Goal: Task Accomplishment & Management: Complete application form

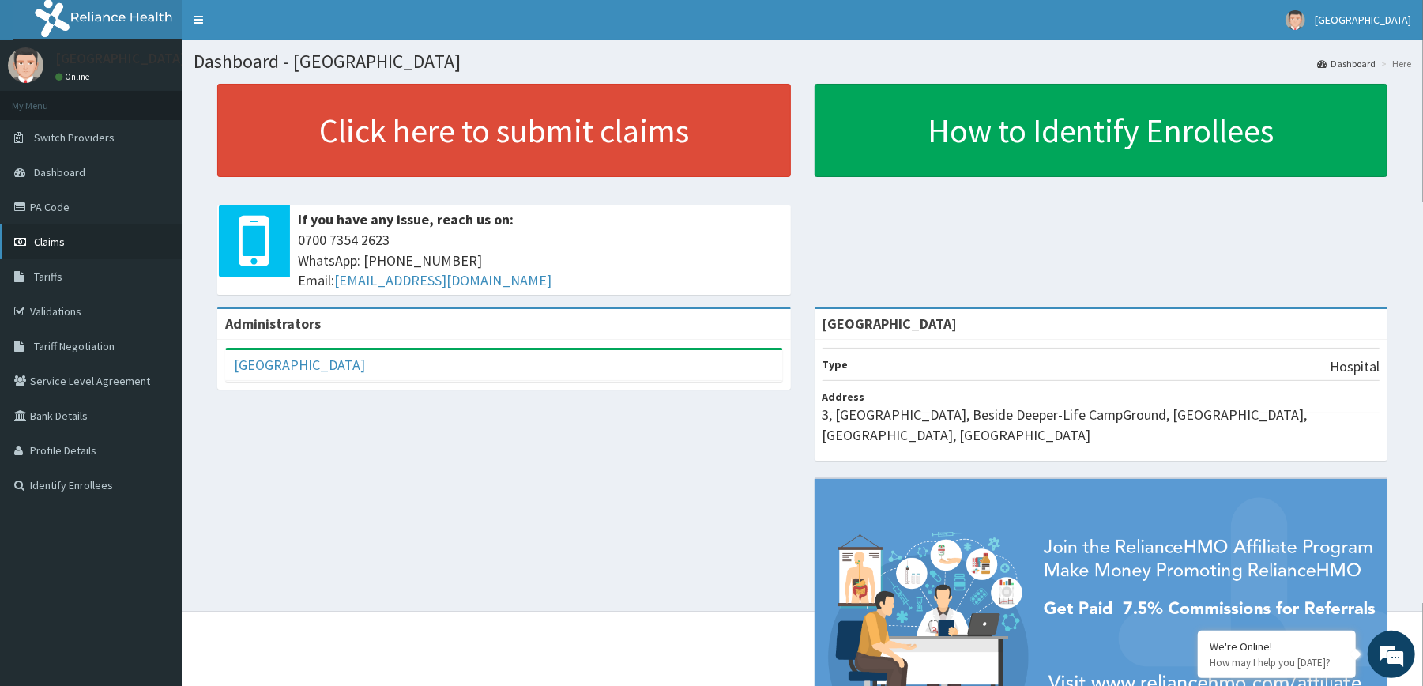
click at [43, 243] on span "Claims" at bounding box center [49, 242] width 31 height 14
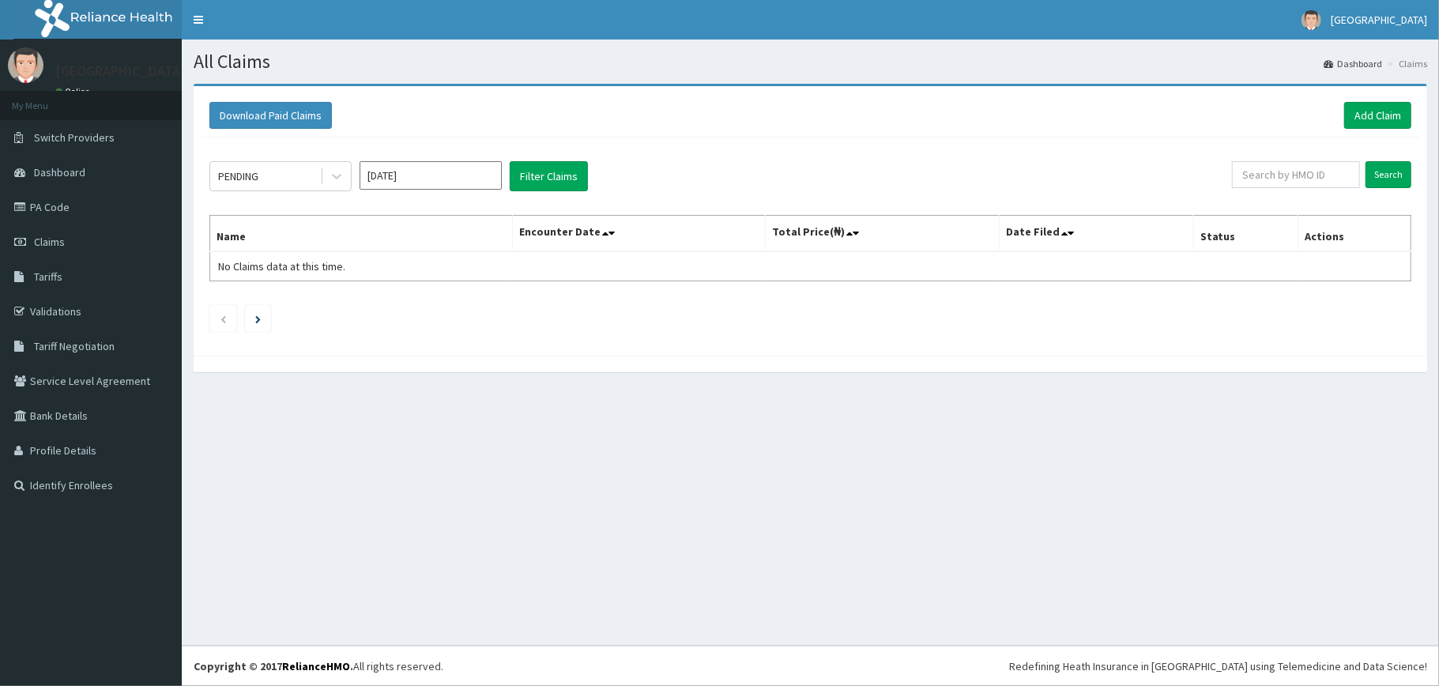
click at [1161, 65] on h1 "All Claims" at bounding box center [810, 61] width 1233 height 21
click at [1385, 111] on link "Add Claim" at bounding box center [1377, 115] width 67 height 27
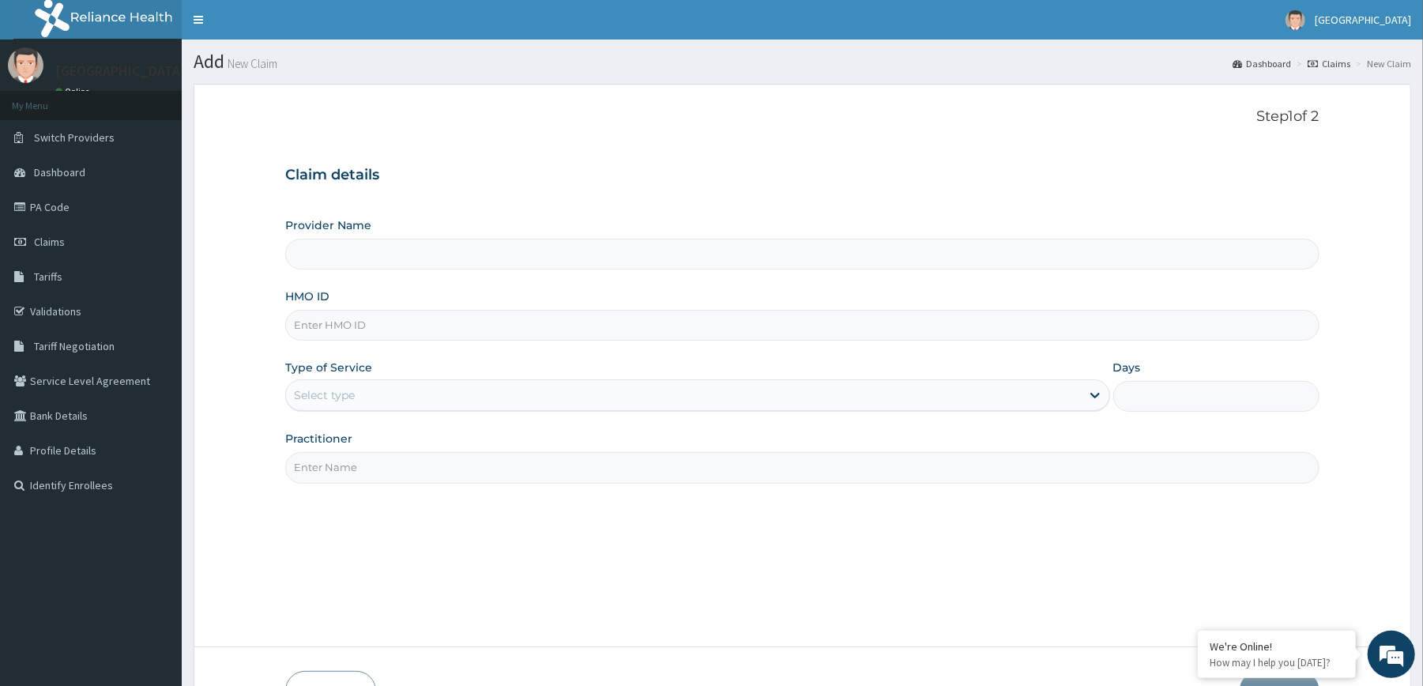
click at [605, 321] on input "HMO ID" at bounding box center [801, 325] width 1033 height 31
type input "[GEOGRAPHIC_DATA]"
type input "n"
type input "NBC/11337/B"
click at [482, 390] on div "Select type" at bounding box center [683, 394] width 794 height 25
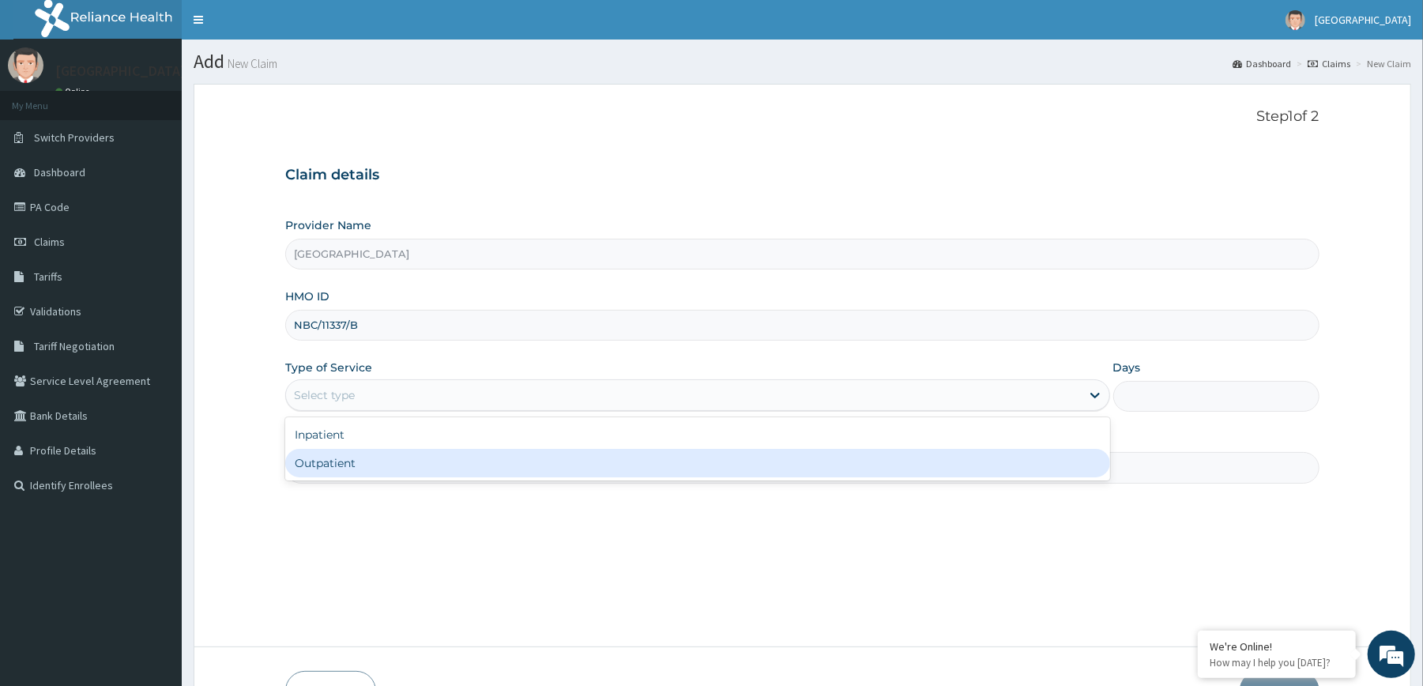
click at [384, 469] on div "Outpatient" at bounding box center [697, 463] width 824 height 28
type input "1"
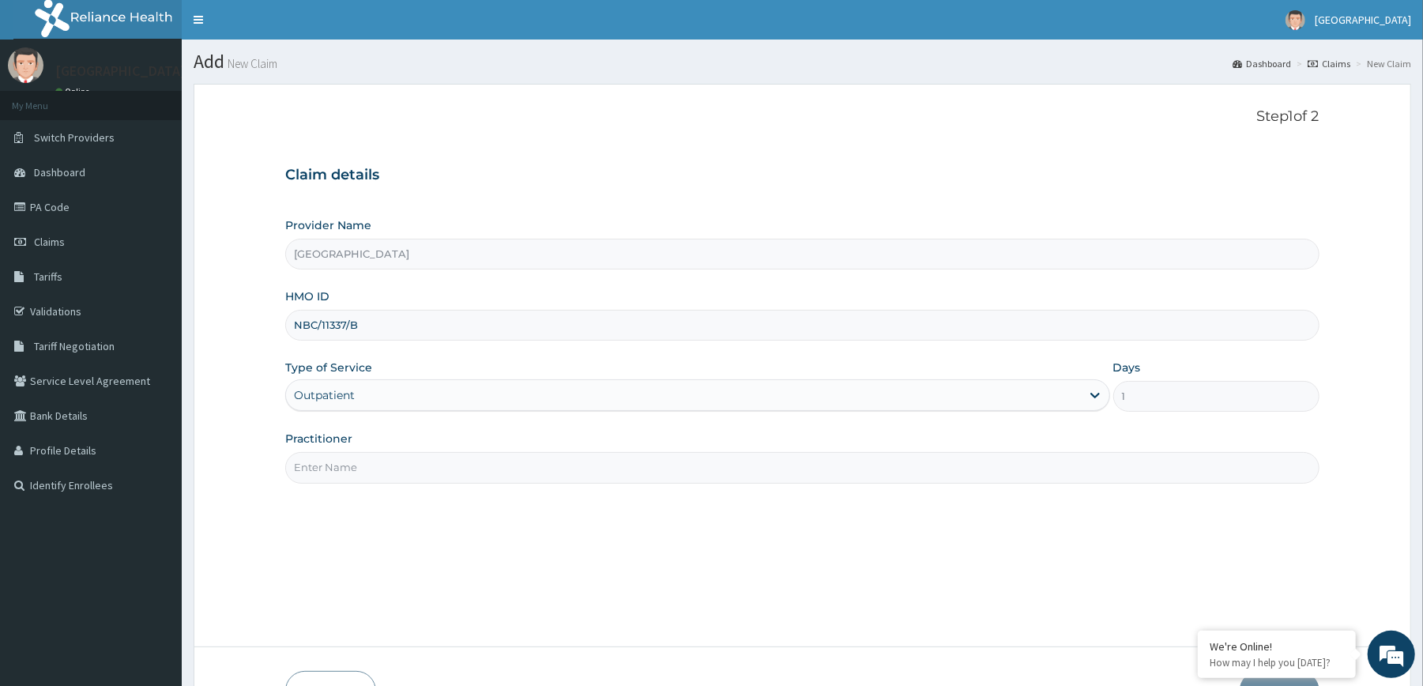
click at [400, 472] on input "Practitioner" at bounding box center [801, 467] width 1033 height 31
type input "[PERSON_NAME]"
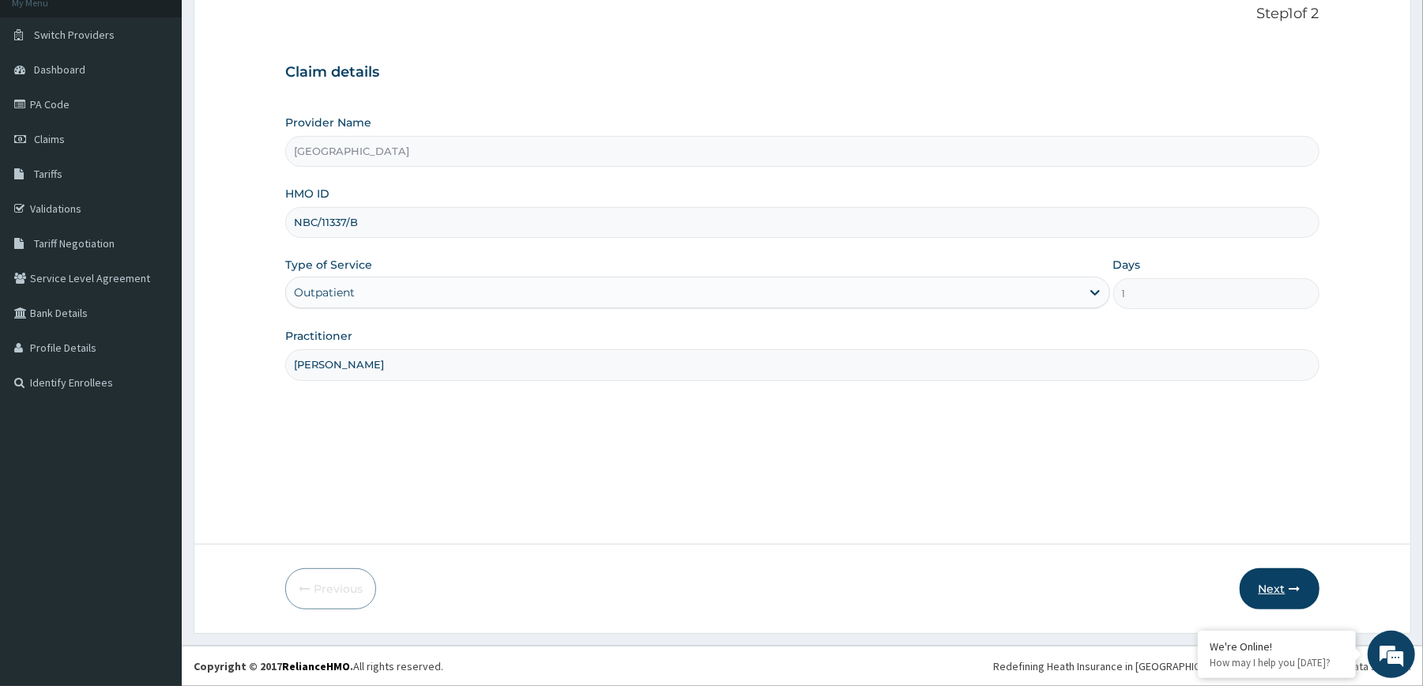
click at [1261, 582] on button "Next" at bounding box center [1280, 588] width 80 height 41
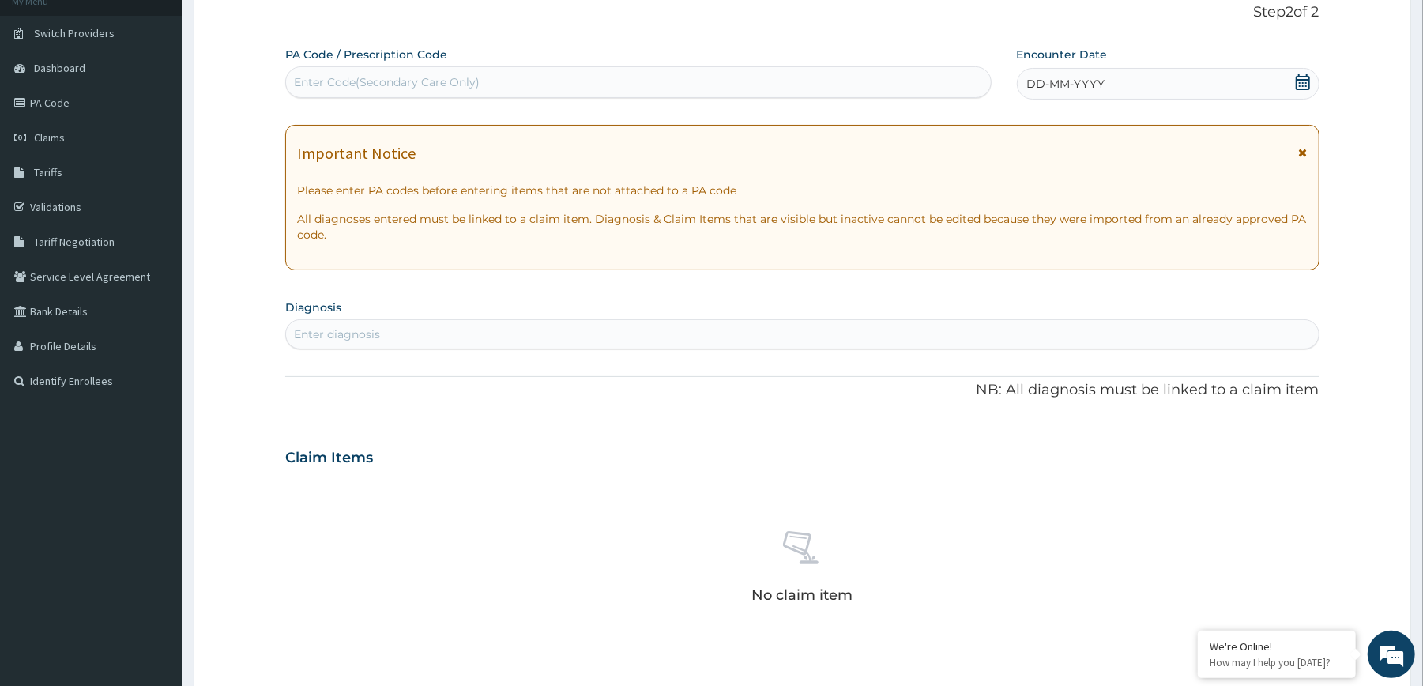
click at [1295, 83] on icon at bounding box center [1303, 82] width 16 height 16
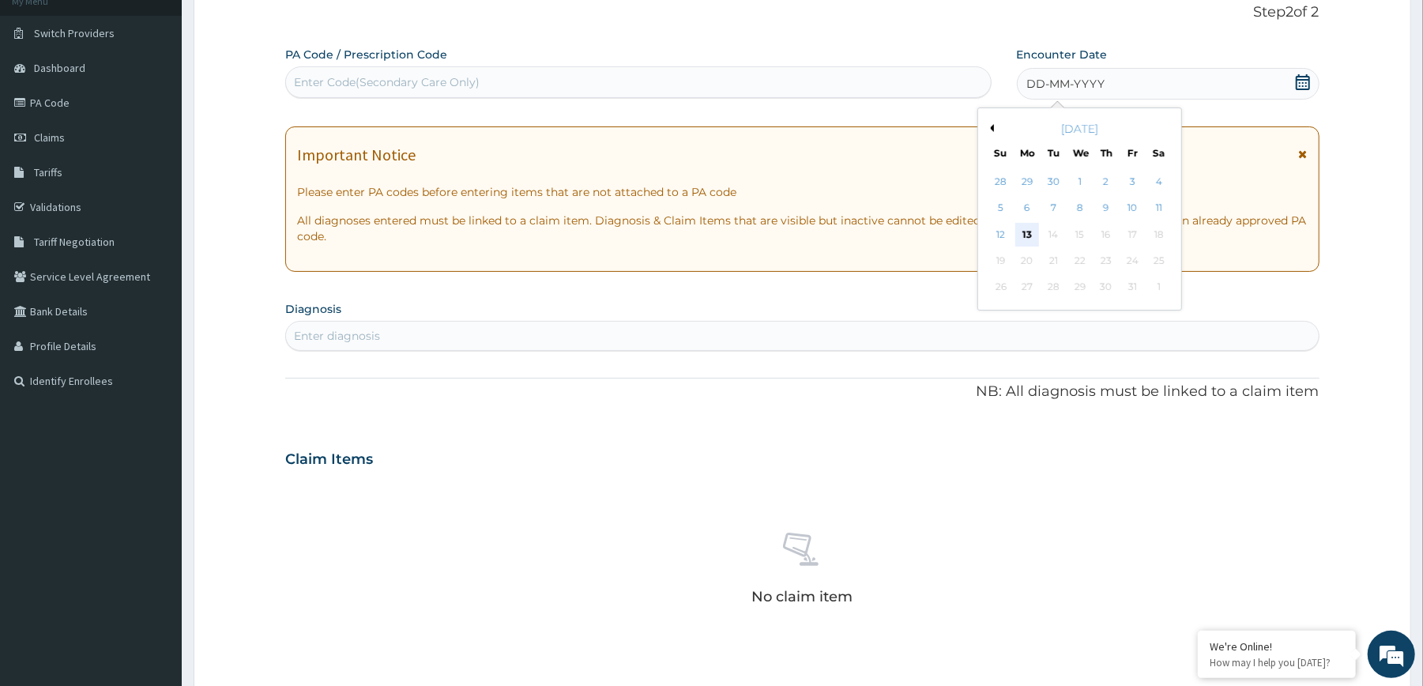
click at [1022, 234] on div "13" at bounding box center [1027, 235] width 24 height 24
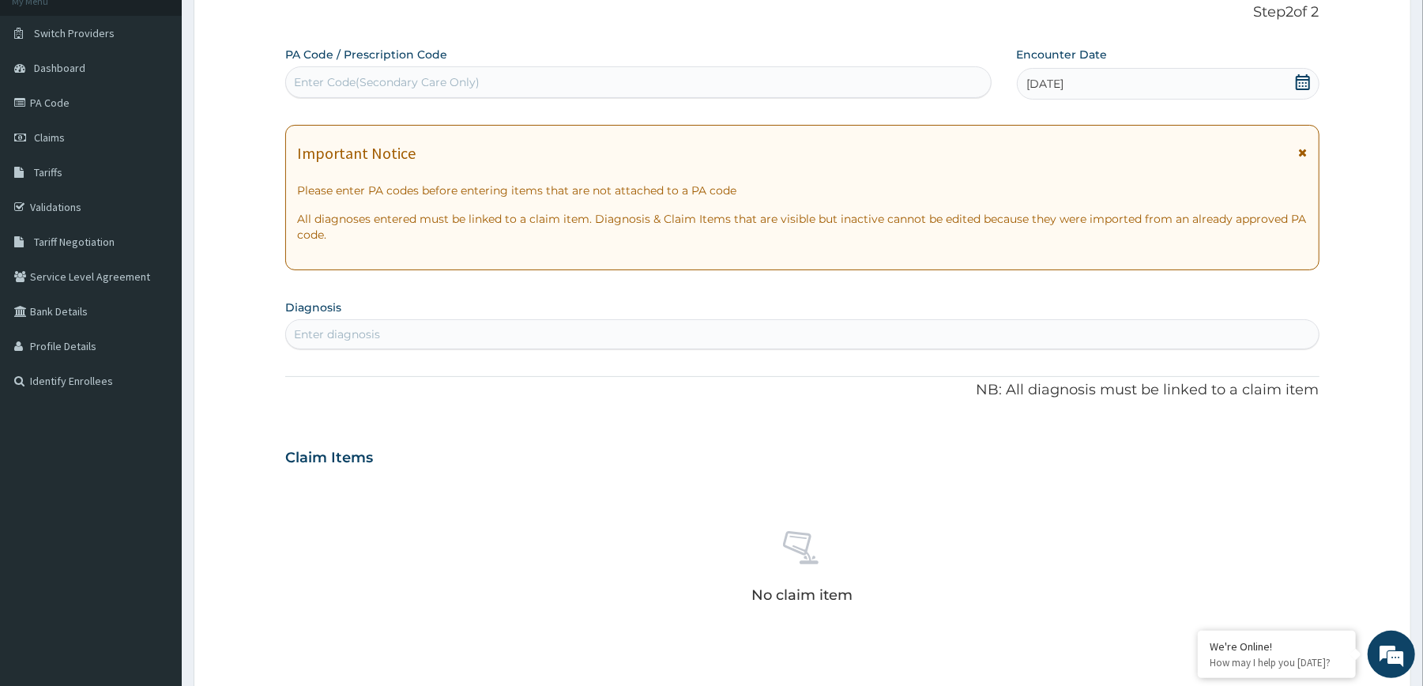
click at [706, 333] on div "Enter diagnosis" at bounding box center [802, 334] width 1032 height 25
type input "C"
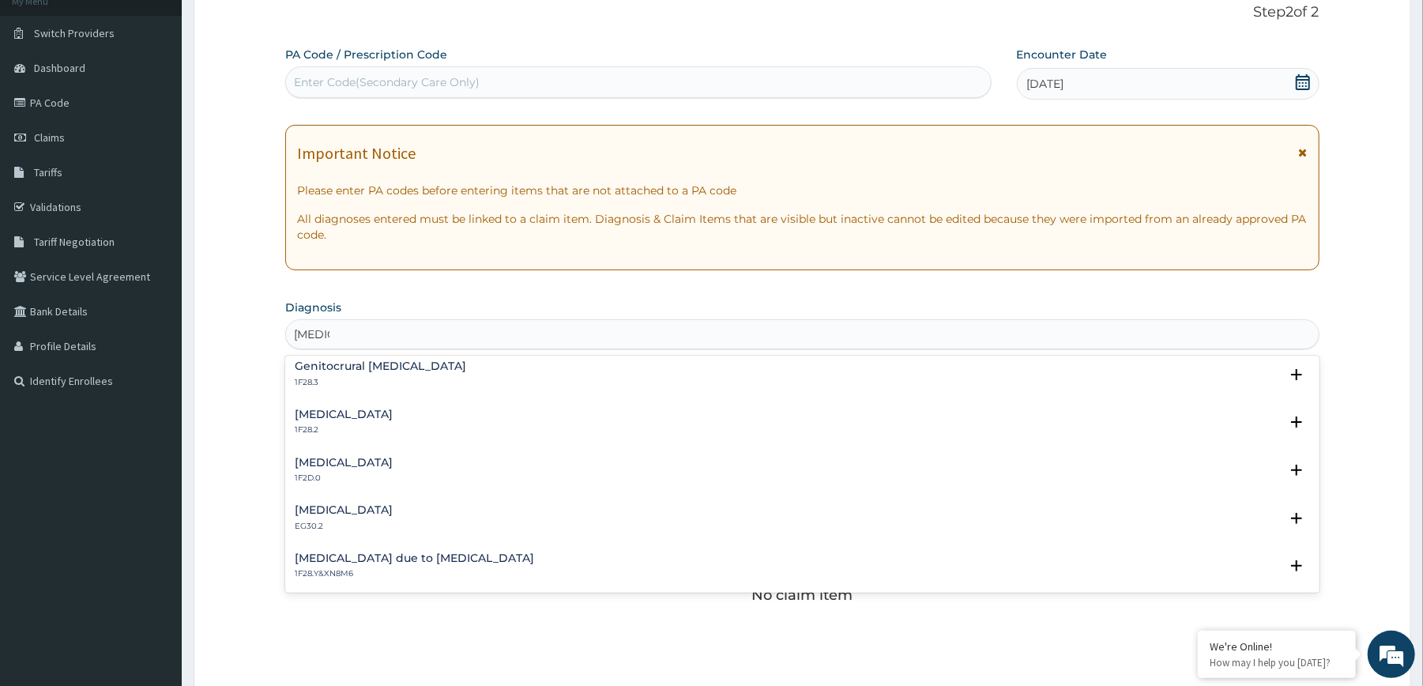
scroll to position [295, 0]
type input "T"
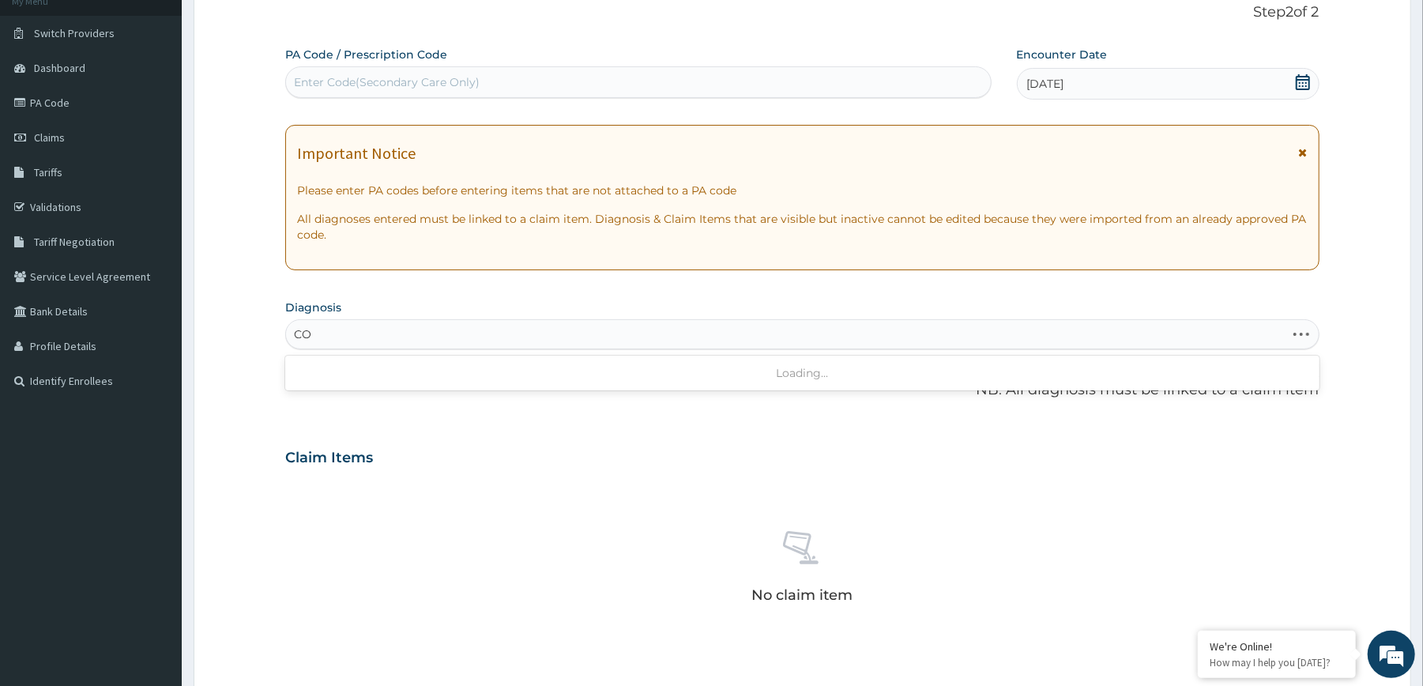
type input "C"
type input "[MEDICAL_DATA]"
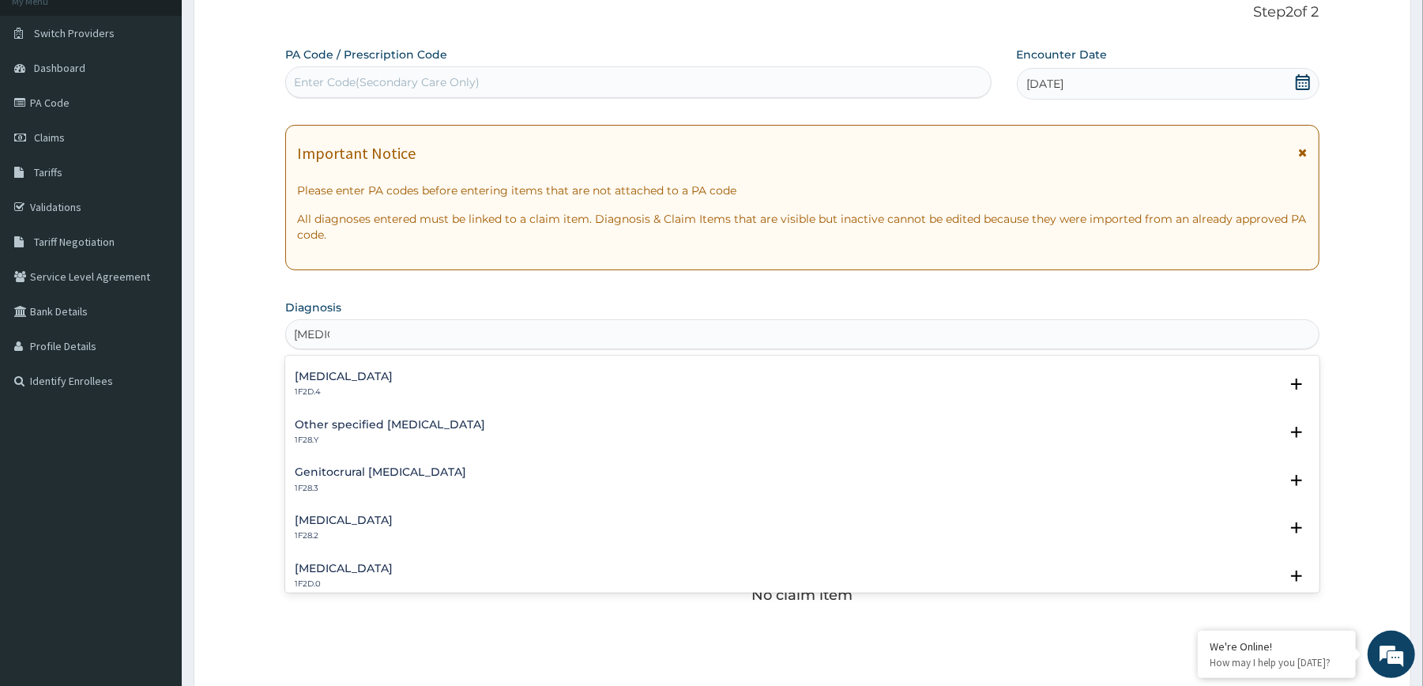
scroll to position [191, 0]
click at [393, 421] on h4 "Other specified [MEDICAL_DATA]" at bounding box center [390, 420] width 190 height 12
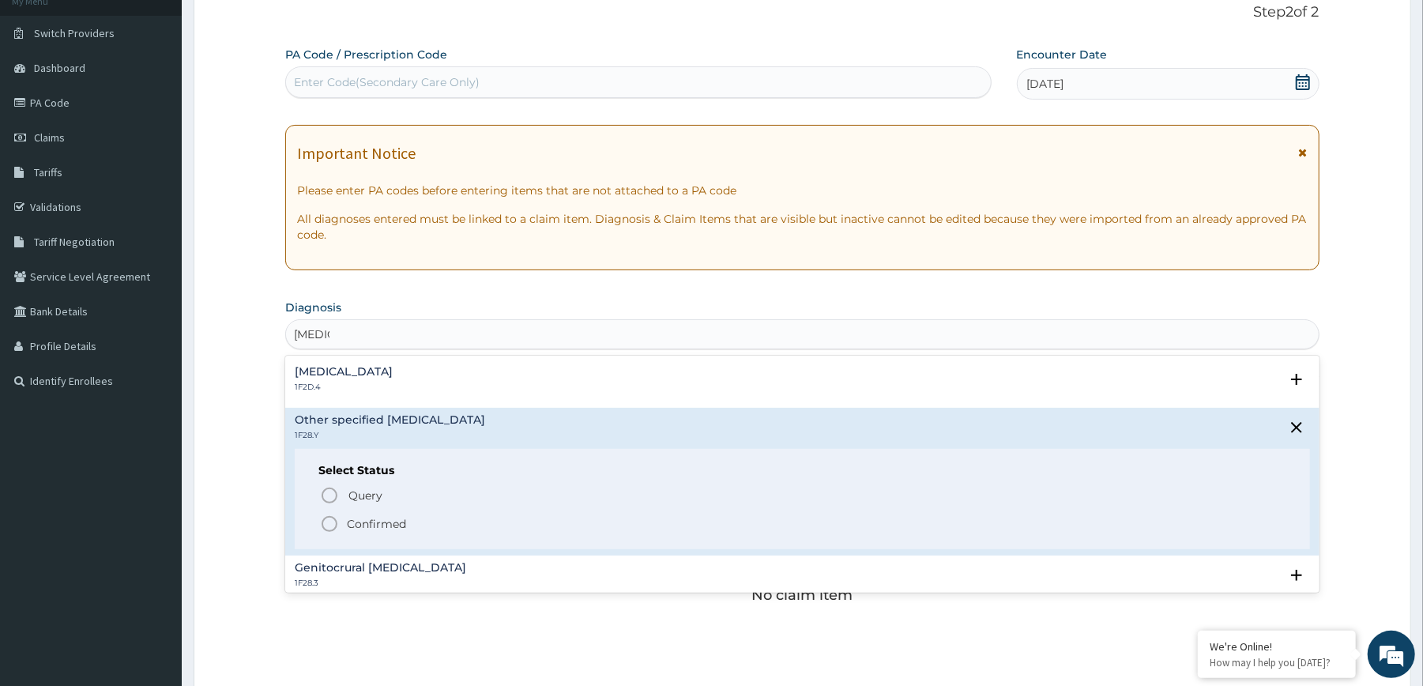
click at [352, 516] on p "Confirmed" at bounding box center [376, 524] width 59 height 16
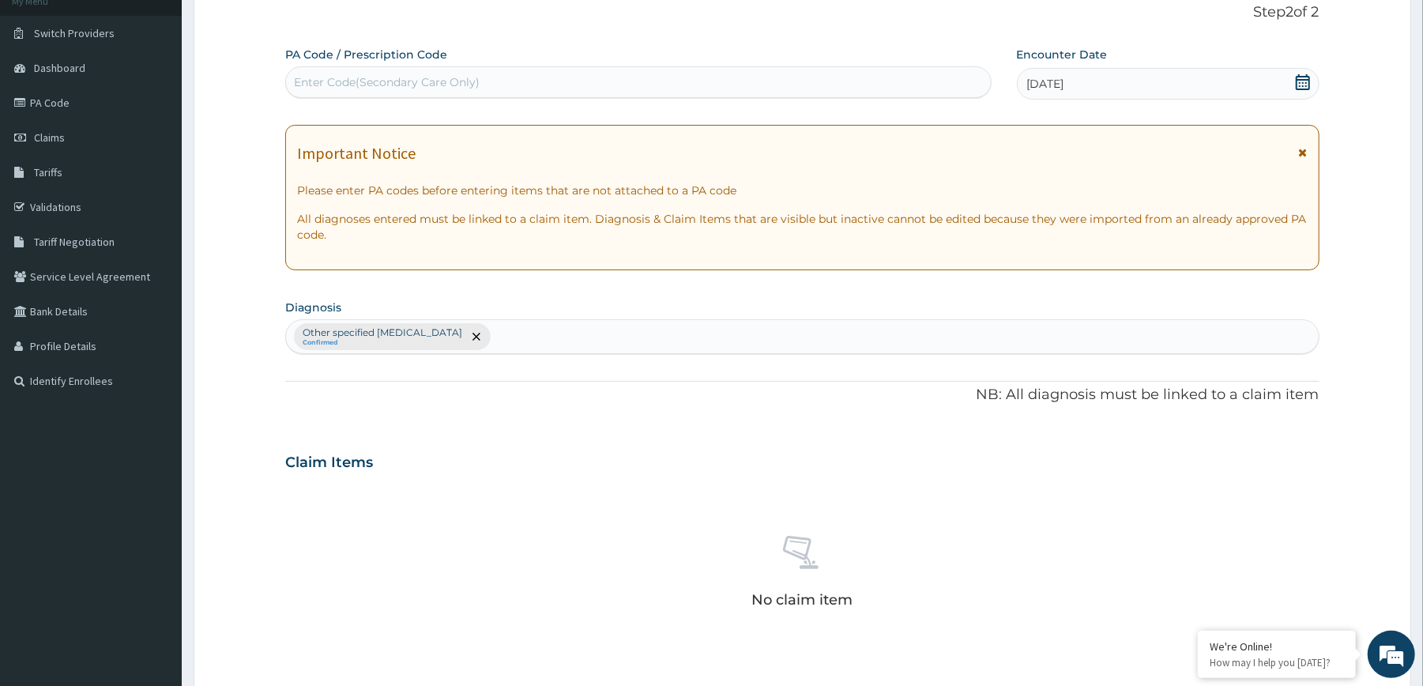
click at [705, 329] on div "Other specified [MEDICAL_DATA] Confirmed" at bounding box center [802, 336] width 1032 height 33
type input "[MEDICAL_DATA]"
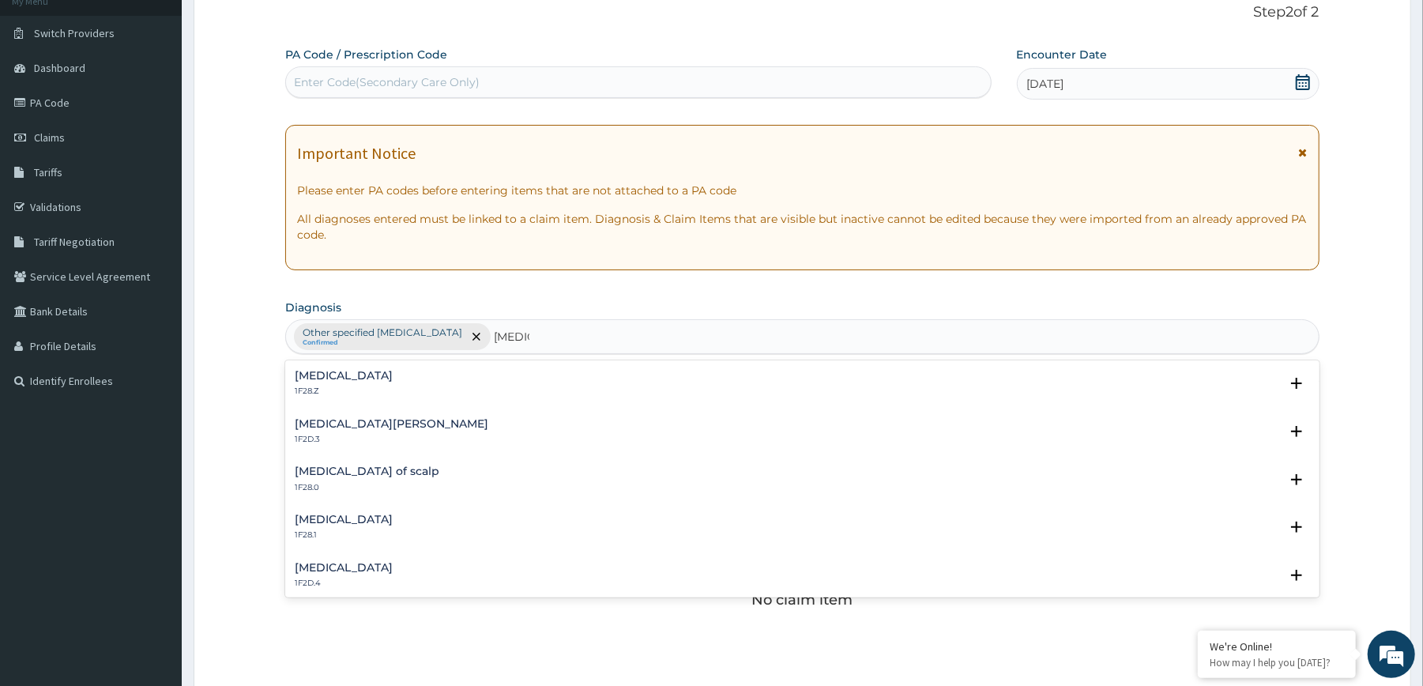
click at [337, 563] on h4 "[MEDICAL_DATA]" at bounding box center [344, 568] width 98 height 12
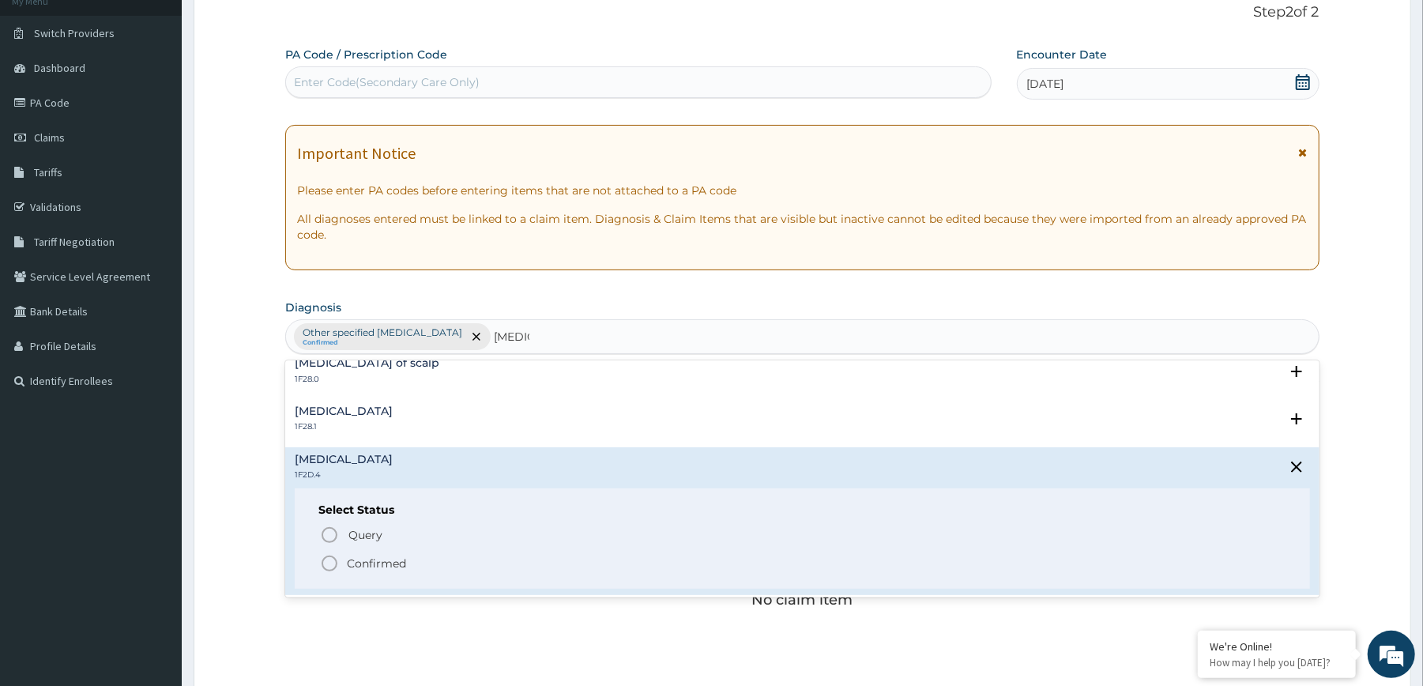
scroll to position [120, 0]
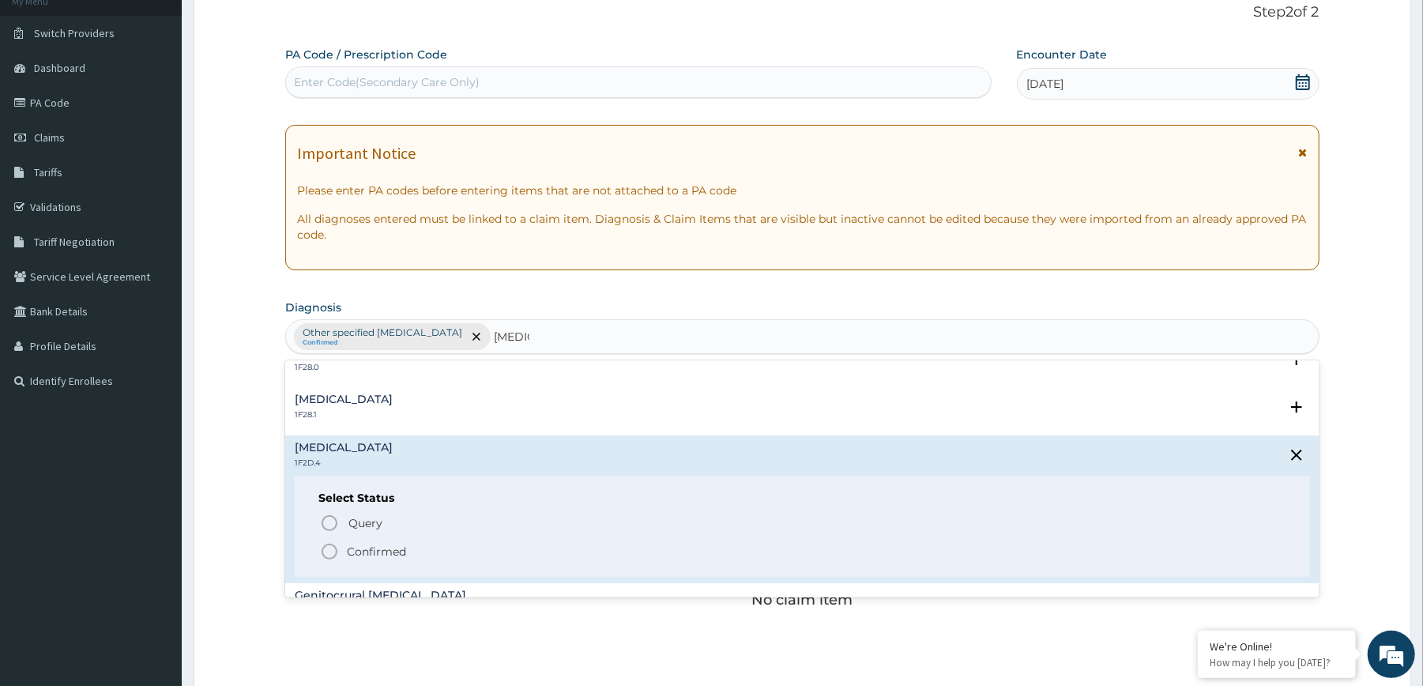
click at [386, 547] on p "Confirmed" at bounding box center [376, 552] width 59 height 16
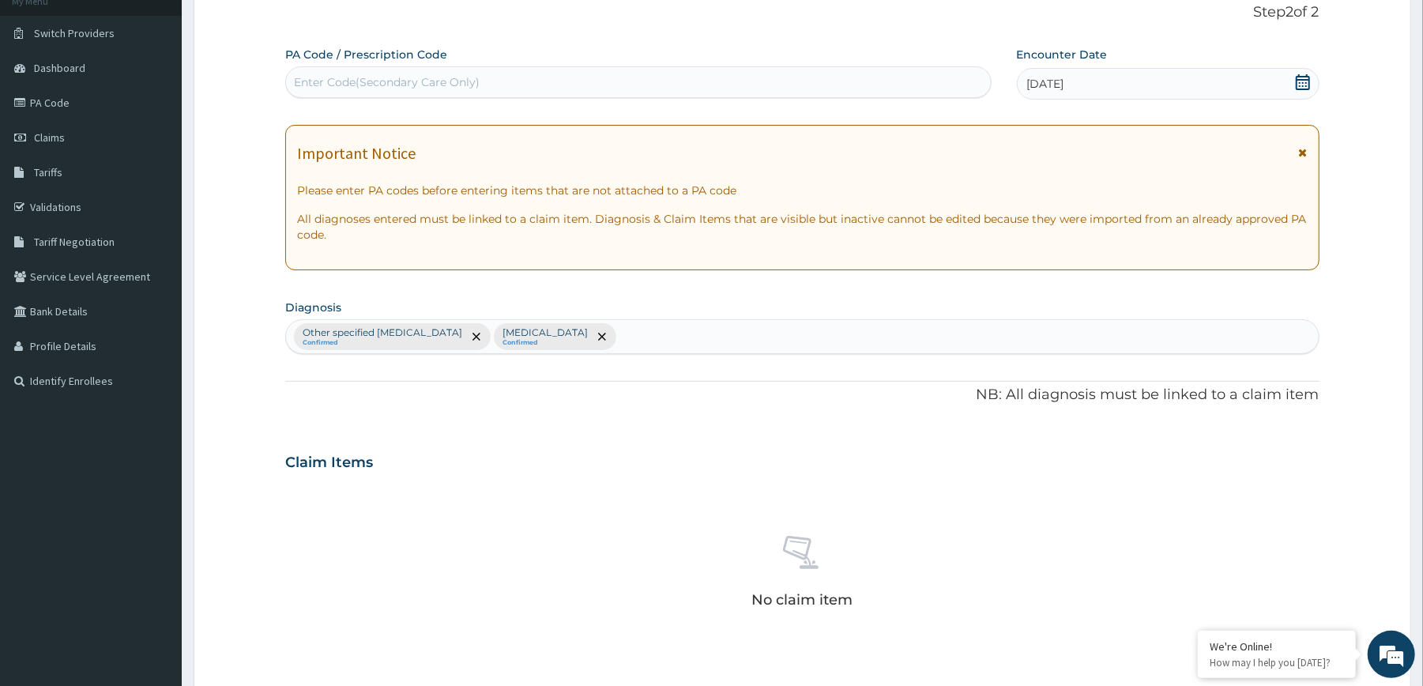
scroll to position [456, 0]
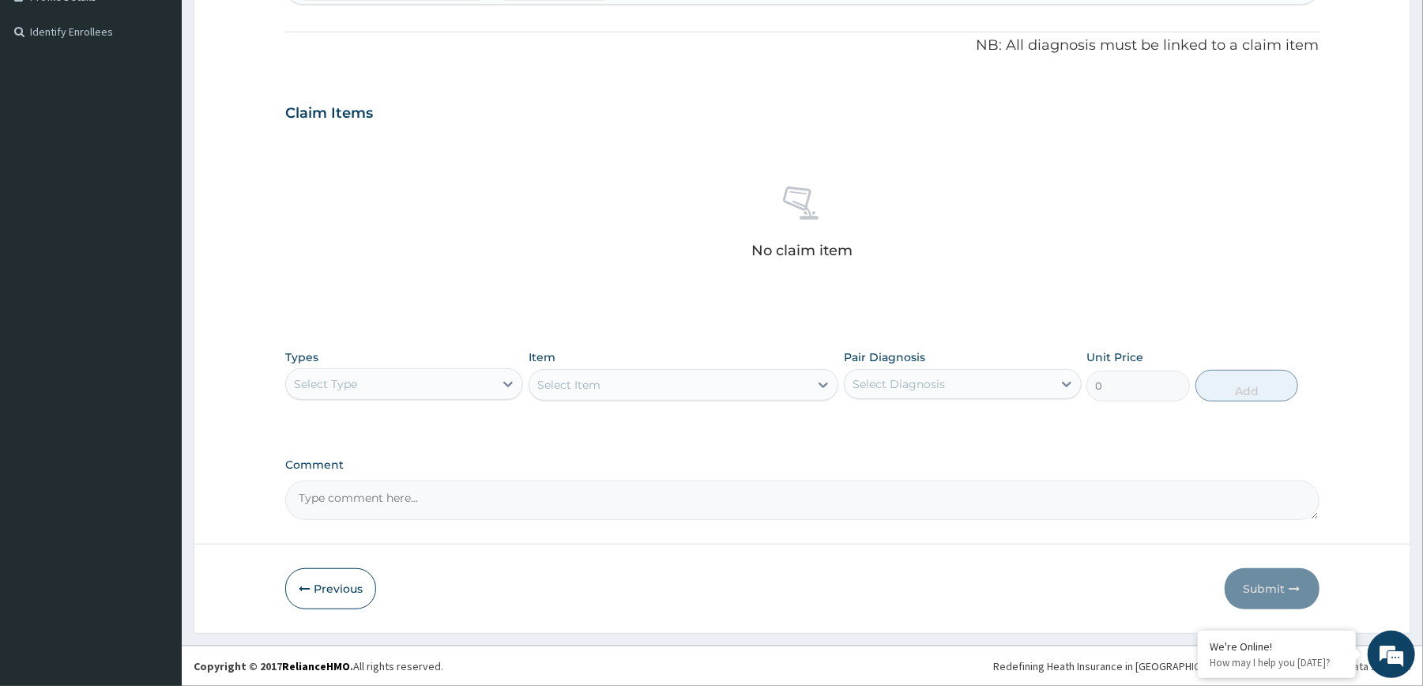
click at [746, 506] on textarea "Comment" at bounding box center [801, 500] width 1033 height 40
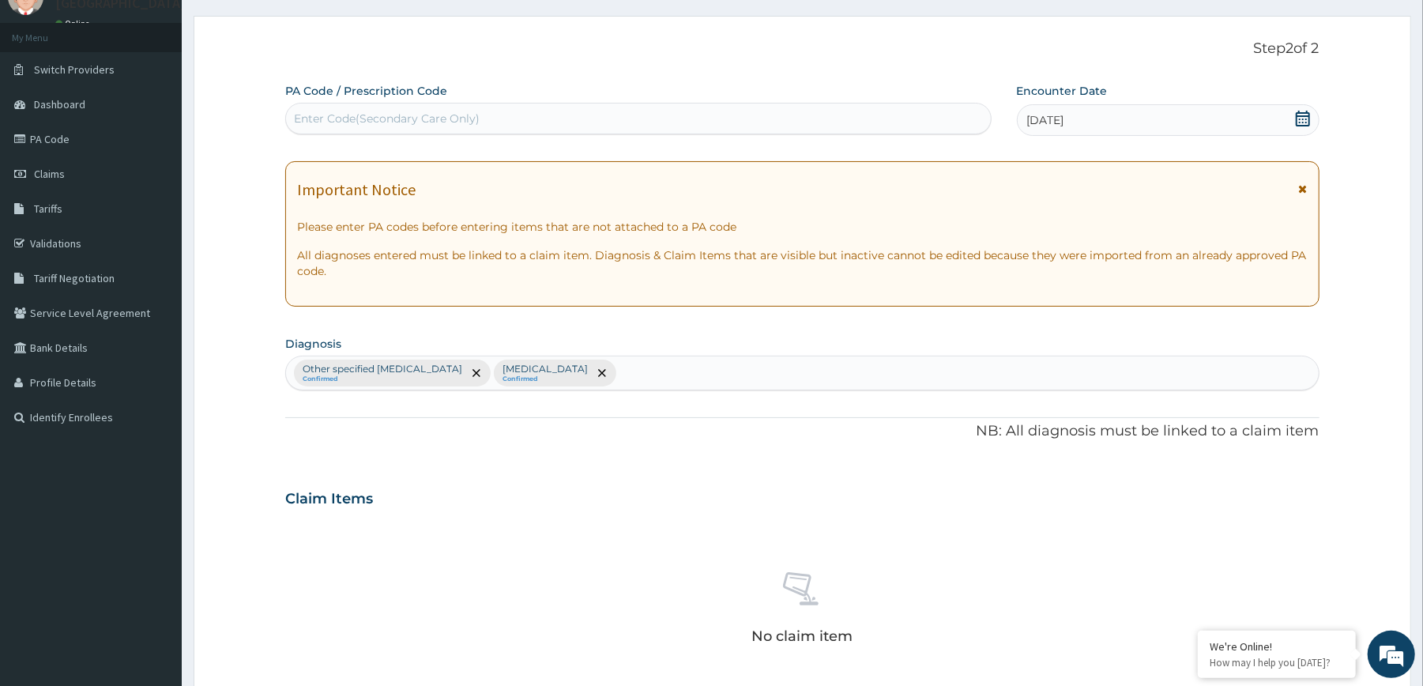
scroll to position [58, 0]
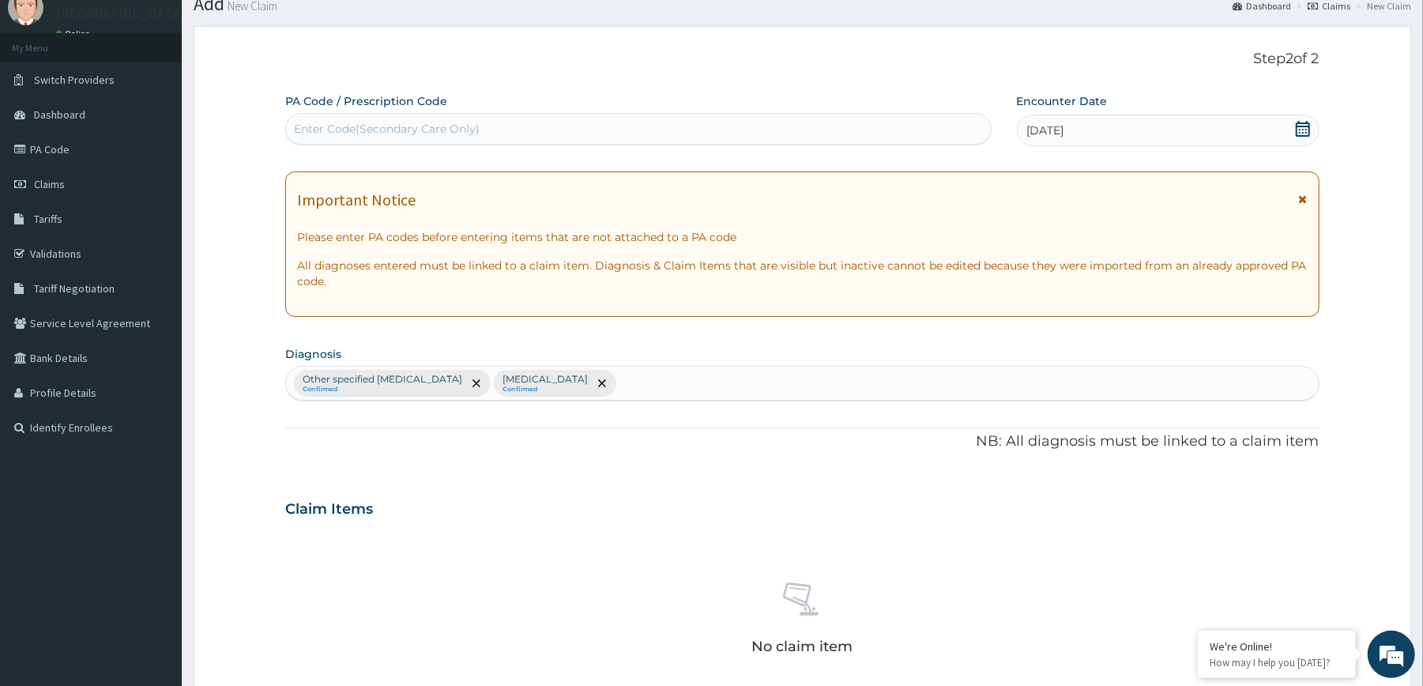
type textarea "DIAGNOSIS: [MEDICAL_DATA]; [MEDICAL_DATA]"
click at [711, 374] on div "Other specified [MEDICAL_DATA] Confirmed [MEDICAL_DATA] Confirmed" at bounding box center [802, 383] width 1032 height 33
type input "[MEDICAL_DATA]"
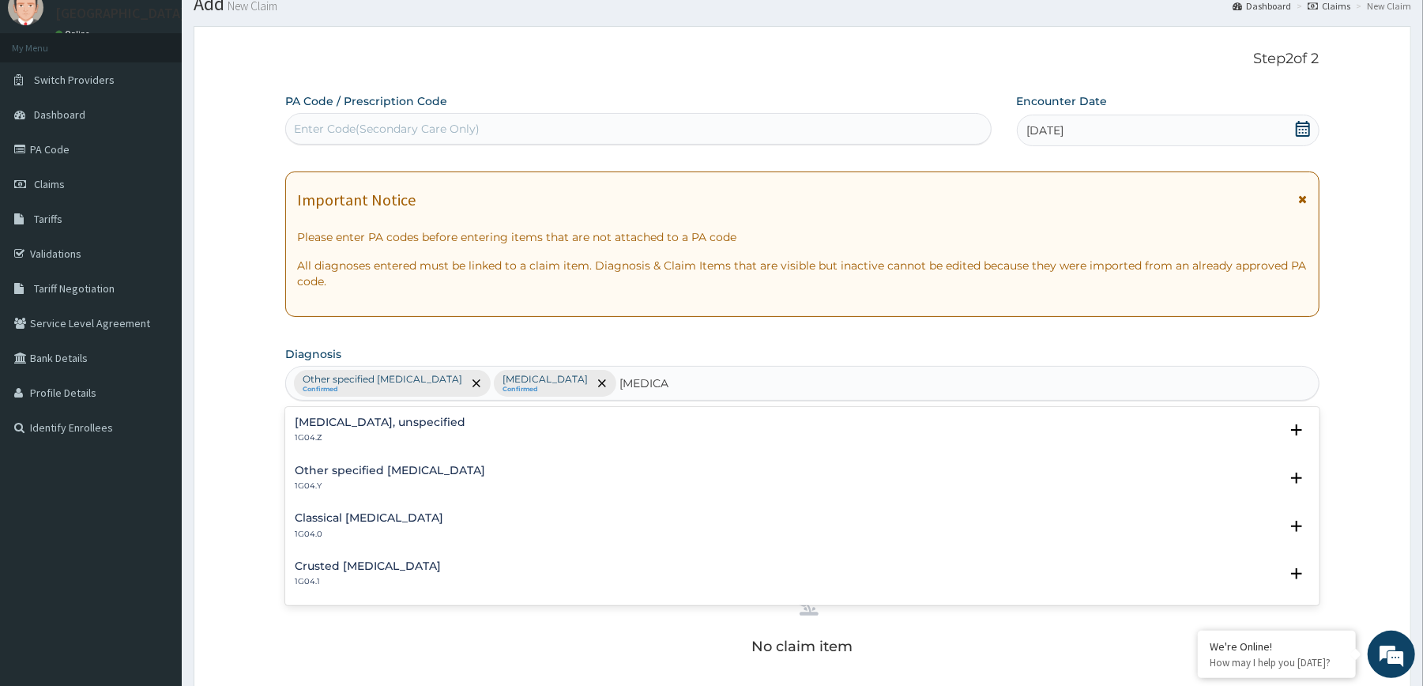
click at [339, 427] on h4 "[MEDICAL_DATA], unspecified" at bounding box center [380, 422] width 171 height 12
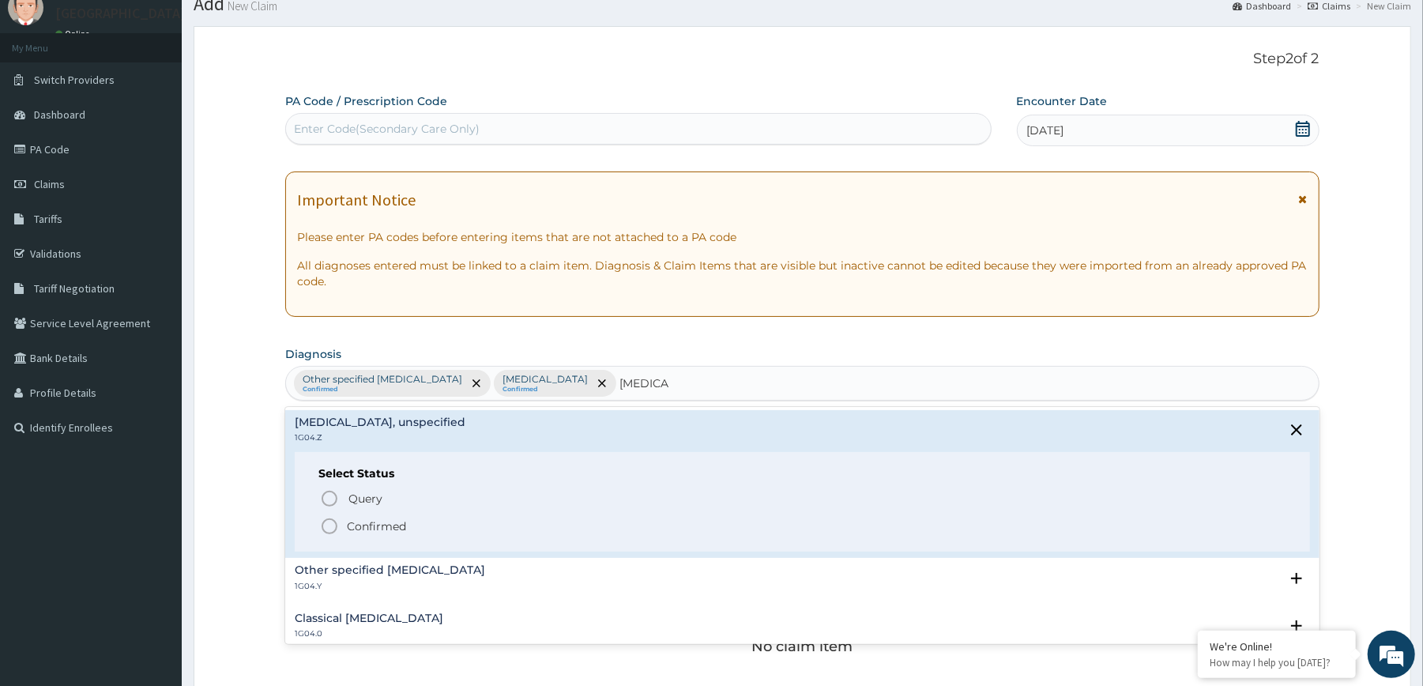
click at [386, 526] on p "Confirmed" at bounding box center [376, 526] width 59 height 16
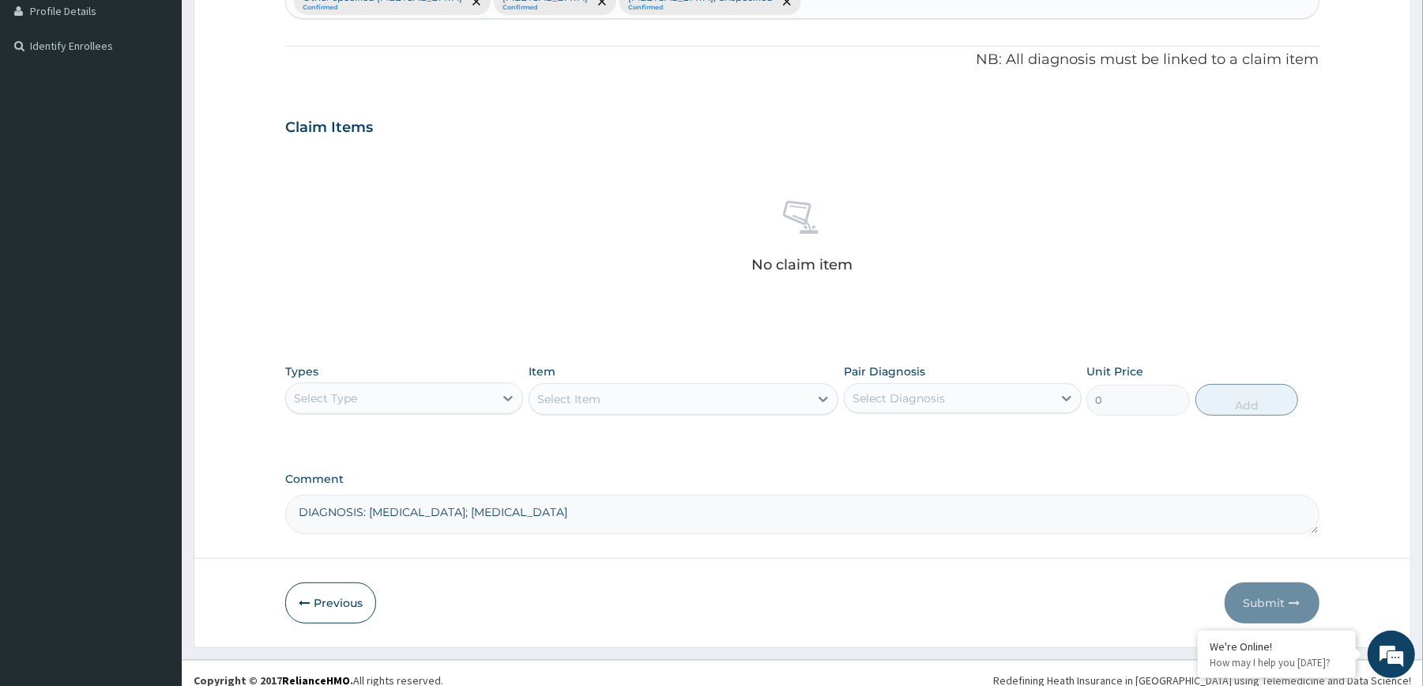
scroll to position [456, 0]
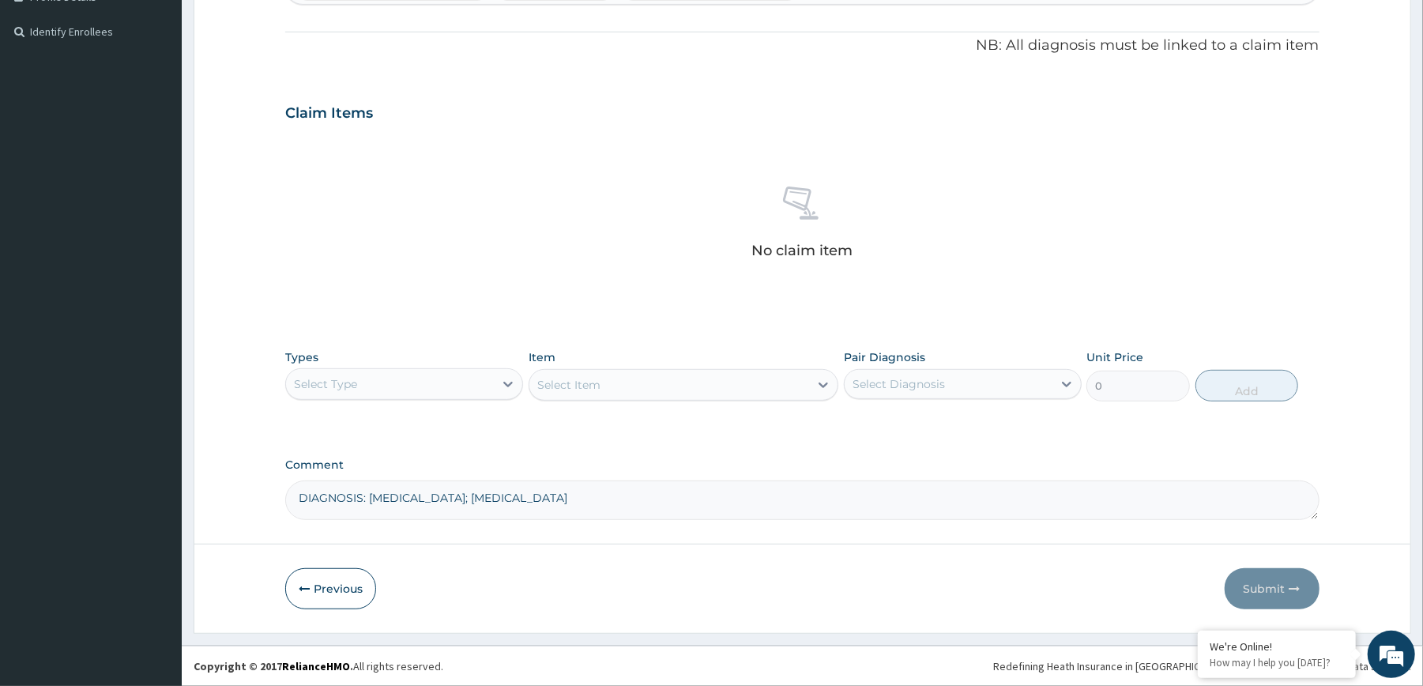
click at [484, 377] on div "Select Type" at bounding box center [390, 383] width 208 height 25
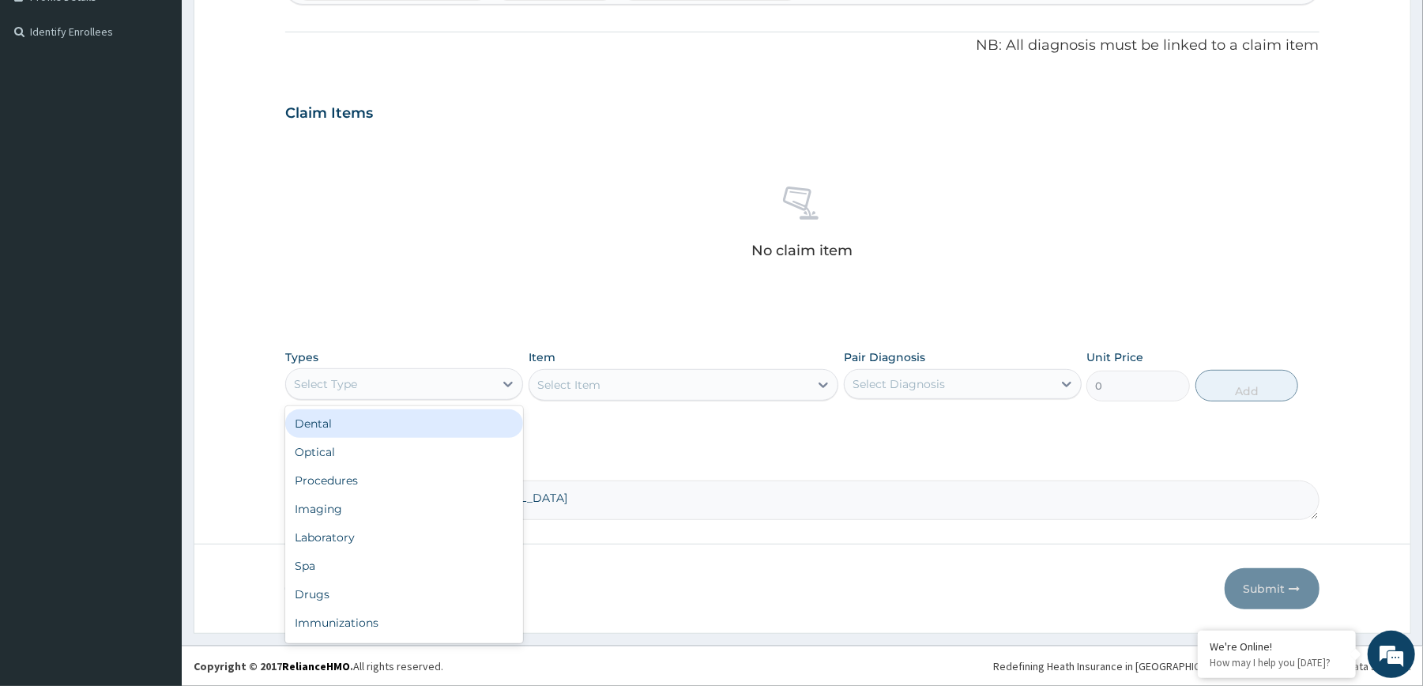
click at [639, 275] on div "No claim item" at bounding box center [801, 225] width 1033 height 182
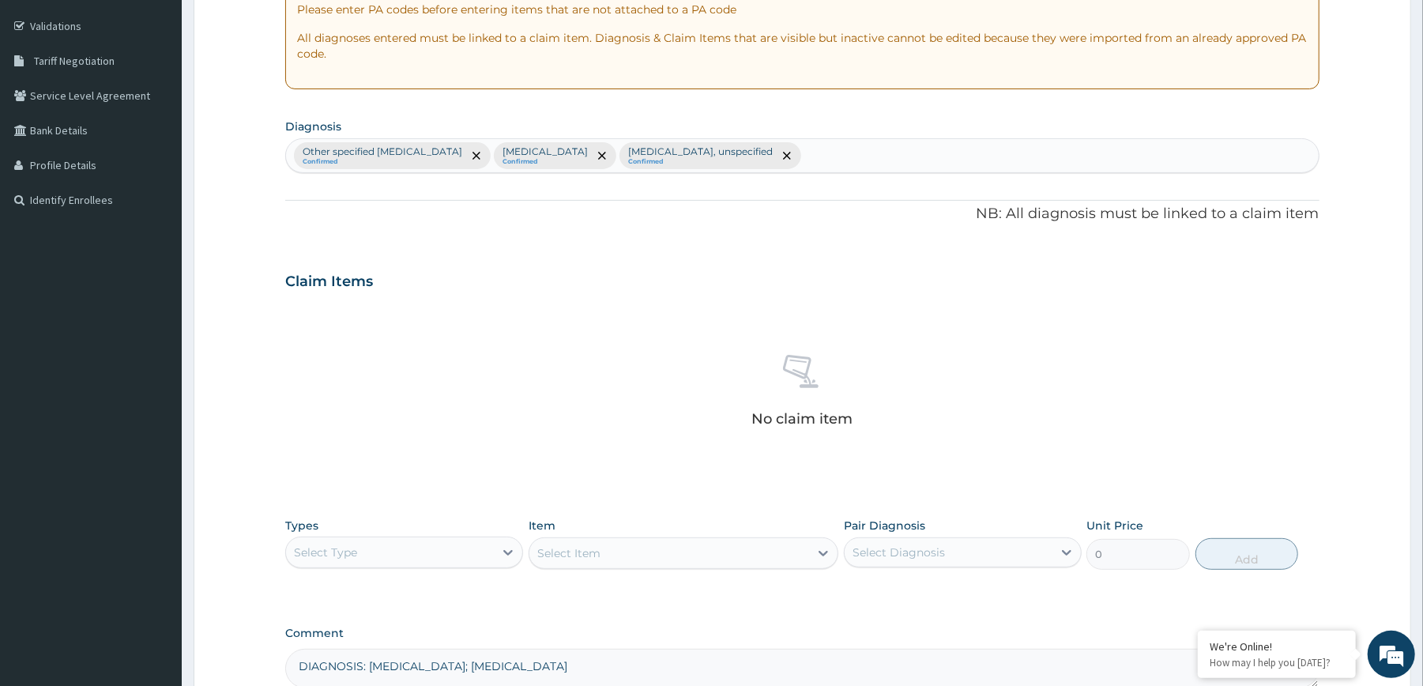
scroll to position [282, 0]
click at [844, 161] on div "Other specified [MEDICAL_DATA] Confirmed [MEDICAL_DATA] Confirmed [MEDICAL_DATA…" at bounding box center [802, 158] width 1032 height 33
type input "URTI"
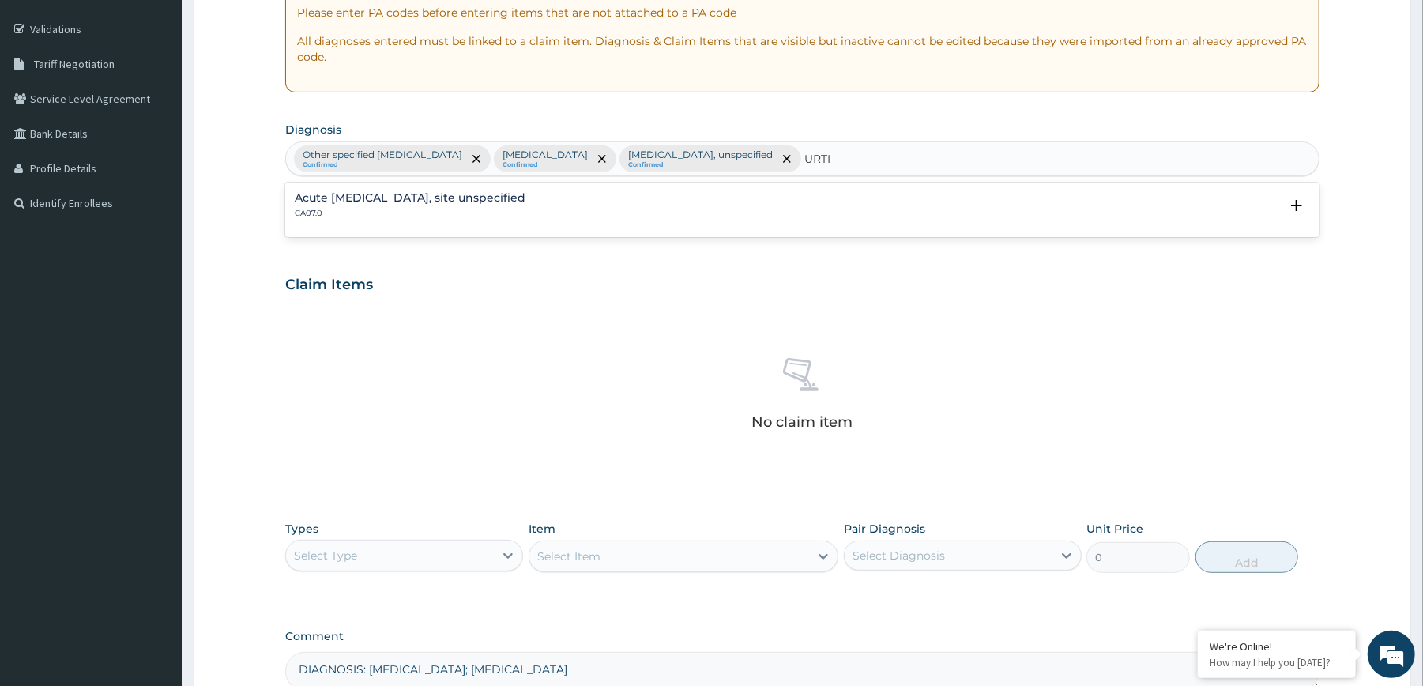
click at [484, 200] on h4 "Acute [MEDICAL_DATA], site unspecified" at bounding box center [410, 198] width 231 height 12
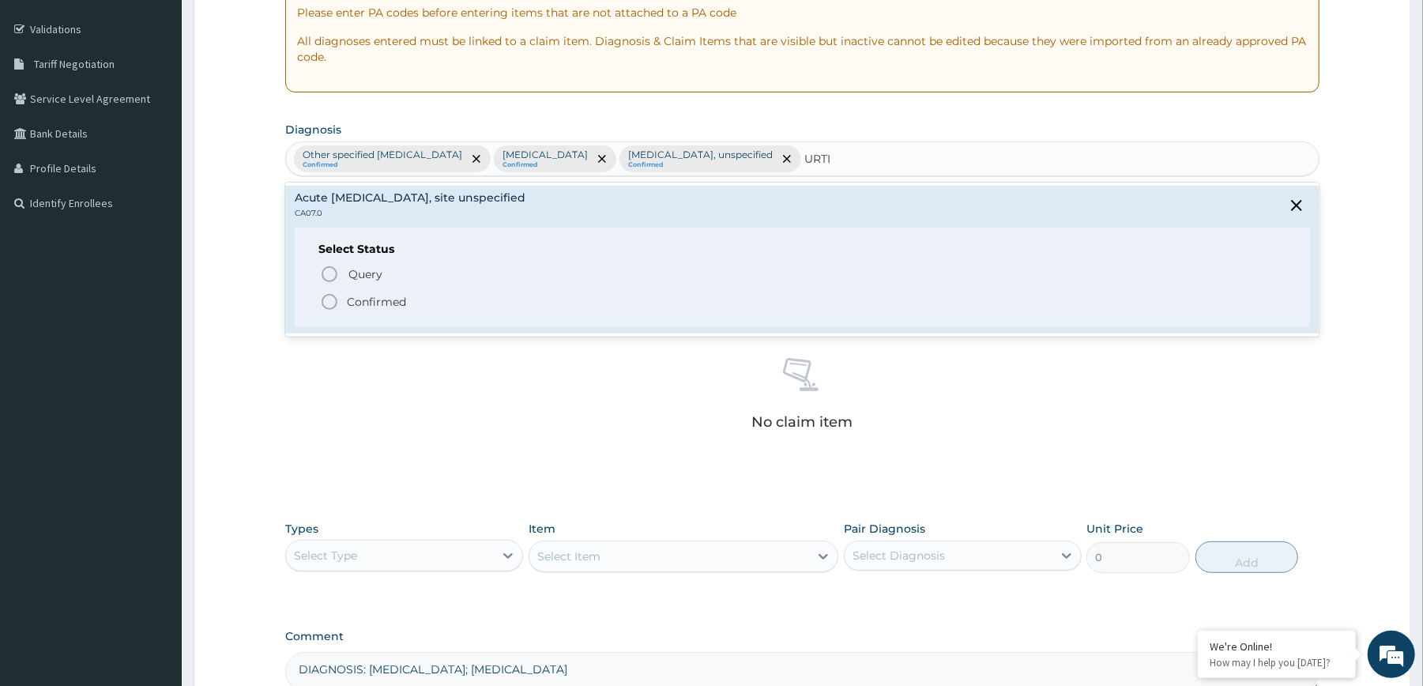
click at [376, 299] on p "Confirmed" at bounding box center [376, 302] width 59 height 16
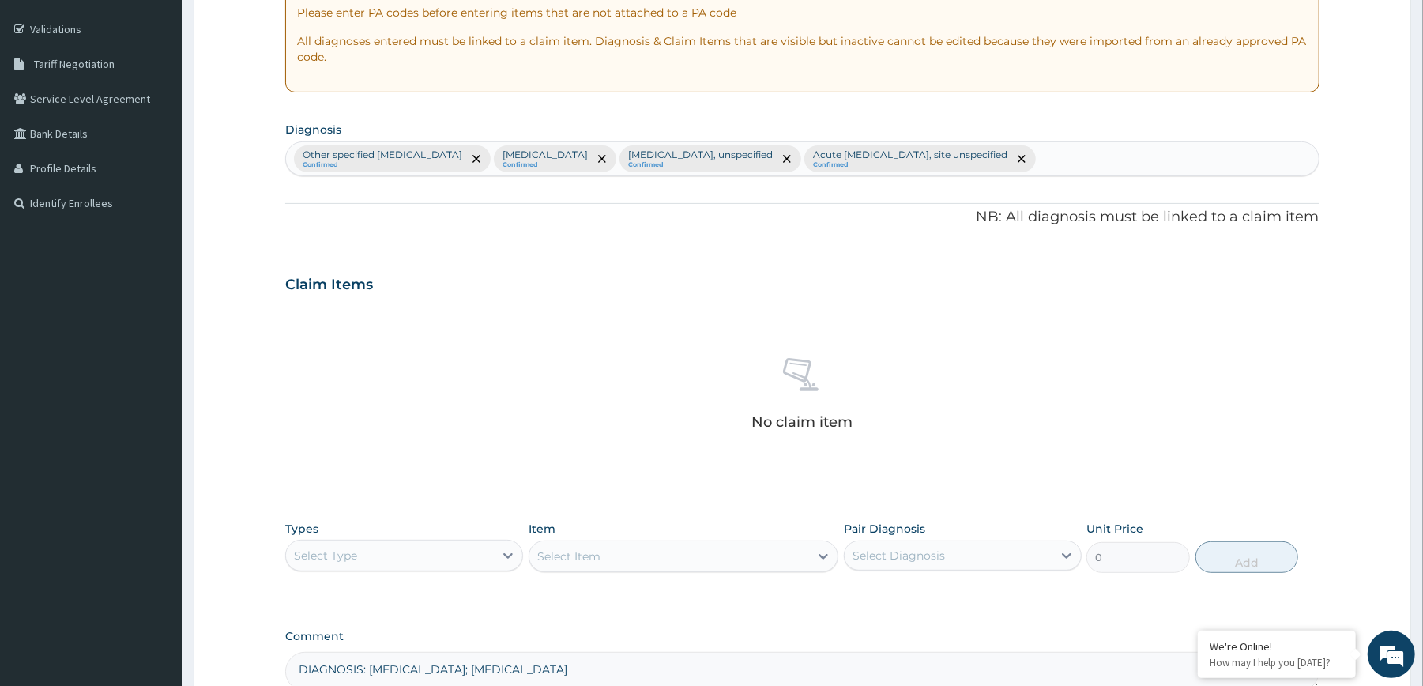
click at [534, 338] on div "No claim item" at bounding box center [801, 397] width 1033 height 182
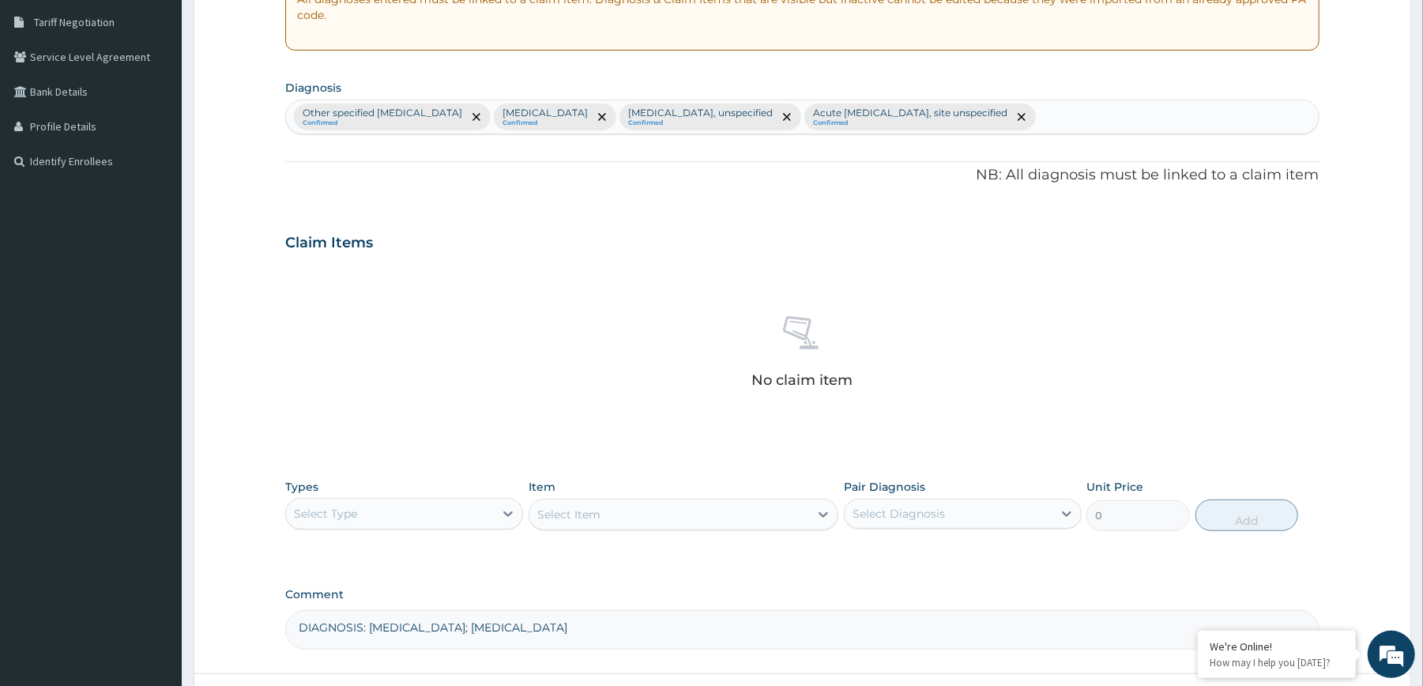
scroll to position [376, 0]
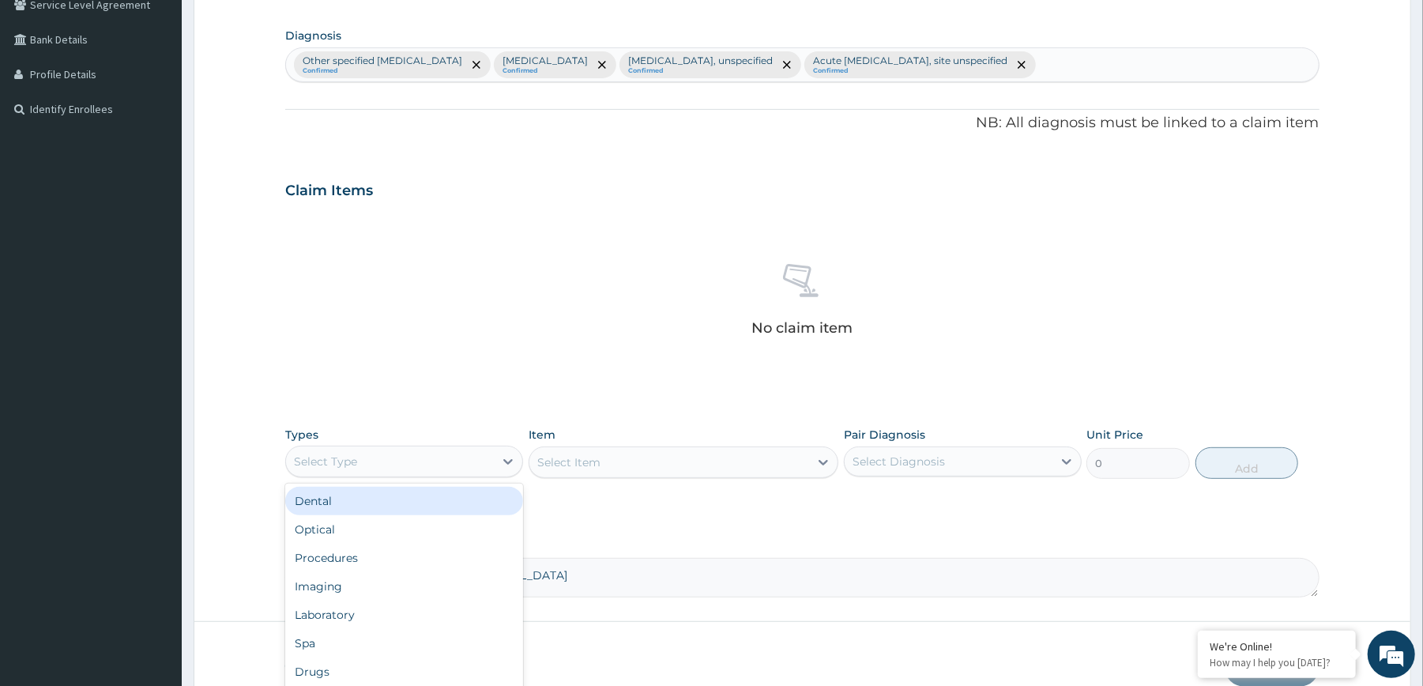
click at [352, 474] on div "Select Type" at bounding box center [390, 461] width 208 height 25
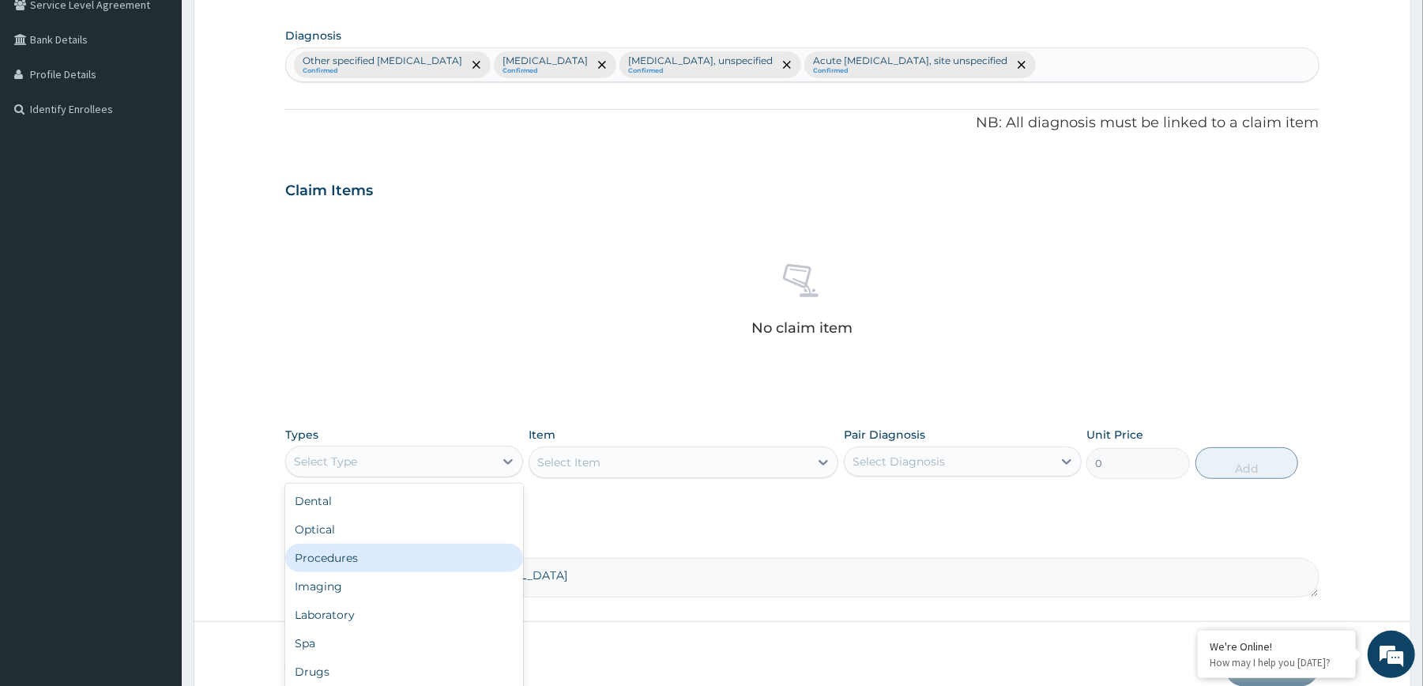
click at [352, 558] on div "Procedures" at bounding box center [404, 558] width 238 height 28
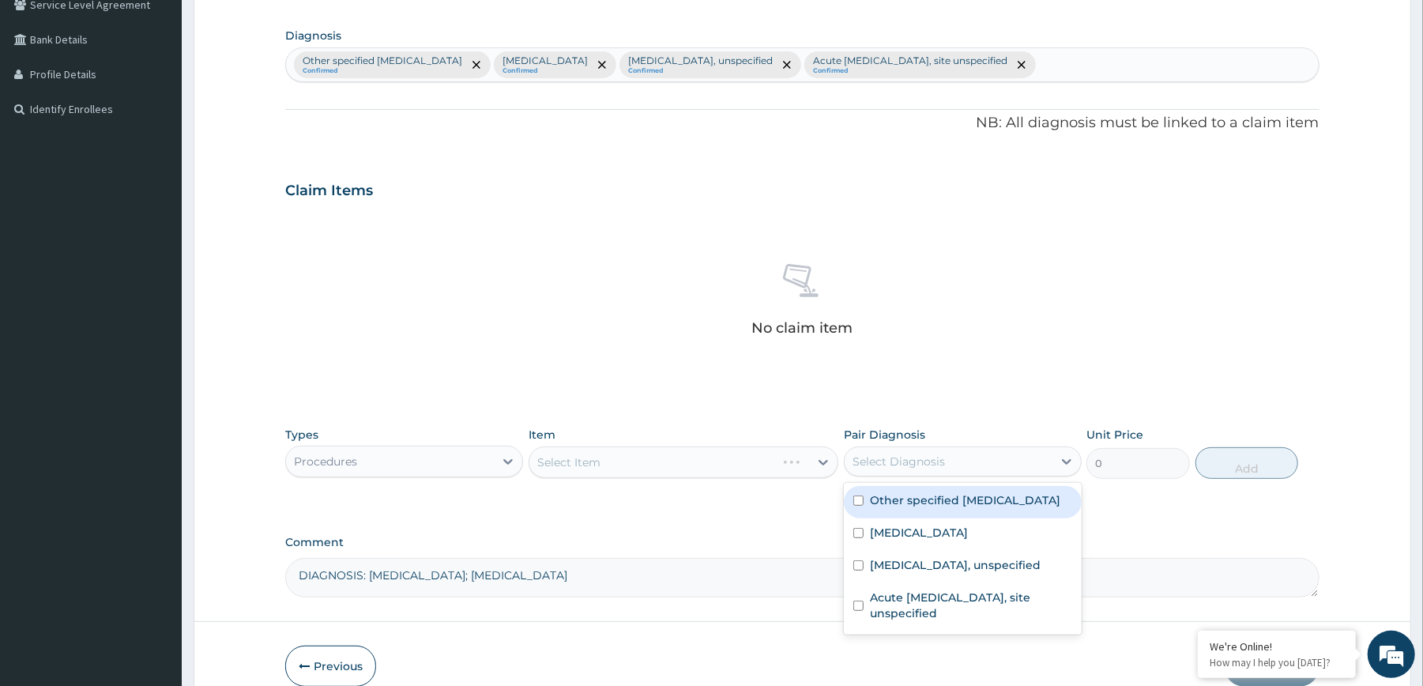
click at [913, 469] on div "Select Diagnosis" at bounding box center [899, 462] width 92 height 16
click at [920, 506] on label "Other specified [MEDICAL_DATA]" at bounding box center [965, 500] width 190 height 16
checkbox input "true"
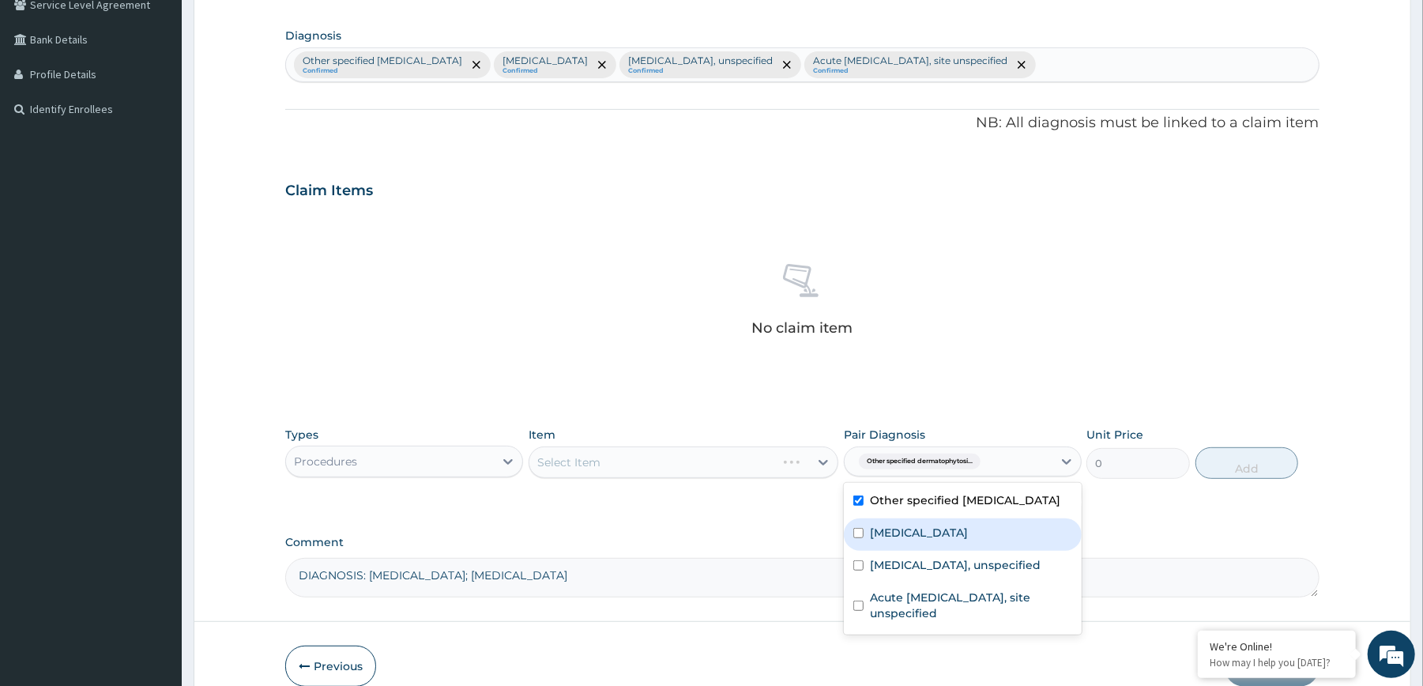
click at [923, 533] on label "[MEDICAL_DATA]" at bounding box center [919, 533] width 98 height 16
checkbox input "true"
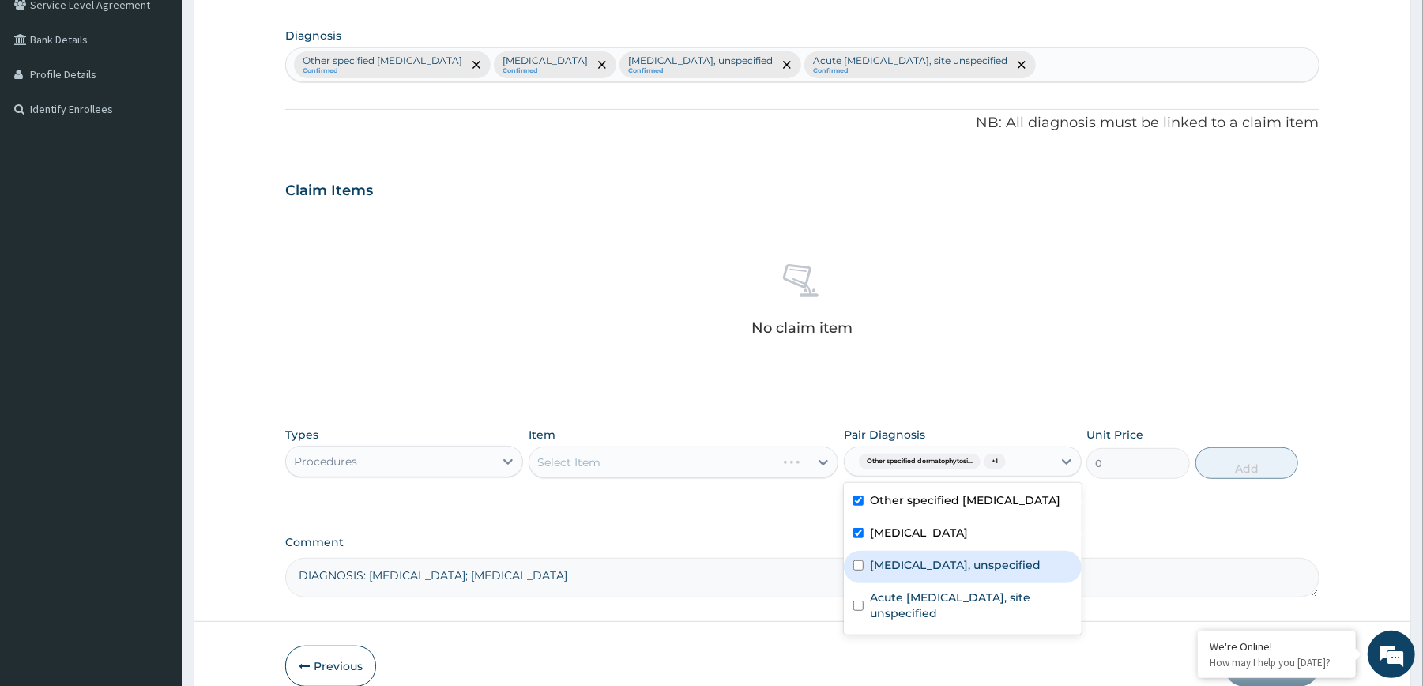
click at [929, 557] on div "[MEDICAL_DATA], unspecified" at bounding box center [963, 567] width 238 height 32
checkbox input "true"
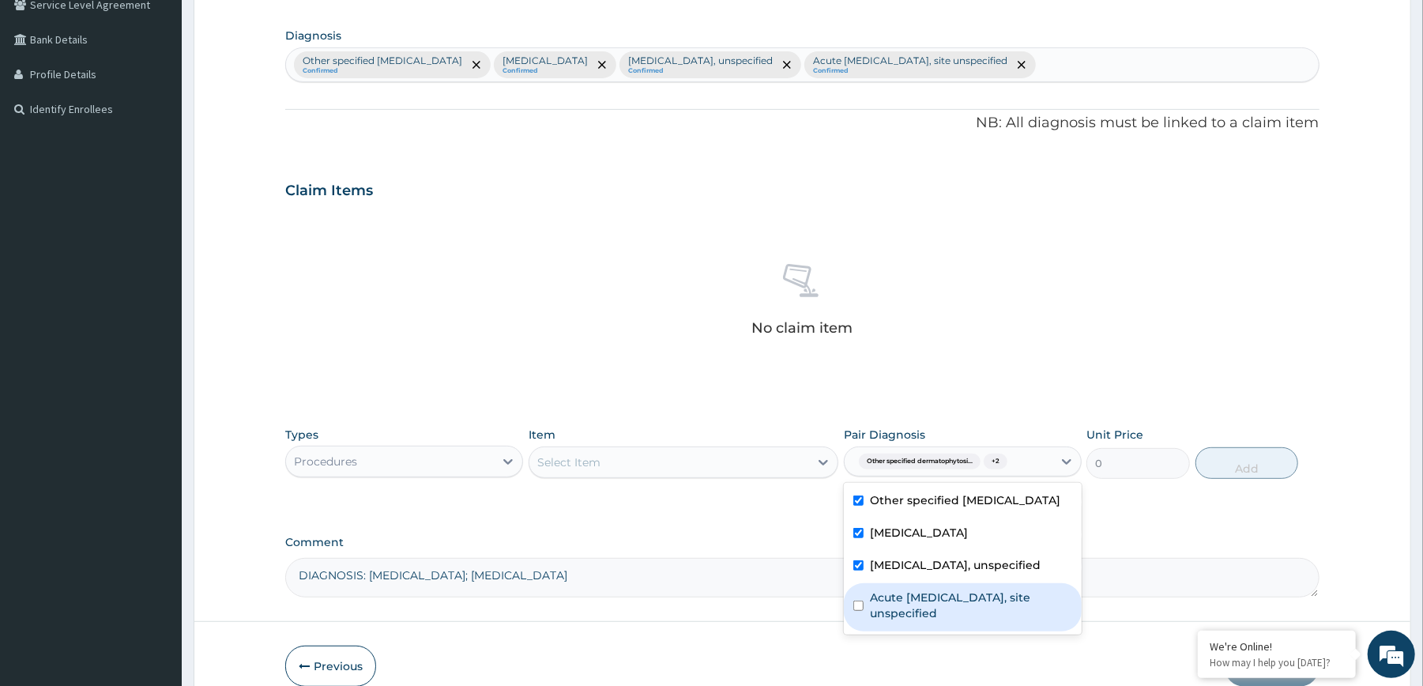
click at [942, 599] on label "Acute [MEDICAL_DATA], site unspecified" at bounding box center [971, 605] width 202 height 32
checkbox input "true"
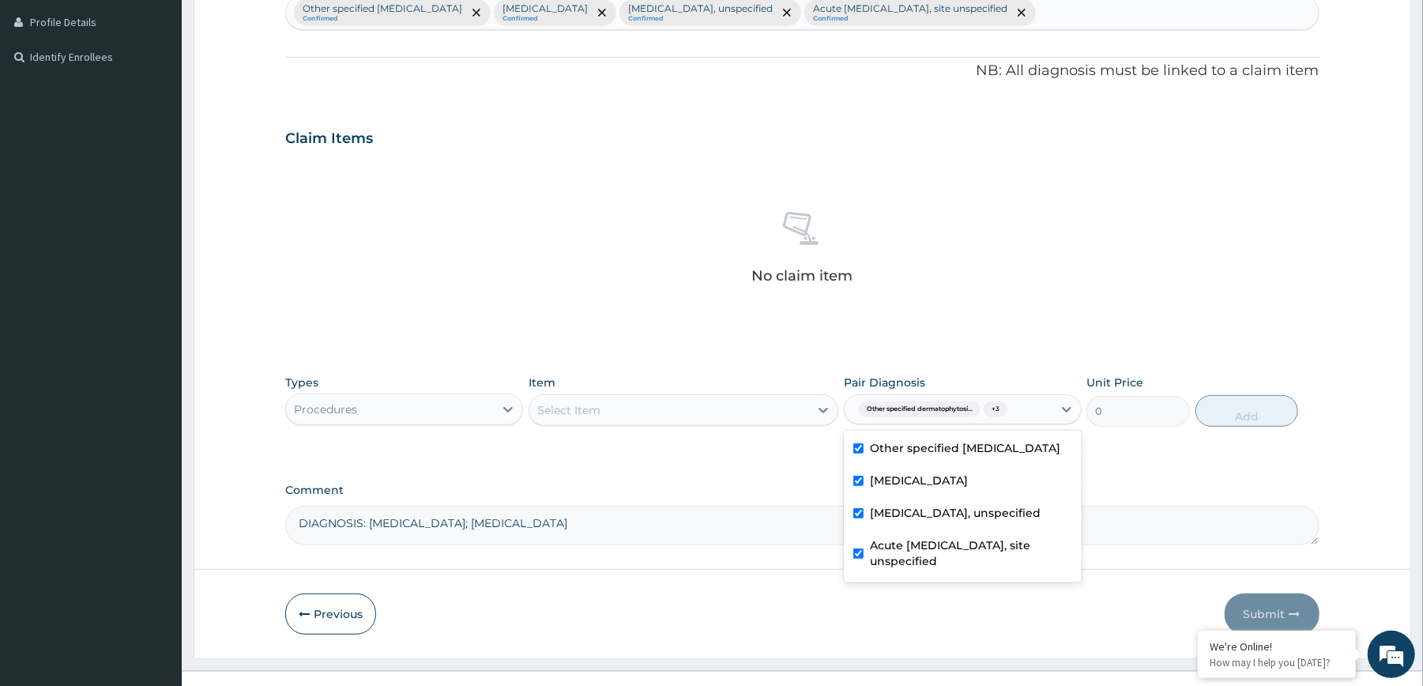
scroll to position [446, 0]
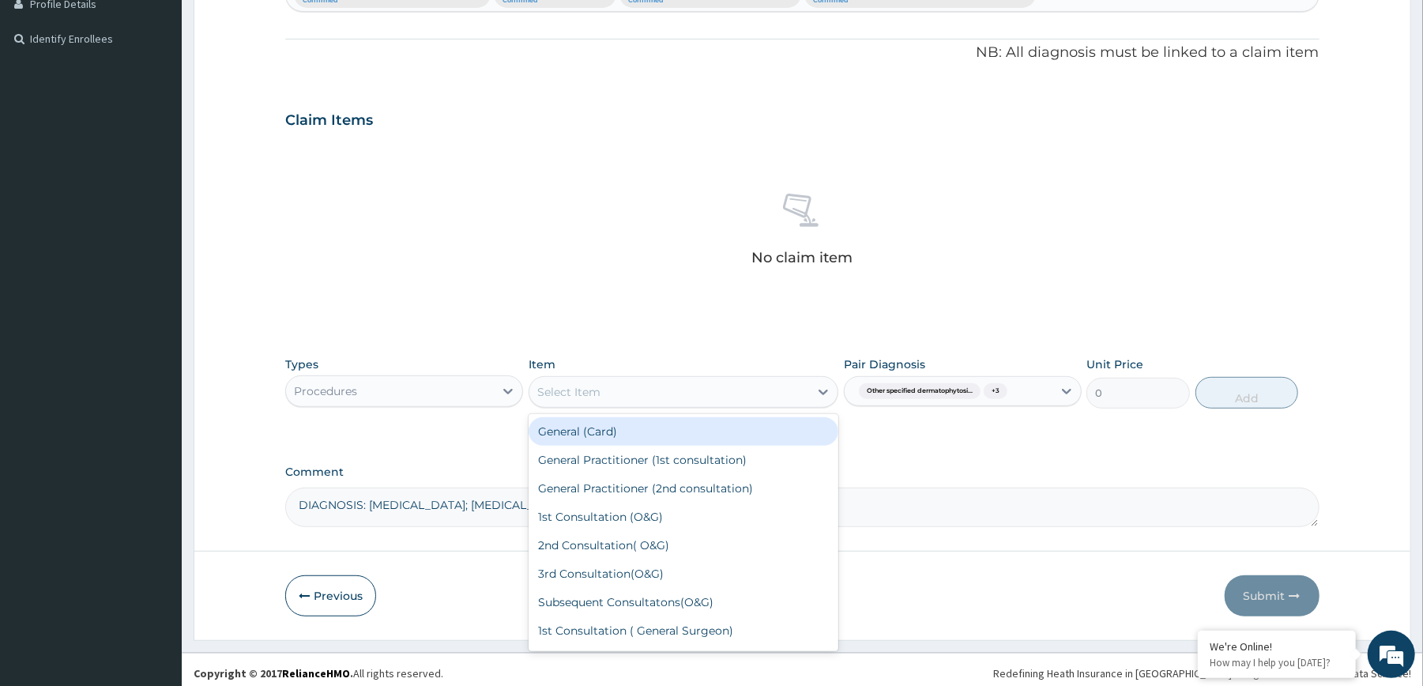
click at [711, 387] on div "Select Item" at bounding box center [669, 391] width 280 height 25
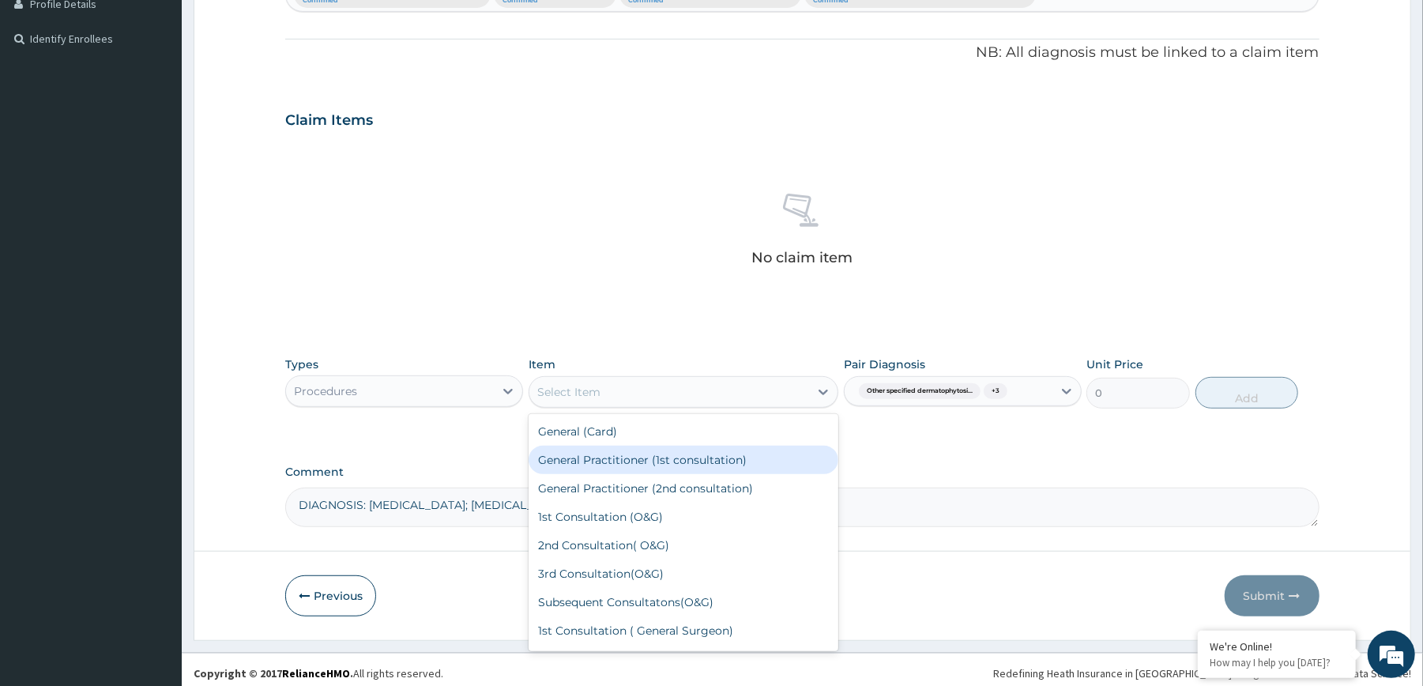
click at [598, 456] on div "General Practitioner (1st consultation)" at bounding box center [684, 460] width 310 height 28
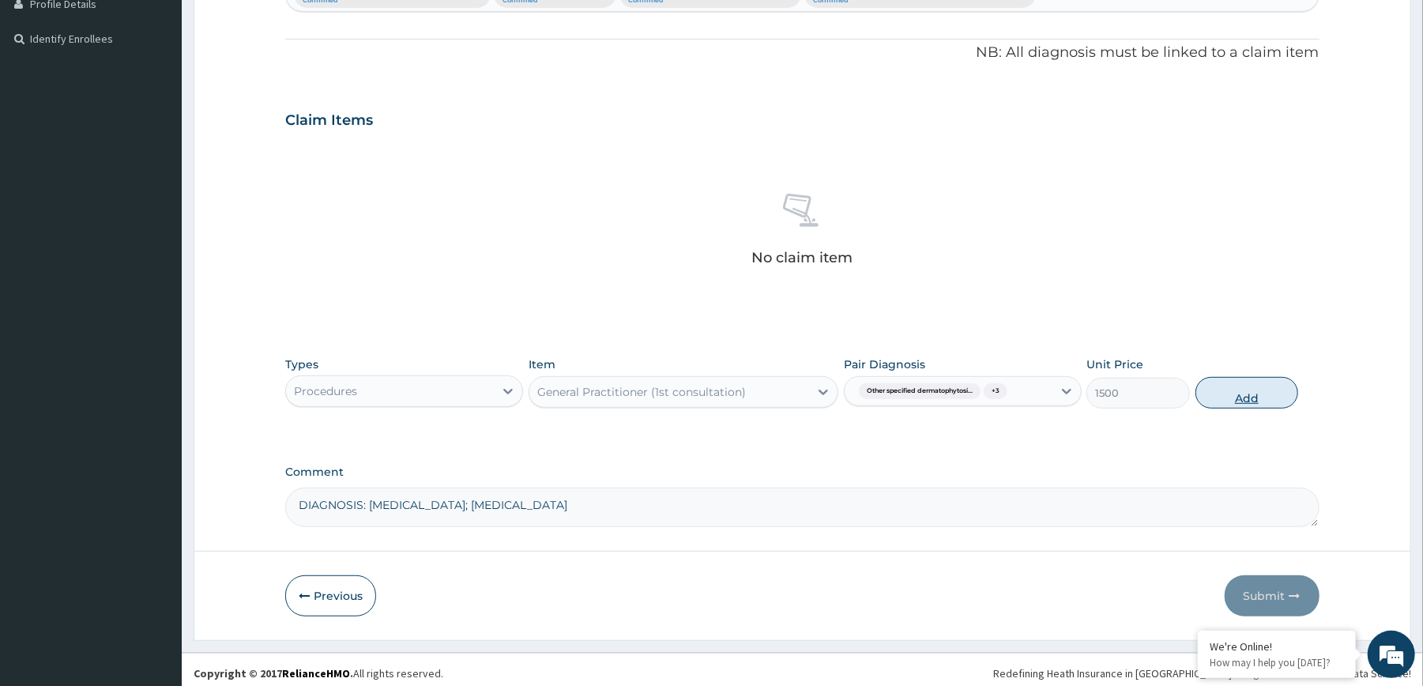
click at [1234, 403] on button "Add" at bounding box center [1247, 393] width 104 height 32
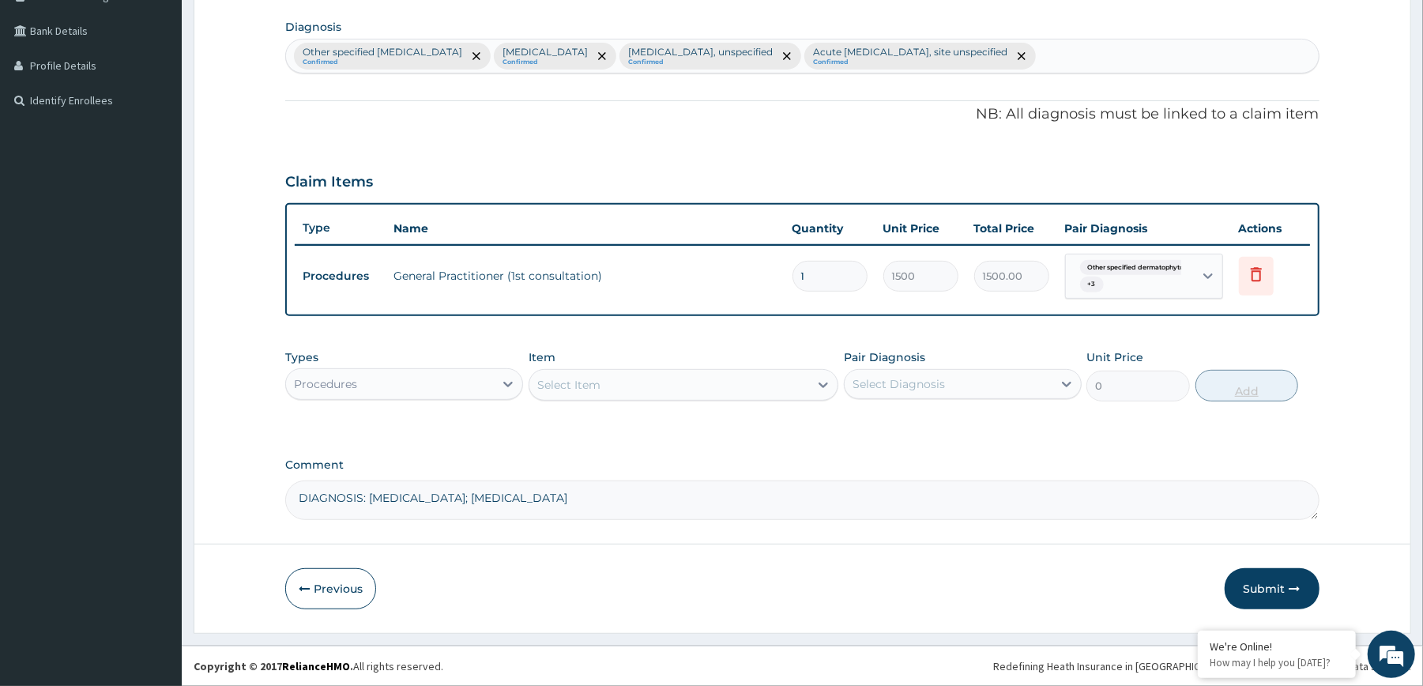
scroll to position [386, 0]
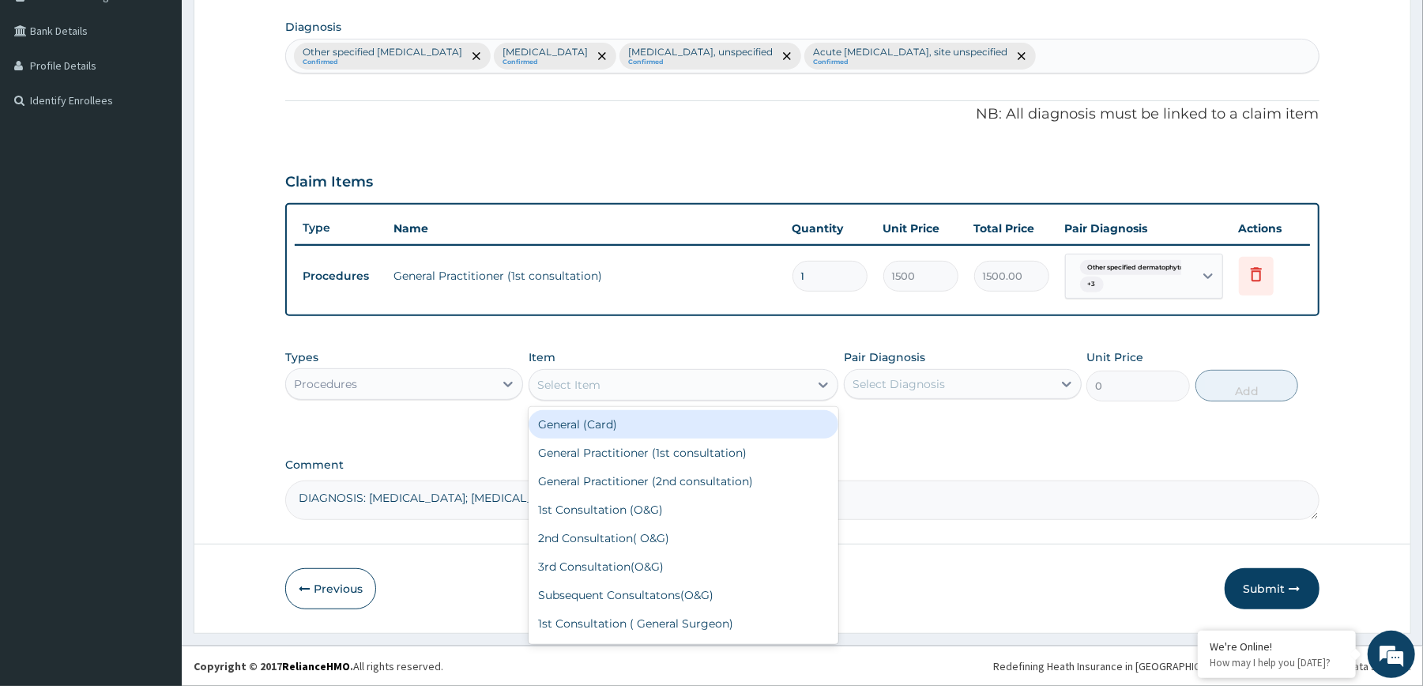
click at [791, 389] on div "Select Item" at bounding box center [669, 384] width 280 height 25
click at [699, 431] on div "General (Card)" at bounding box center [684, 424] width 310 height 28
type input "1000"
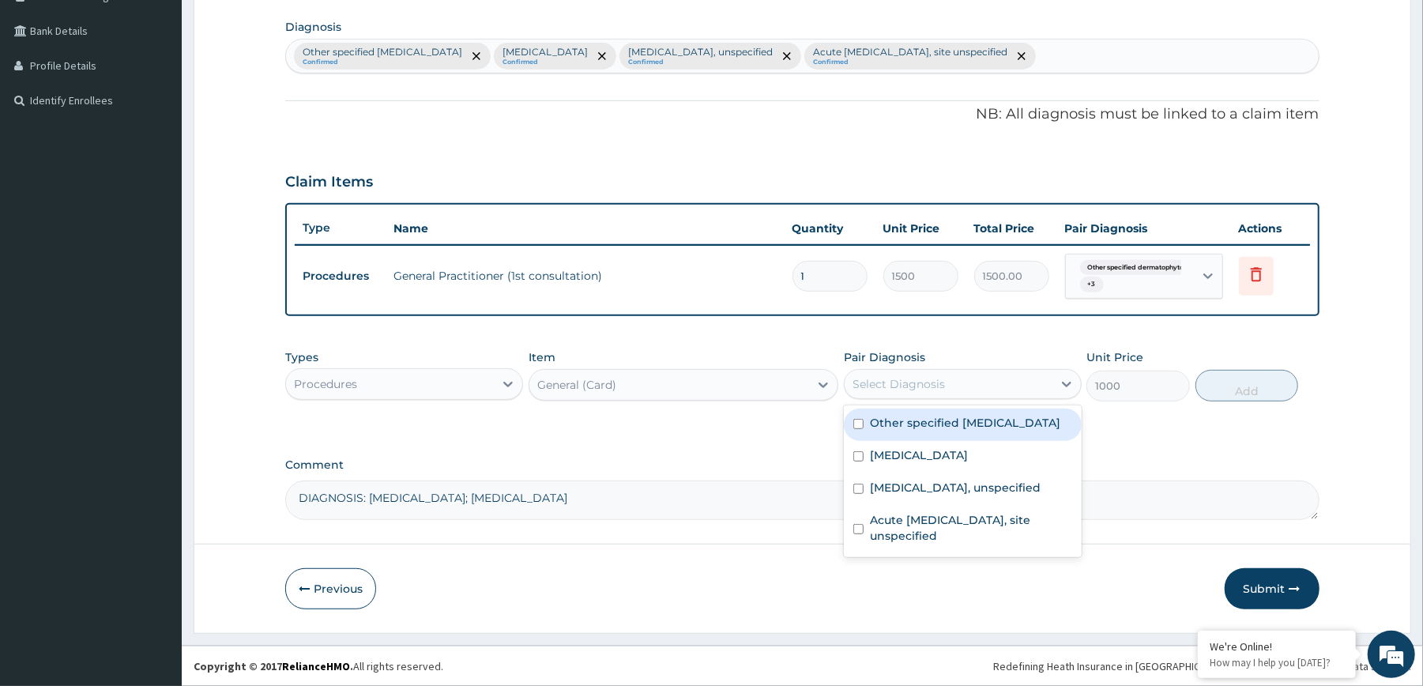
click at [926, 395] on div "Select Diagnosis" at bounding box center [949, 383] width 208 height 25
click at [932, 422] on label "Other specified [MEDICAL_DATA]" at bounding box center [965, 423] width 190 height 16
checkbox input "true"
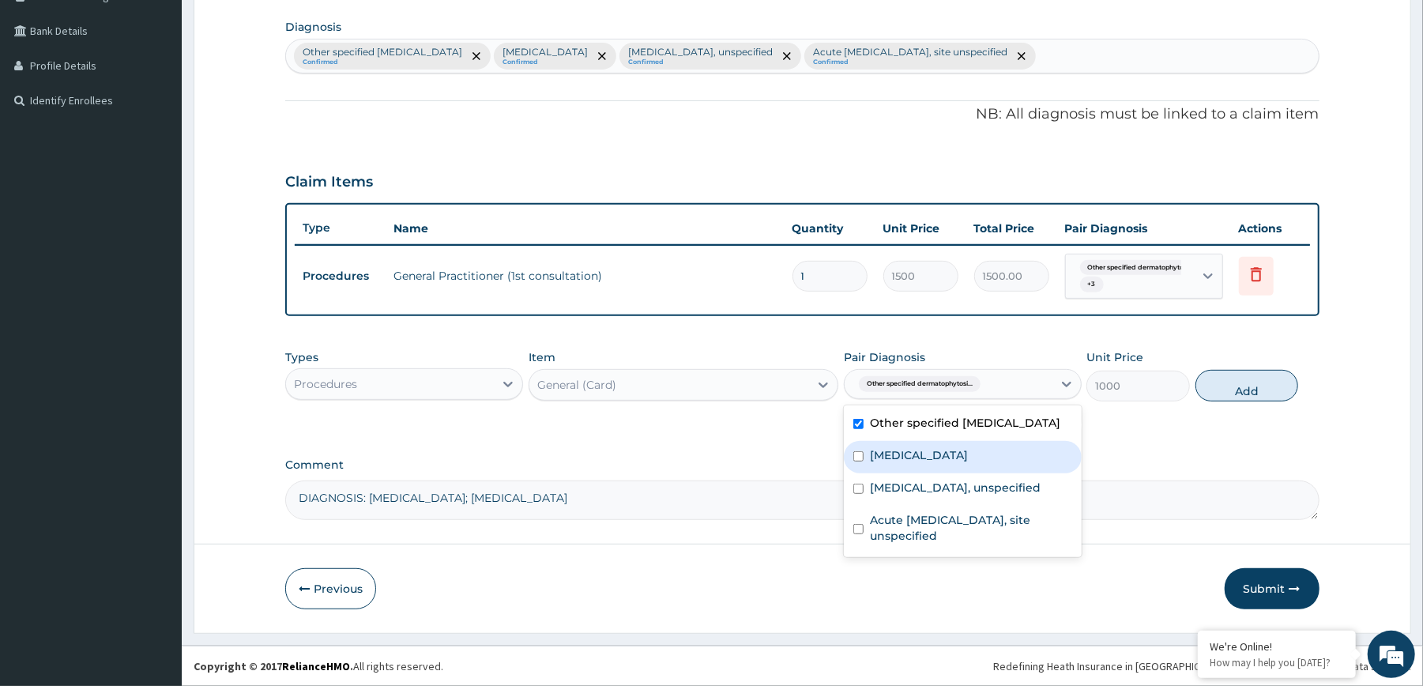
click at [931, 452] on label "[MEDICAL_DATA]" at bounding box center [919, 455] width 98 height 16
checkbox input "true"
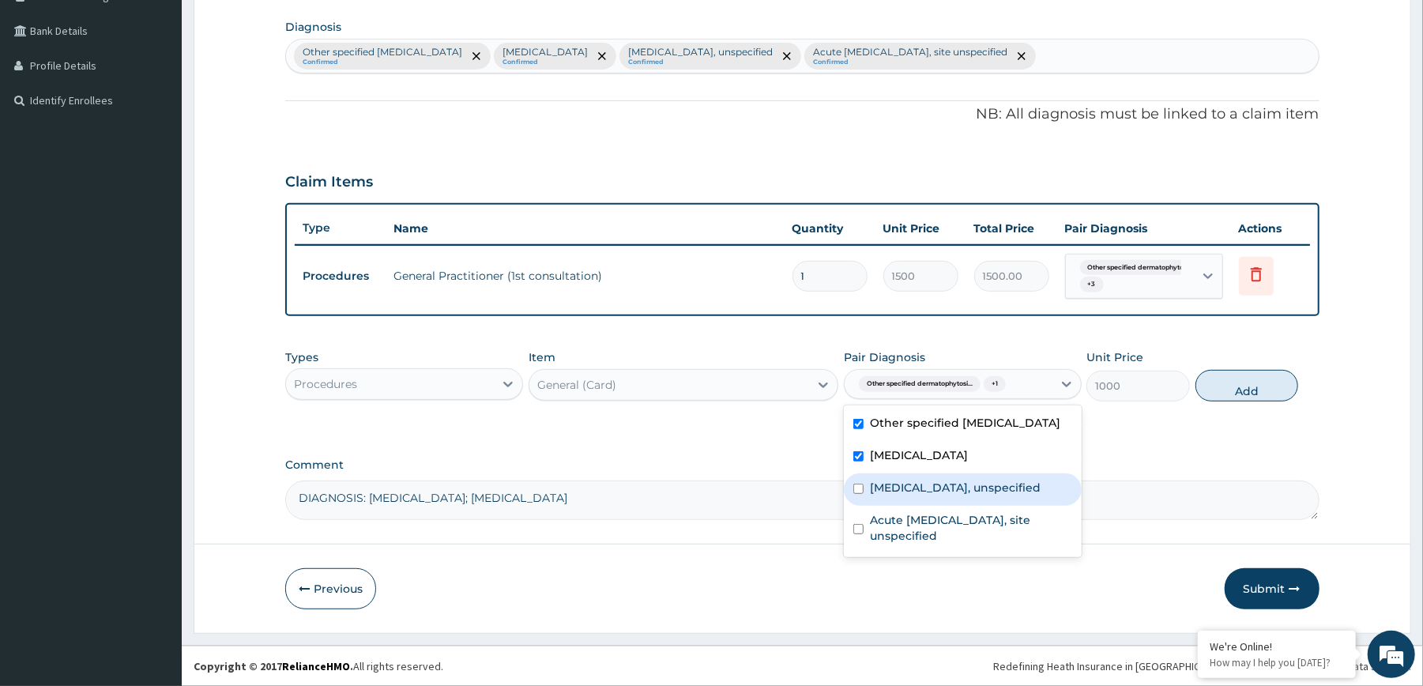
click at [939, 485] on label "[MEDICAL_DATA], unspecified" at bounding box center [955, 488] width 171 height 16
checkbox input "true"
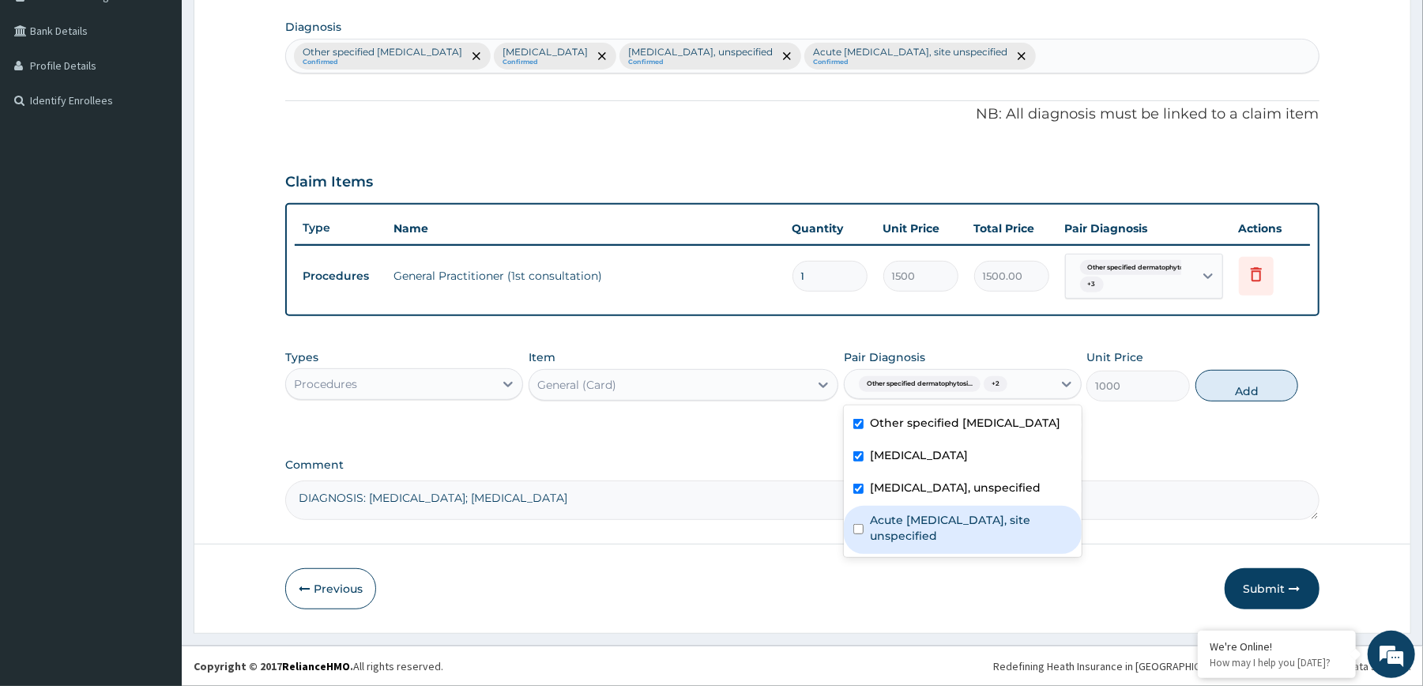
click at [943, 521] on label "Acute [MEDICAL_DATA], site unspecified" at bounding box center [971, 528] width 202 height 32
checkbox input "true"
click at [1218, 384] on button "Add" at bounding box center [1247, 386] width 104 height 32
type input "0"
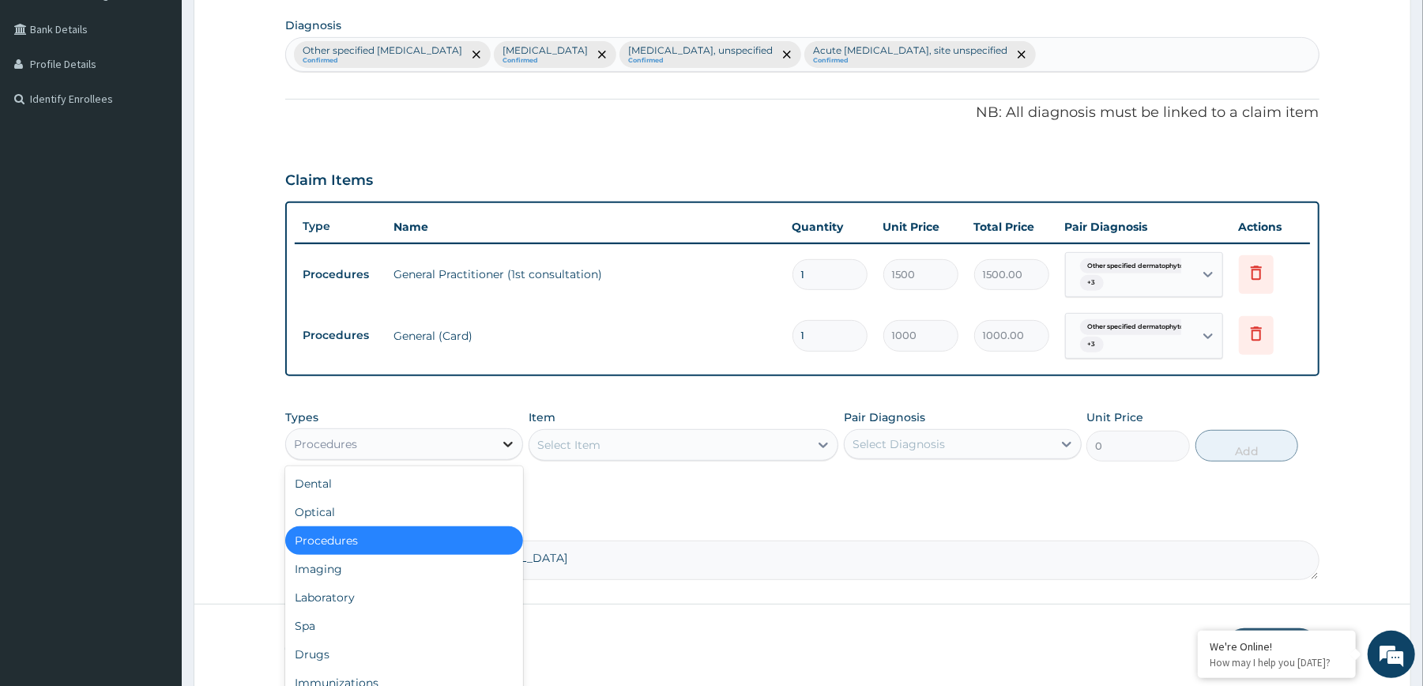
click at [494, 450] on div at bounding box center [508, 444] width 28 height 28
click at [349, 643] on div "Drugs" at bounding box center [404, 654] width 238 height 28
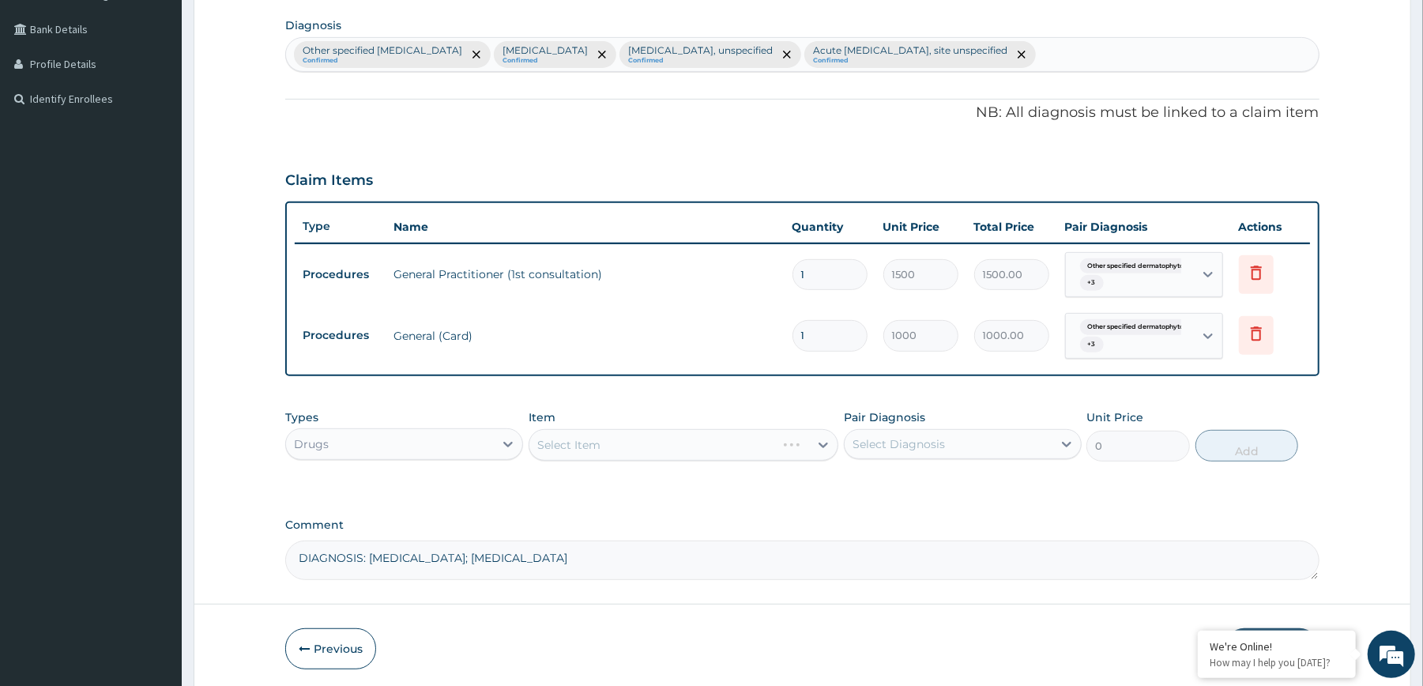
click at [879, 452] on div "Select Diagnosis" at bounding box center [899, 444] width 92 height 16
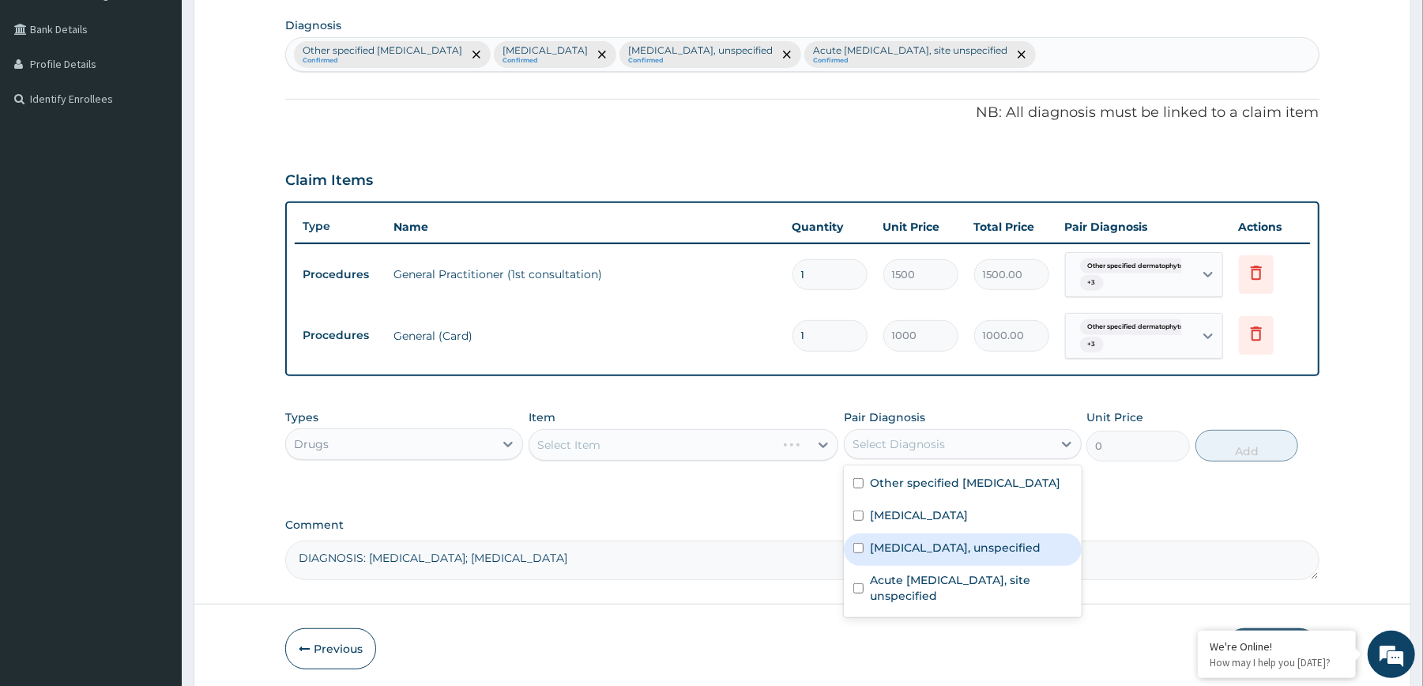
click at [958, 537] on div "[MEDICAL_DATA], unspecified" at bounding box center [963, 549] width 238 height 32
checkbox input "true"
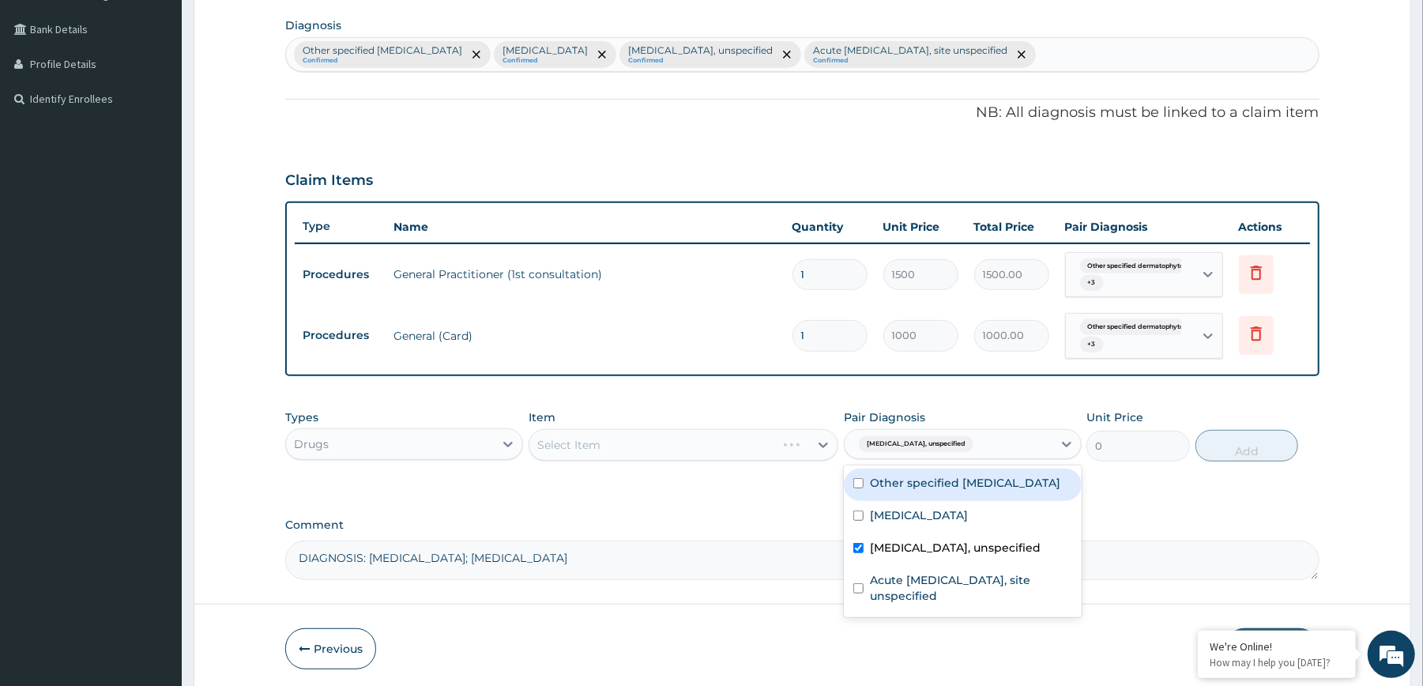
click at [804, 454] on div "Select Item" at bounding box center [684, 445] width 310 height 32
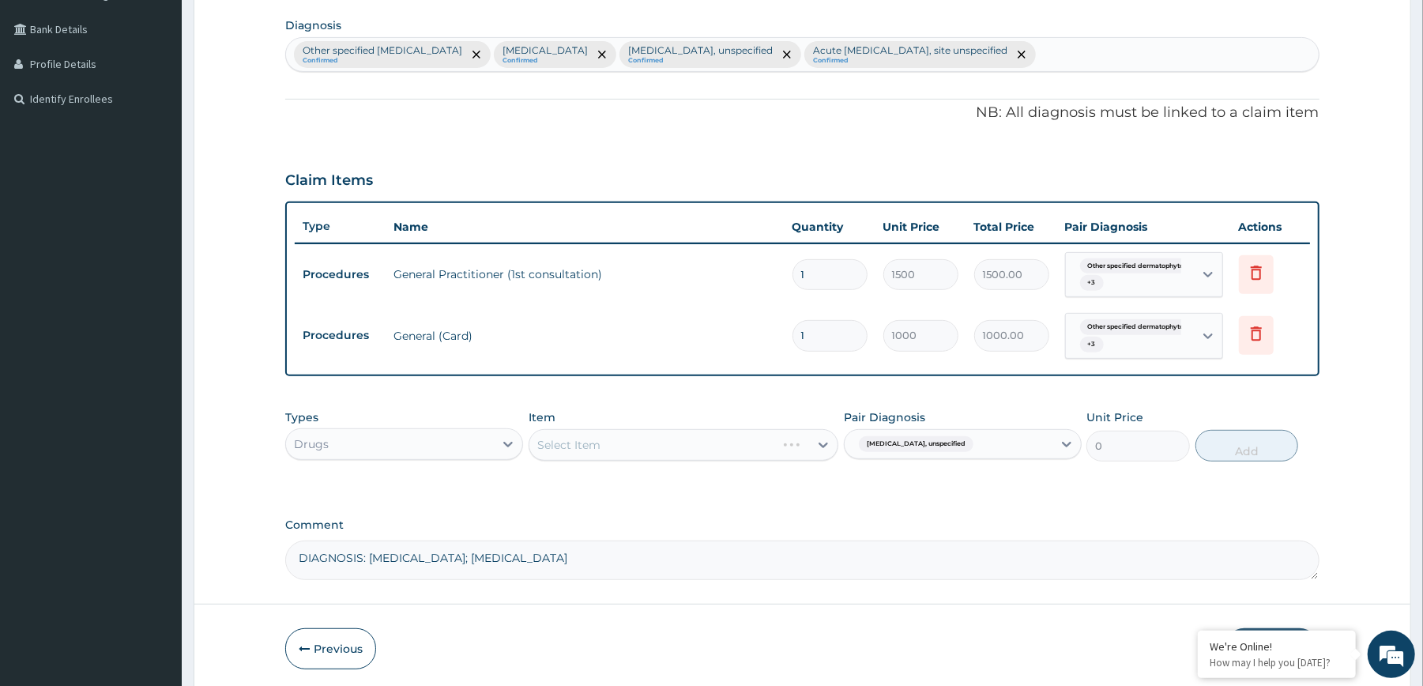
click at [804, 454] on div "Select Item" at bounding box center [684, 445] width 310 height 32
click at [795, 450] on div "Select Item" at bounding box center [669, 444] width 280 height 25
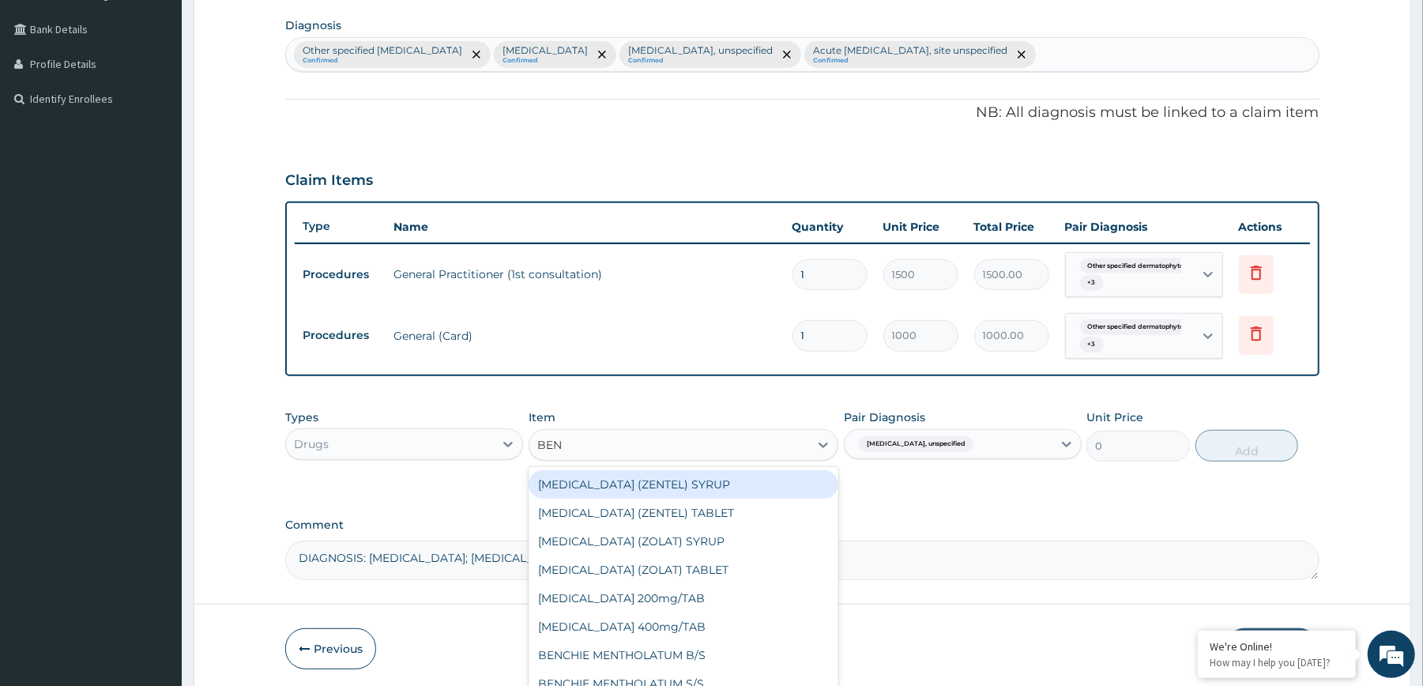
type input "BENZ"
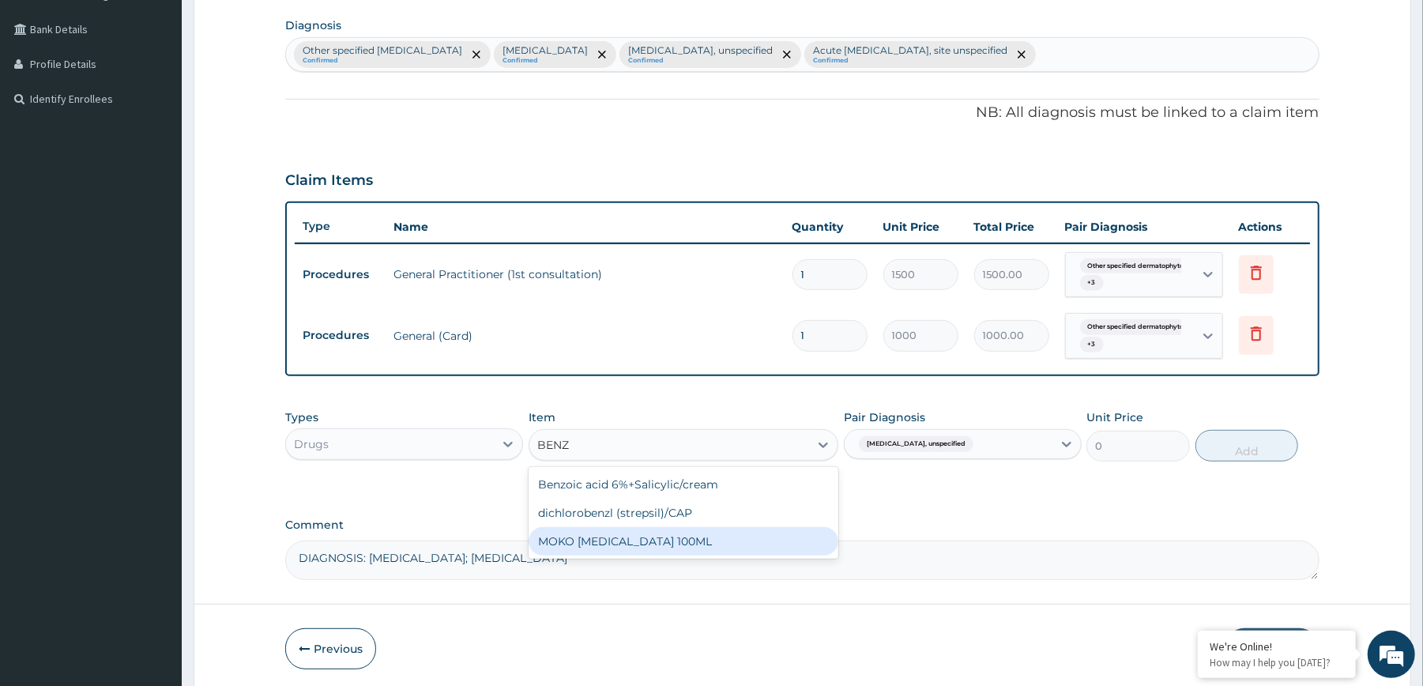
click at [643, 544] on div "MOKO [MEDICAL_DATA] 100ML" at bounding box center [684, 541] width 310 height 28
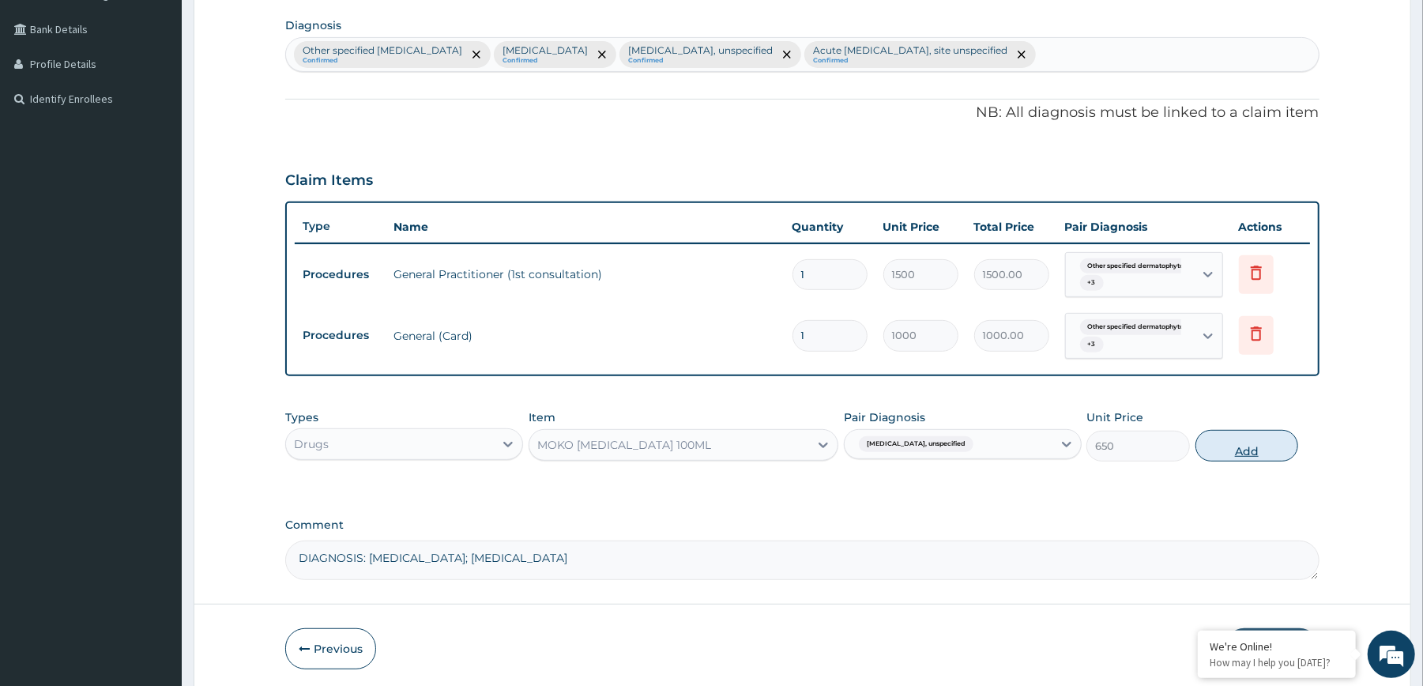
click at [1244, 458] on button "Add" at bounding box center [1247, 446] width 104 height 32
type input "0"
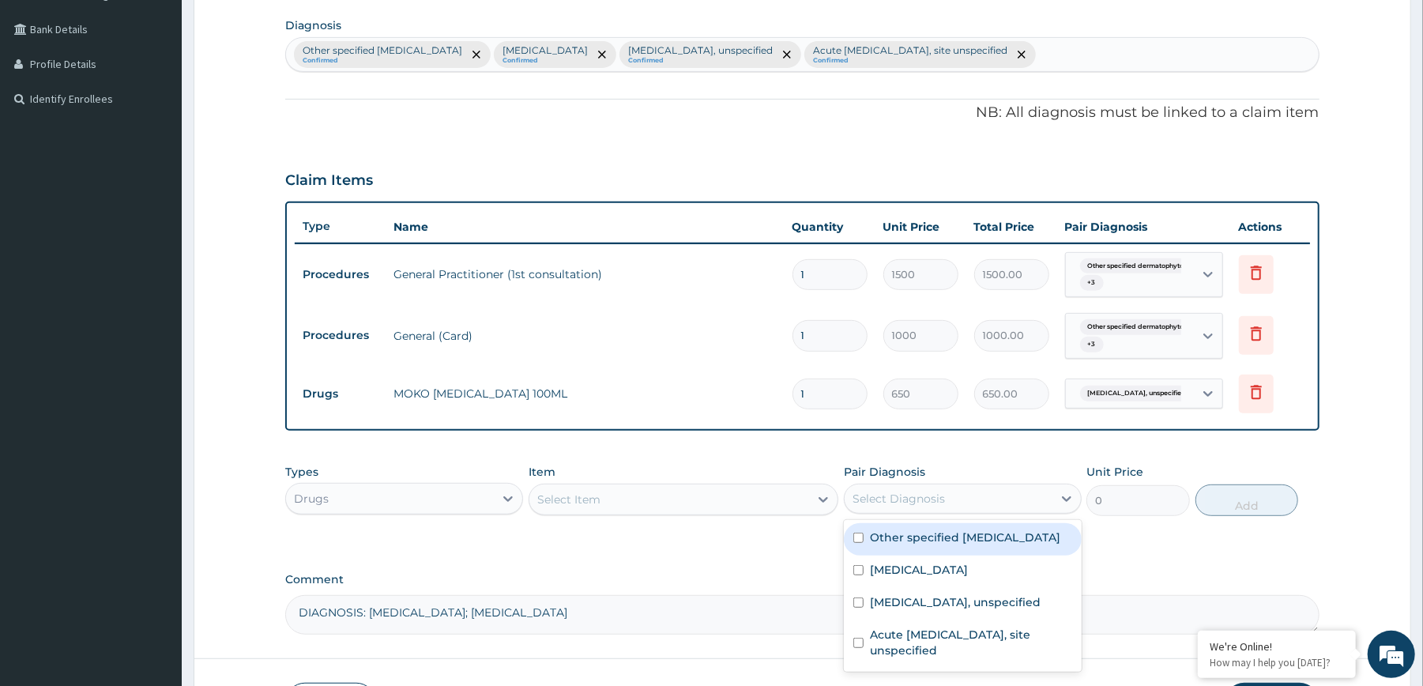
click at [886, 509] on div "Select Diagnosis" at bounding box center [949, 498] width 208 height 25
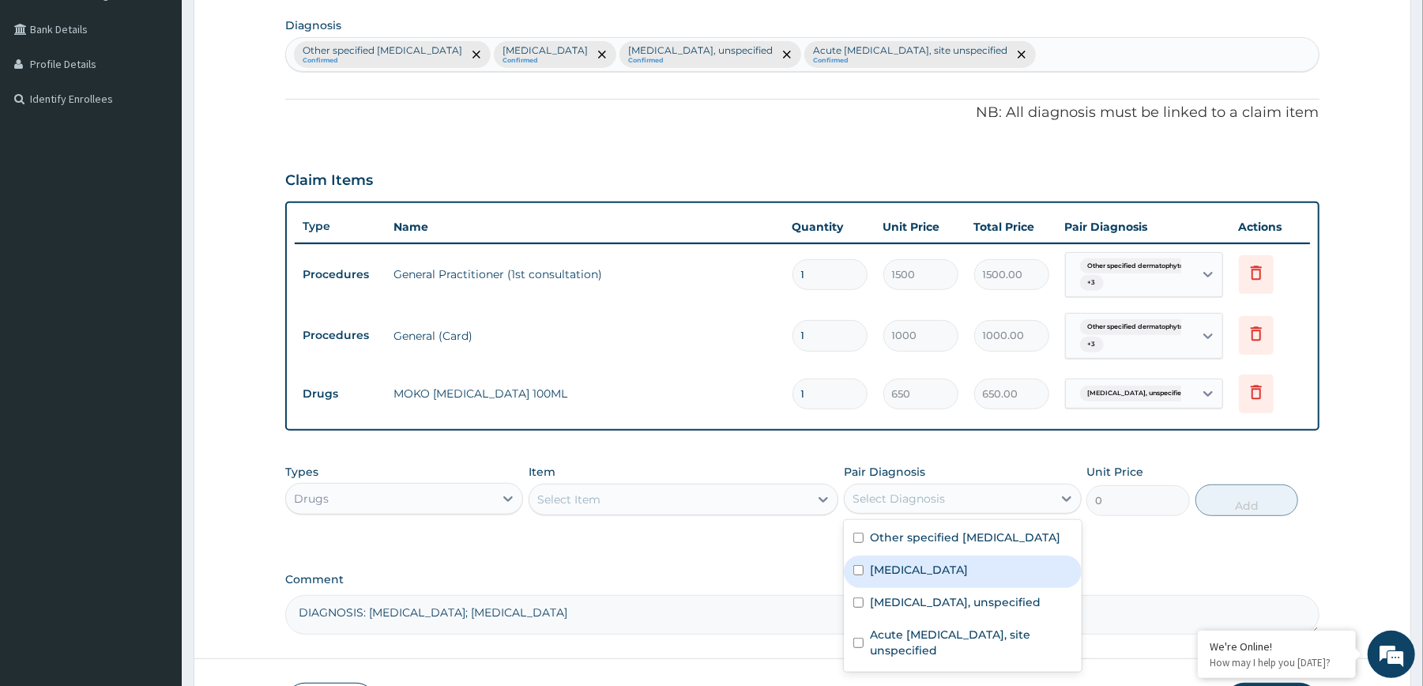
click at [912, 574] on label "[MEDICAL_DATA]" at bounding box center [919, 570] width 98 height 16
checkbox input "true"
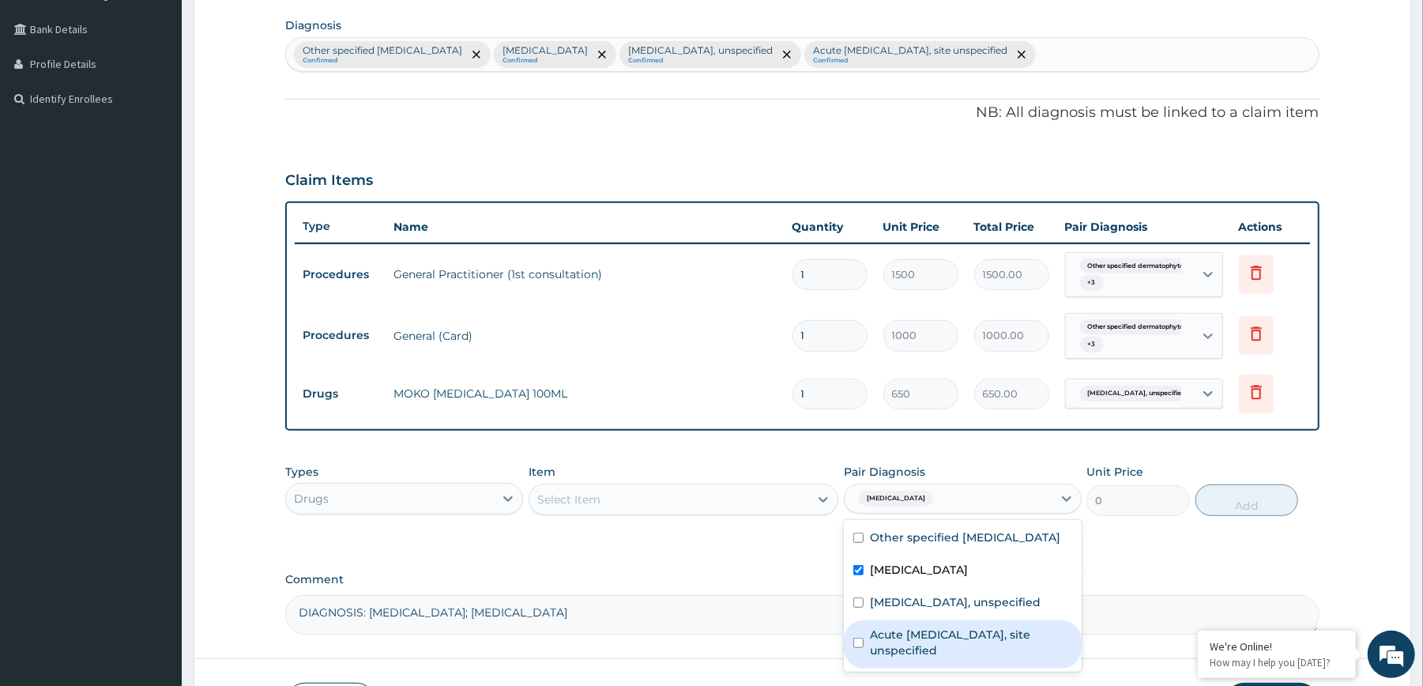
click at [930, 642] on label "Acute [MEDICAL_DATA], site unspecified" at bounding box center [971, 643] width 202 height 32
checkbox input "true"
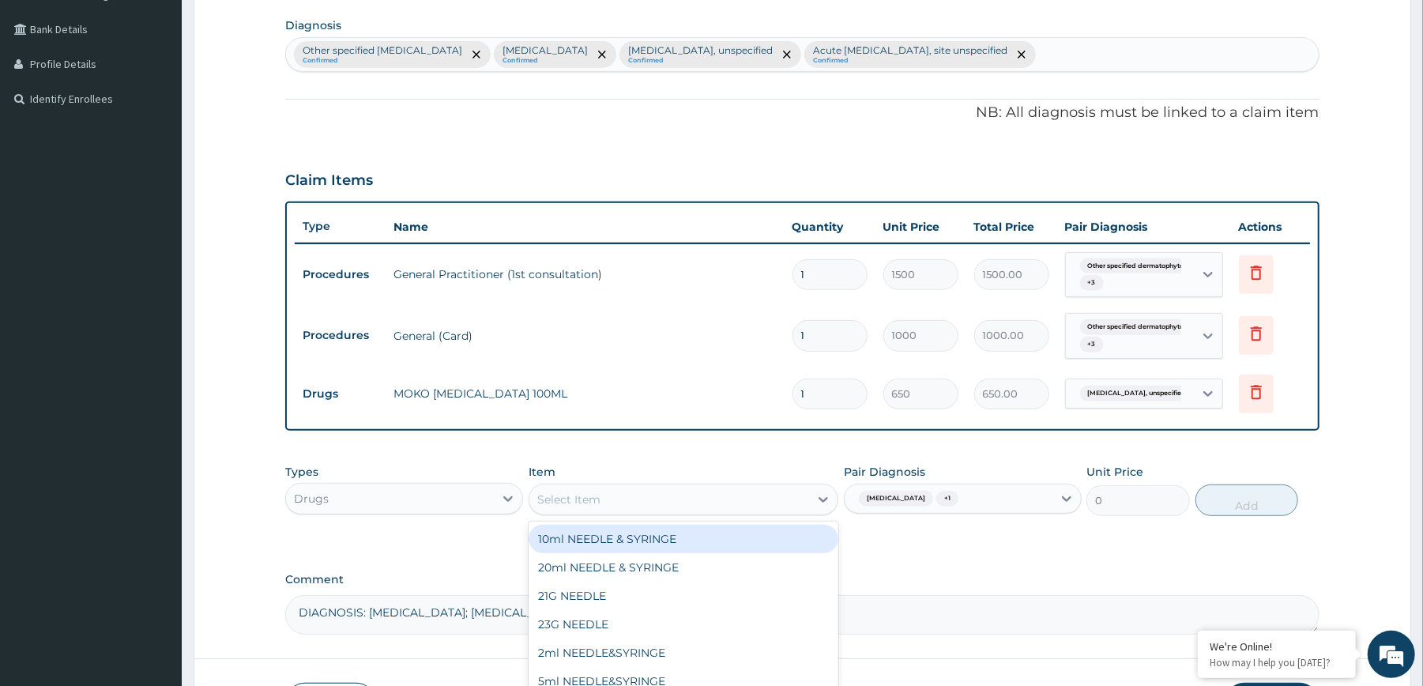
click at [793, 503] on div "Select Item" at bounding box center [669, 499] width 280 height 25
type input "G"
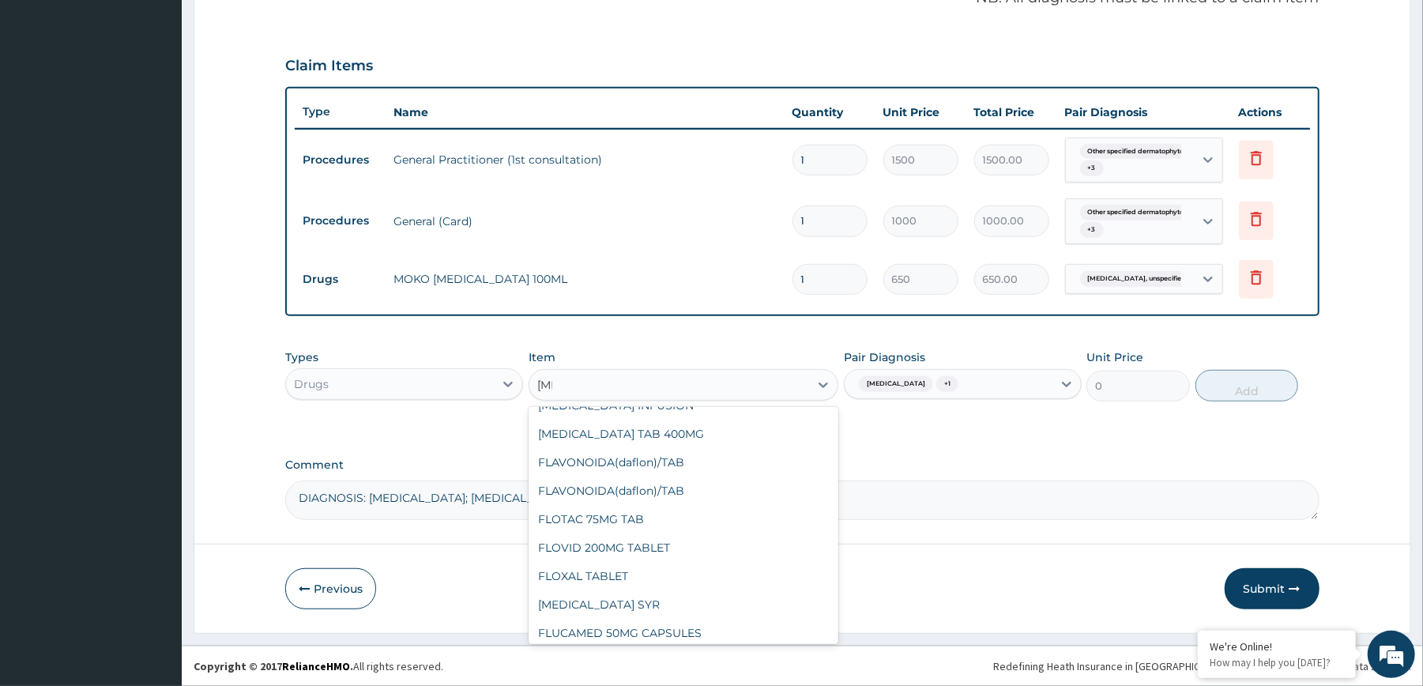
scroll to position [0, 0]
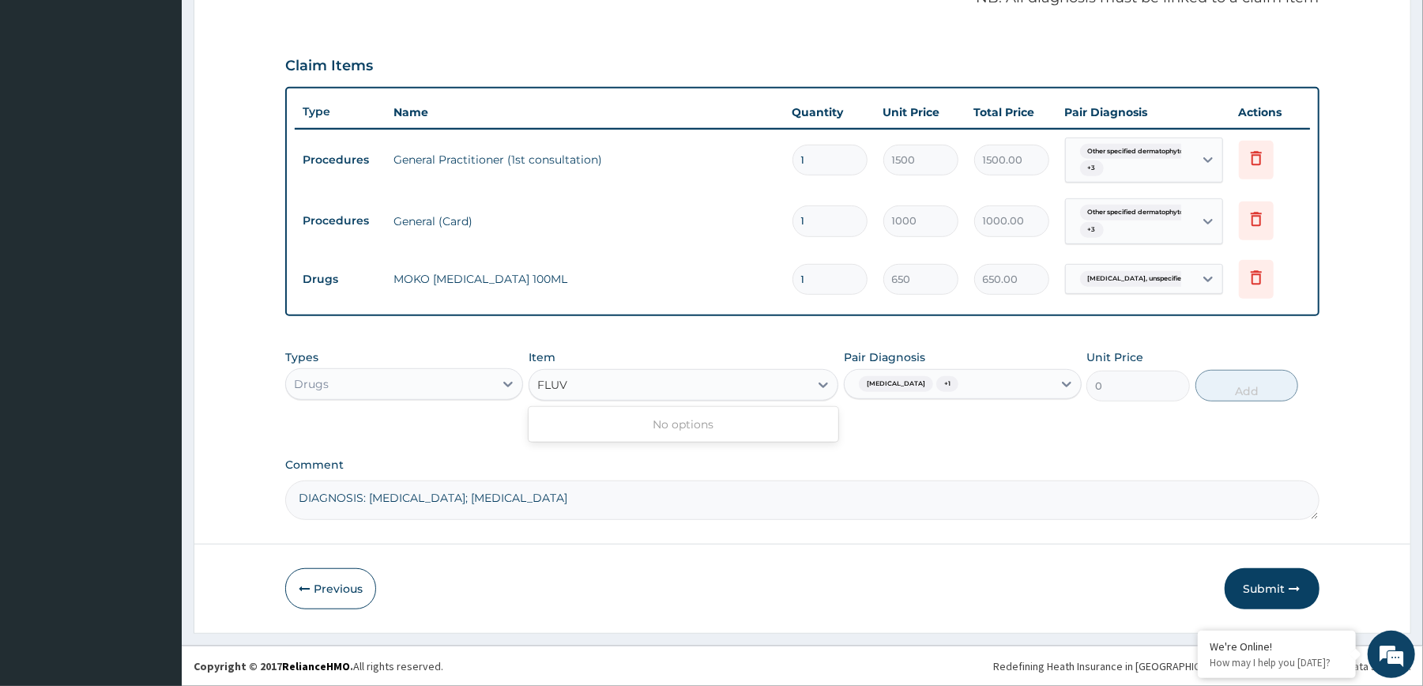
type input "[MEDICAL_DATA]"
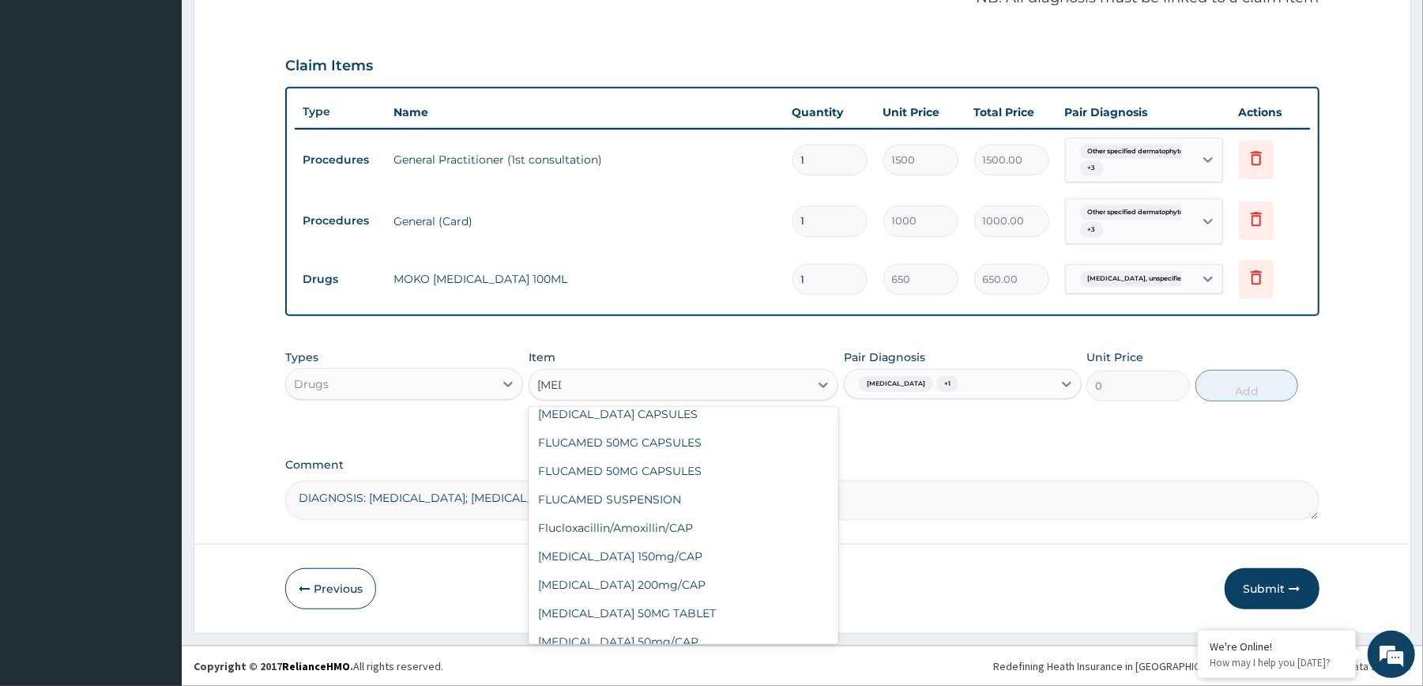
scroll to position [70, 0]
click at [744, 487] on div "FLUCAMED SUSPENSION" at bounding box center [684, 497] width 310 height 28
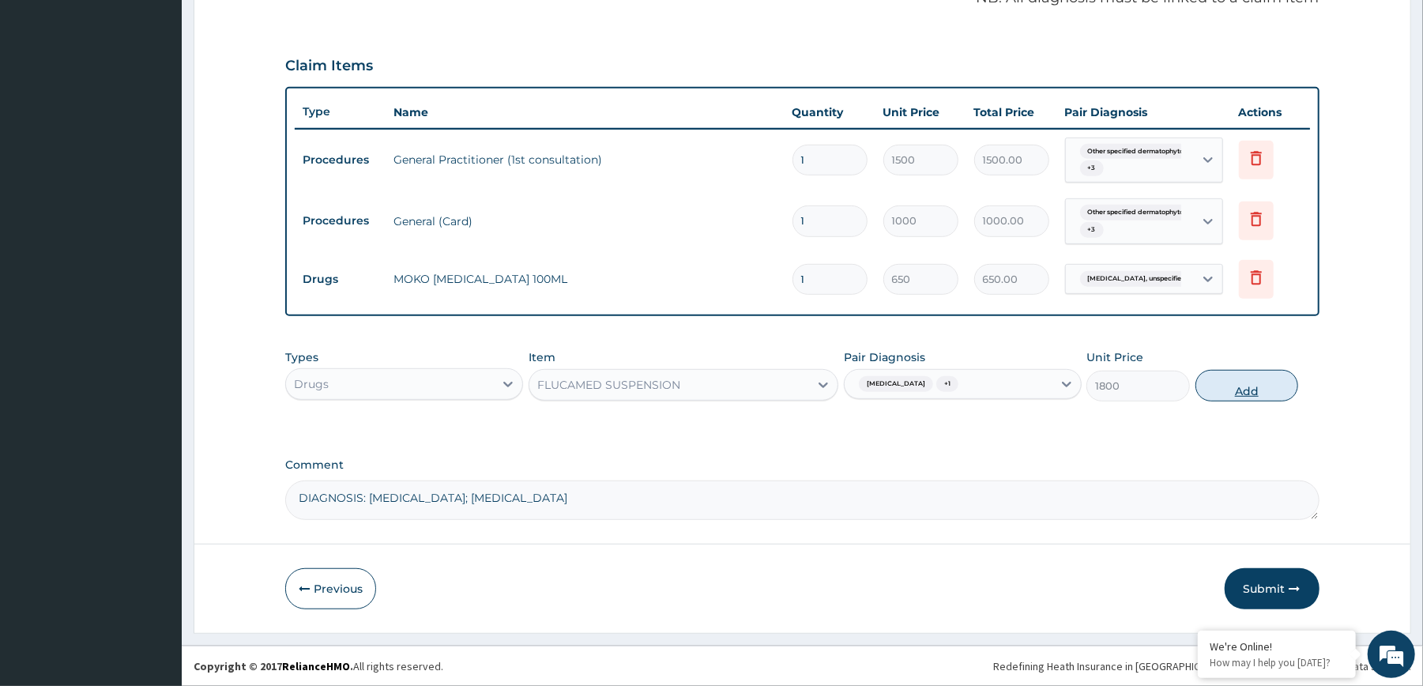
click at [1278, 387] on button "Add" at bounding box center [1247, 386] width 104 height 32
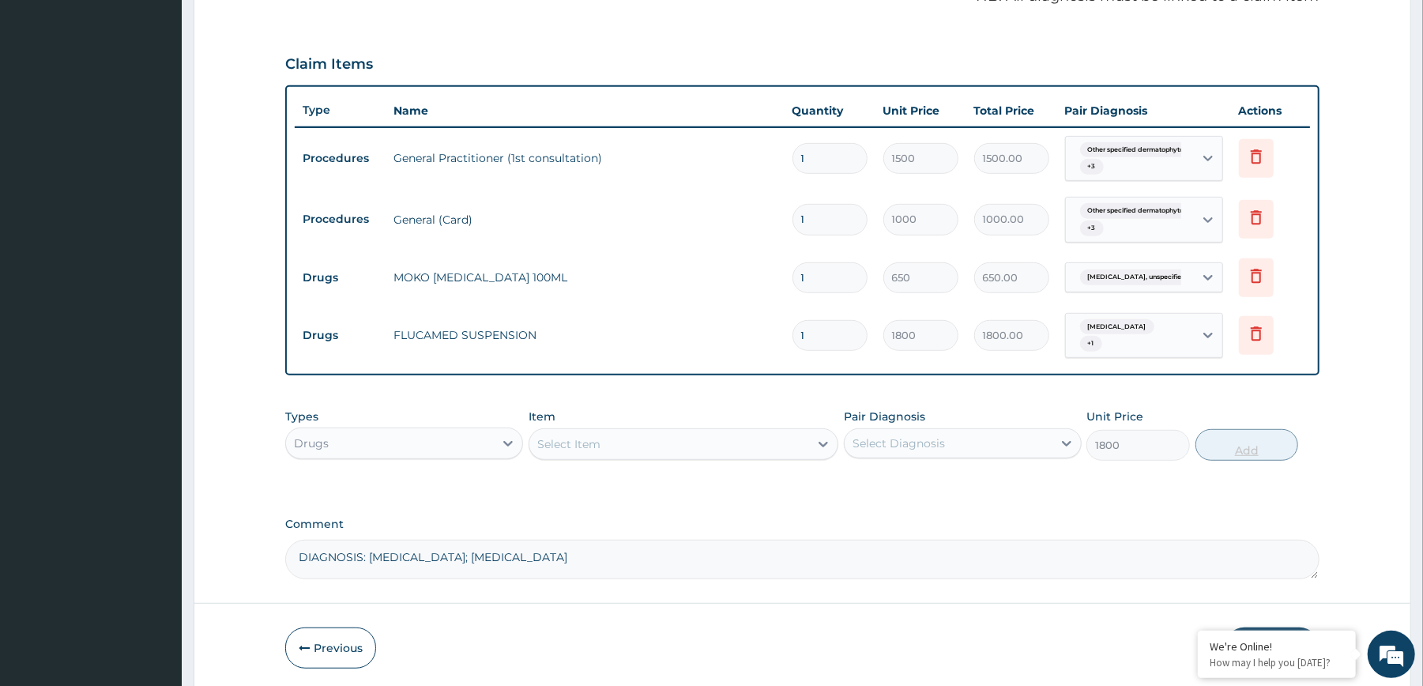
type input "0"
click at [804, 444] on div "Select Item" at bounding box center [669, 443] width 280 height 25
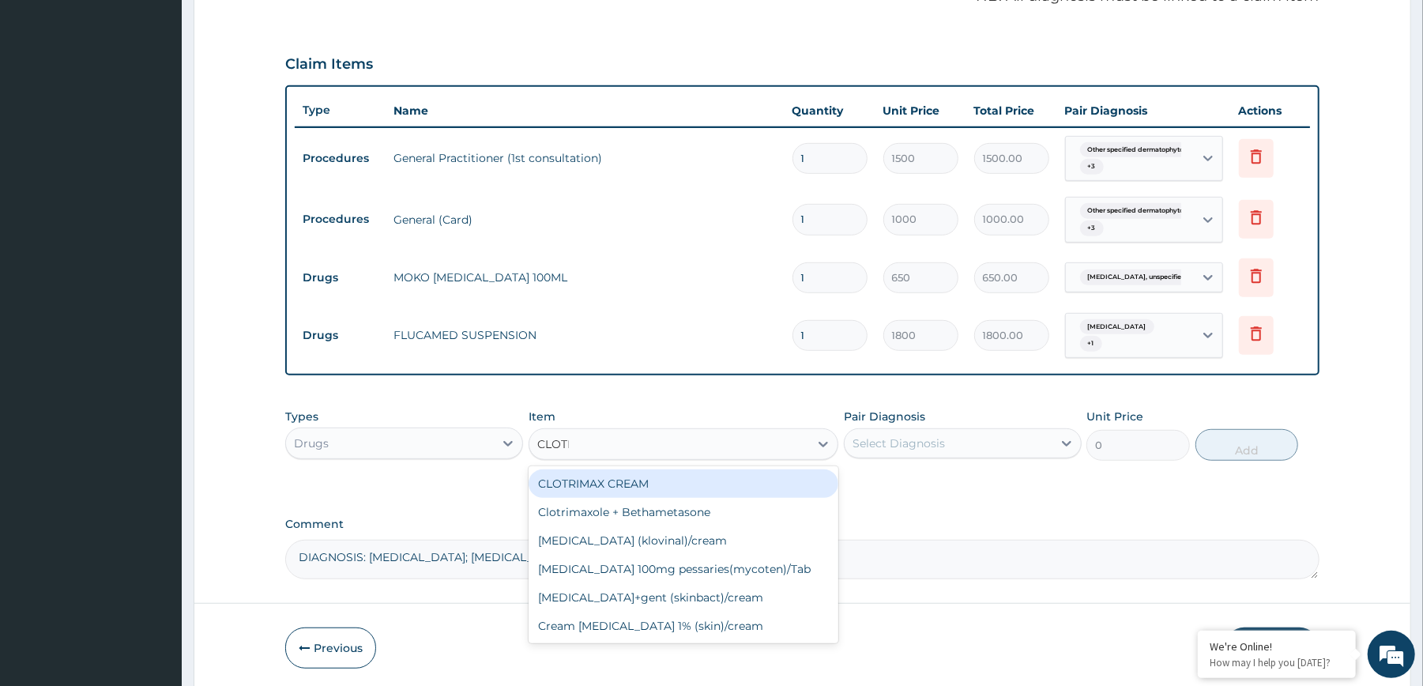
type input "CLOTRI"
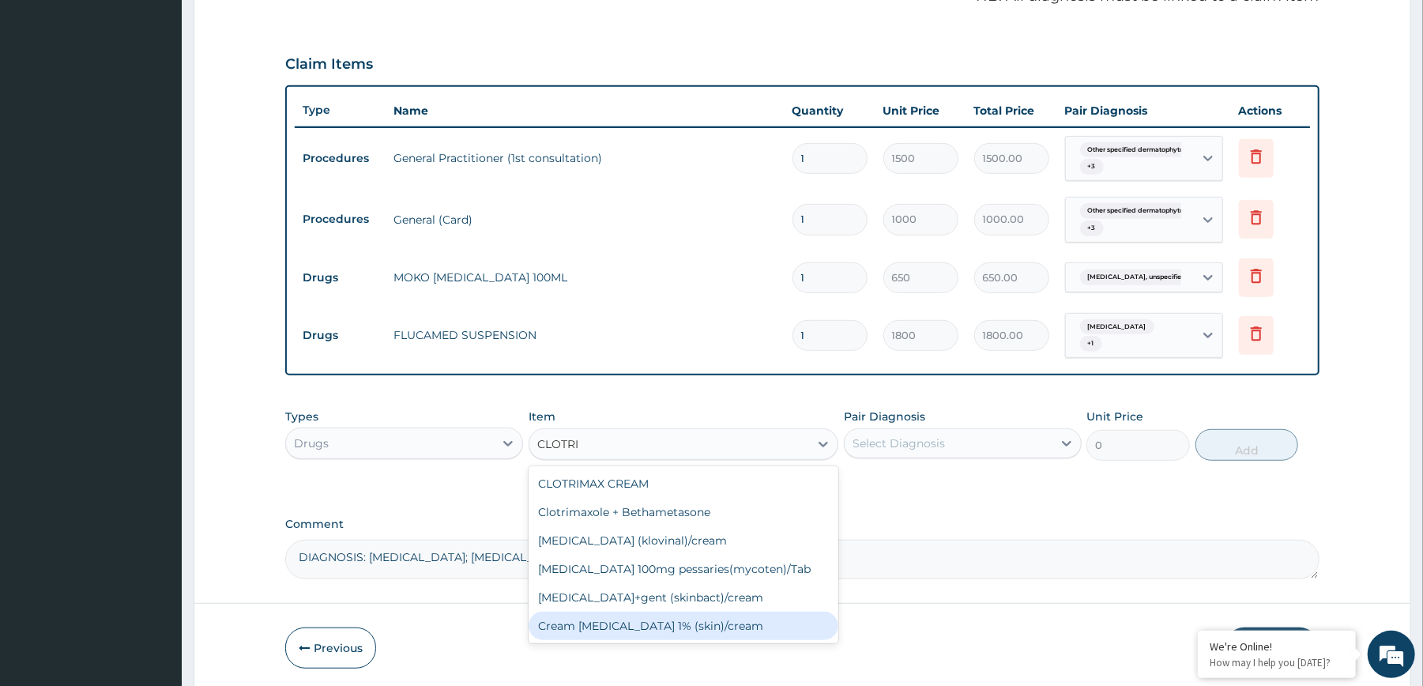
click at [632, 615] on div "Cream [MEDICAL_DATA] 1% (skin)/cream" at bounding box center [684, 626] width 310 height 28
type input "2000"
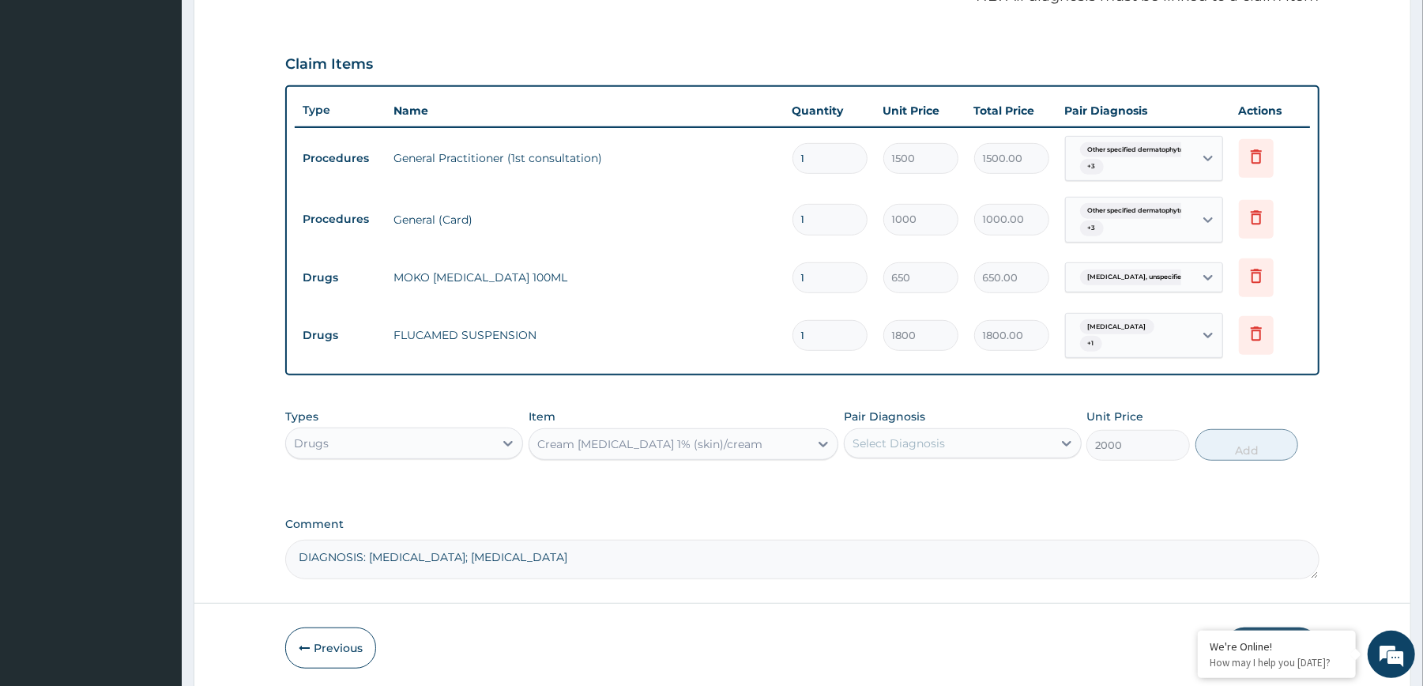
click at [964, 443] on div "Select Diagnosis" at bounding box center [949, 443] width 208 height 25
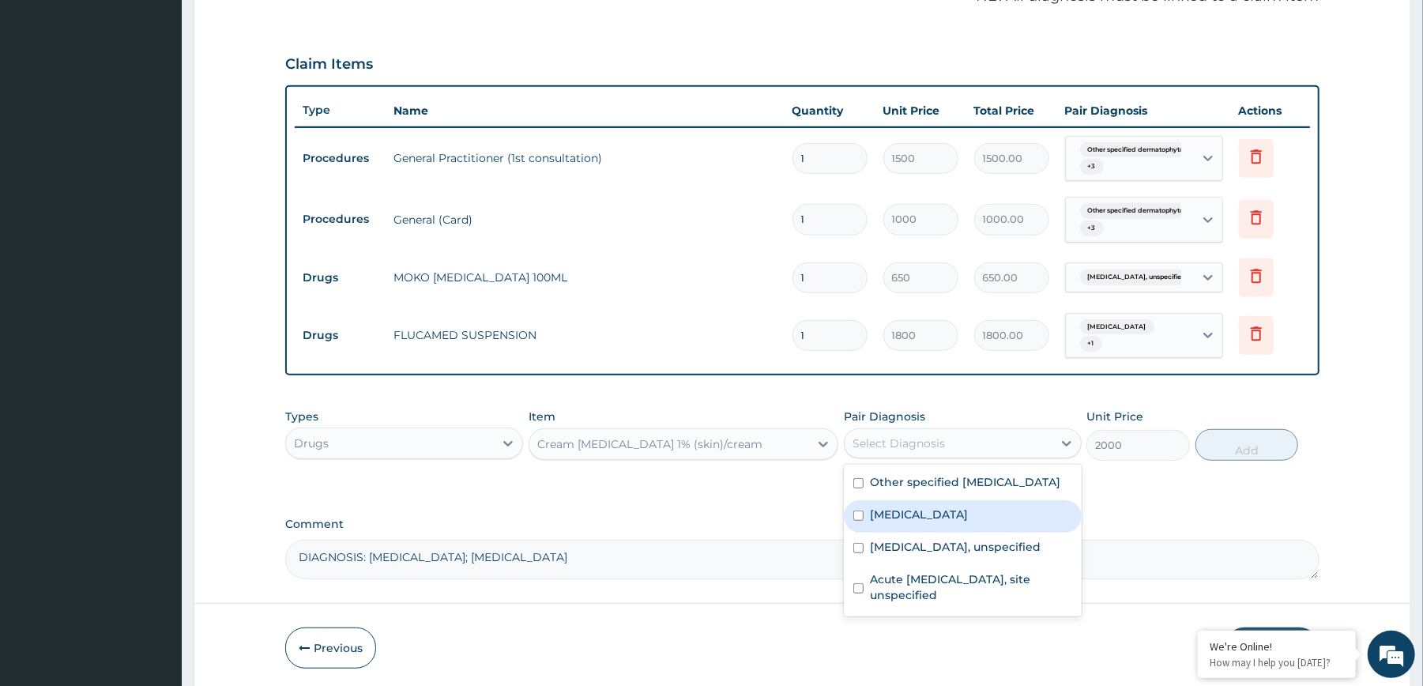
click at [923, 513] on label "[MEDICAL_DATA]" at bounding box center [919, 514] width 98 height 16
checkbox input "true"
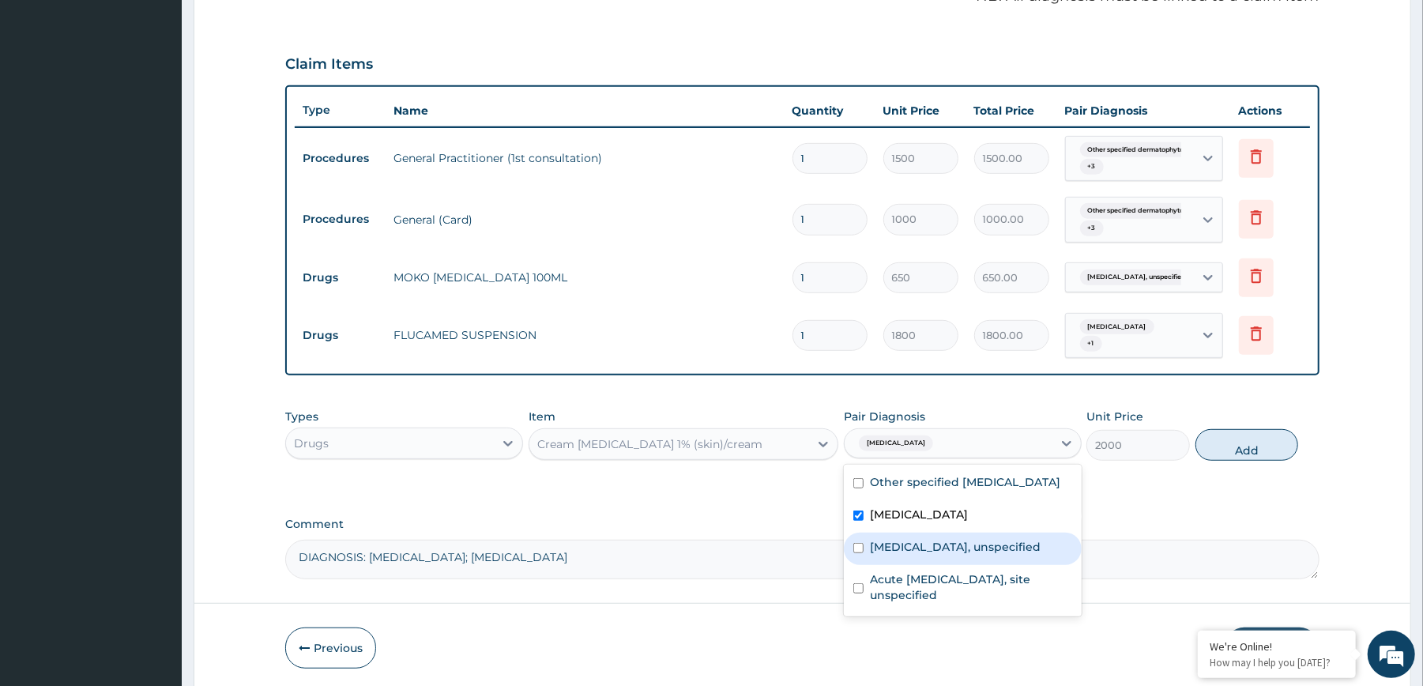
click at [936, 539] on label "[MEDICAL_DATA], unspecified" at bounding box center [955, 547] width 171 height 16
checkbox input "true"
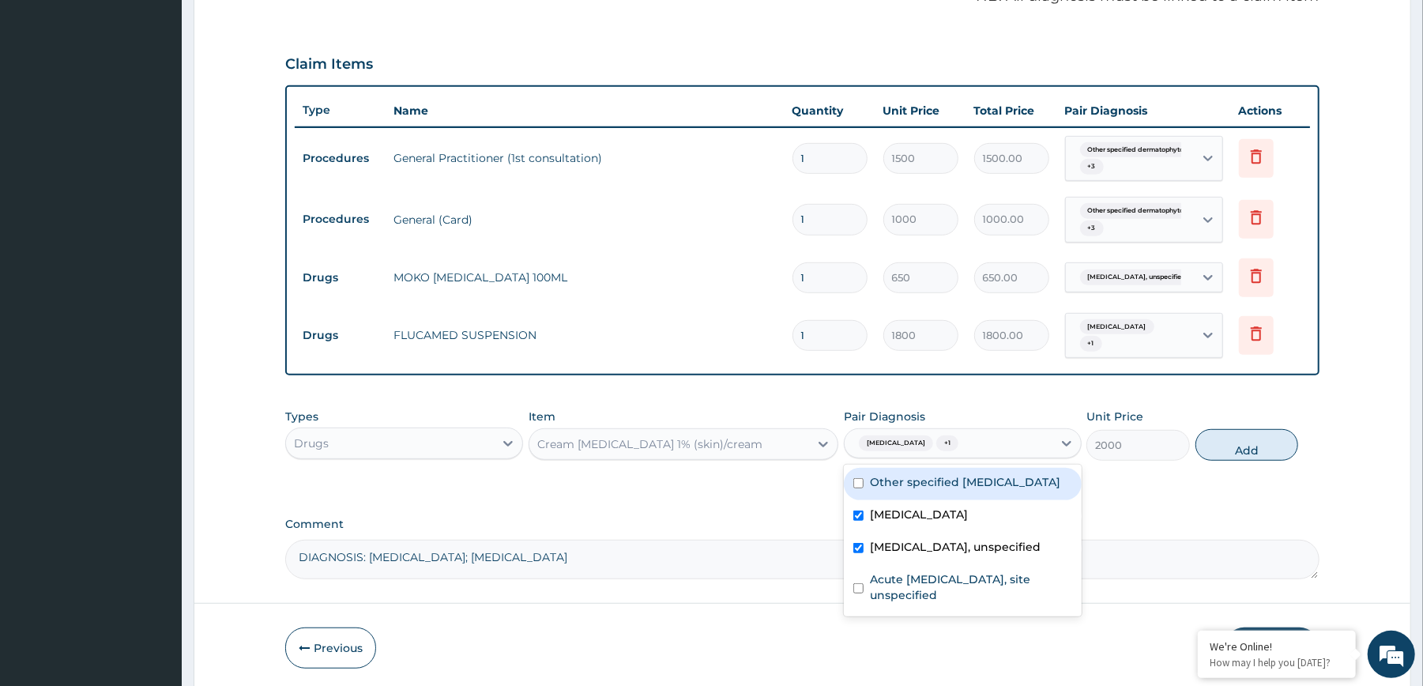
click at [972, 468] on div "Other specified [MEDICAL_DATA]" at bounding box center [963, 484] width 238 height 32
checkbox input "true"
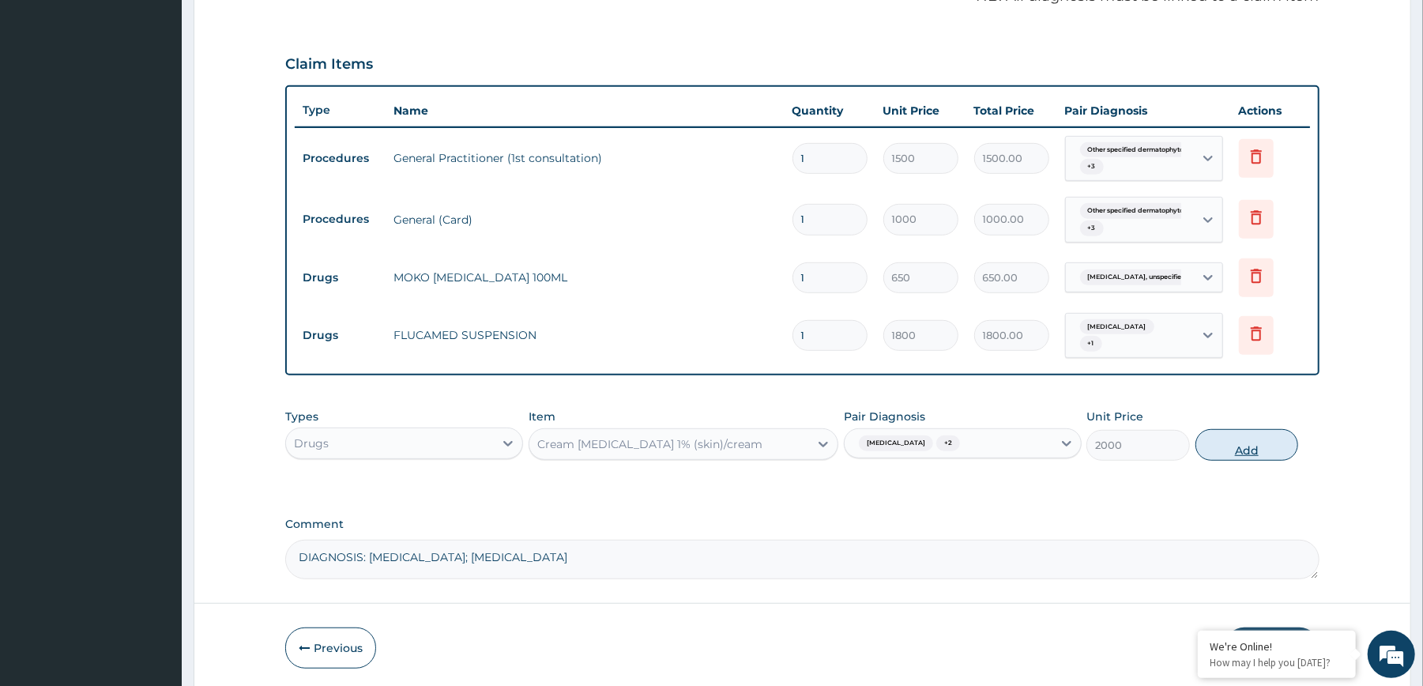
click at [1262, 431] on button "Add" at bounding box center [1247, 445] width 104 height 32
type input "0"
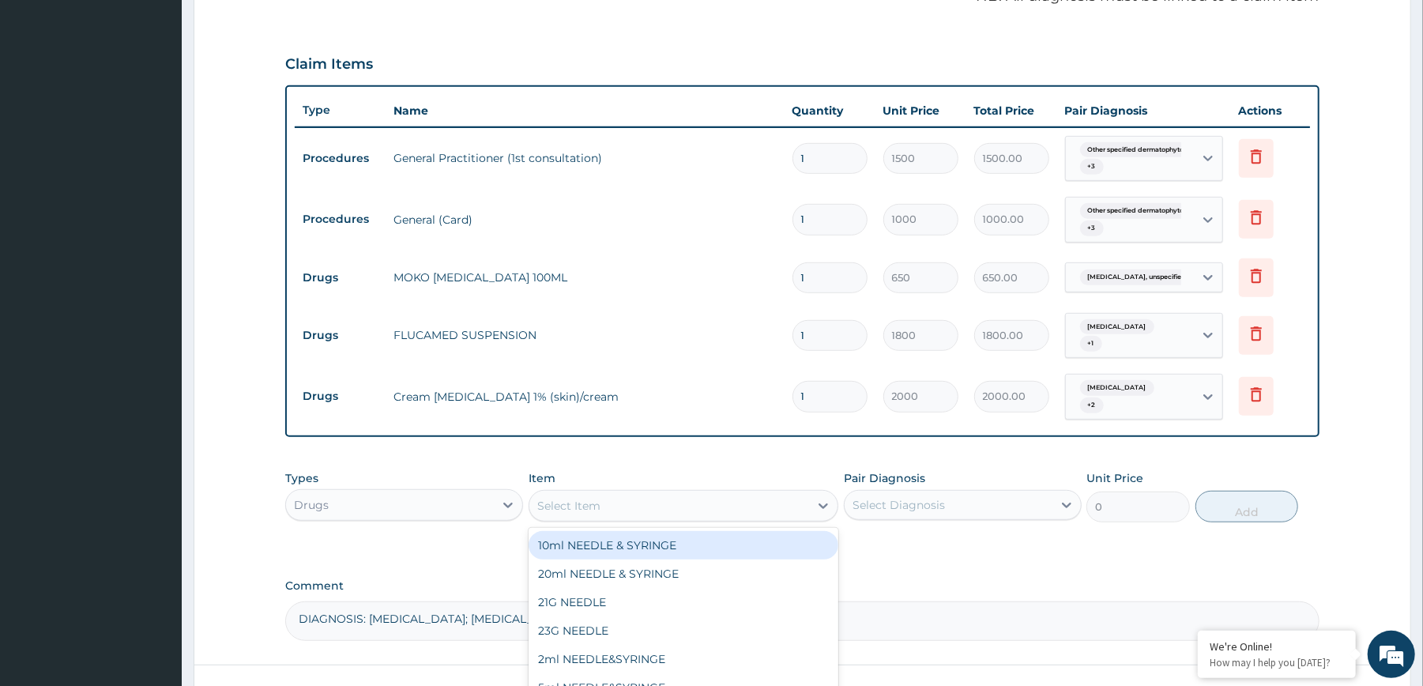
click at [713, 493] on div "Select Item" at bounding box center [669, 505] width 280 height 25
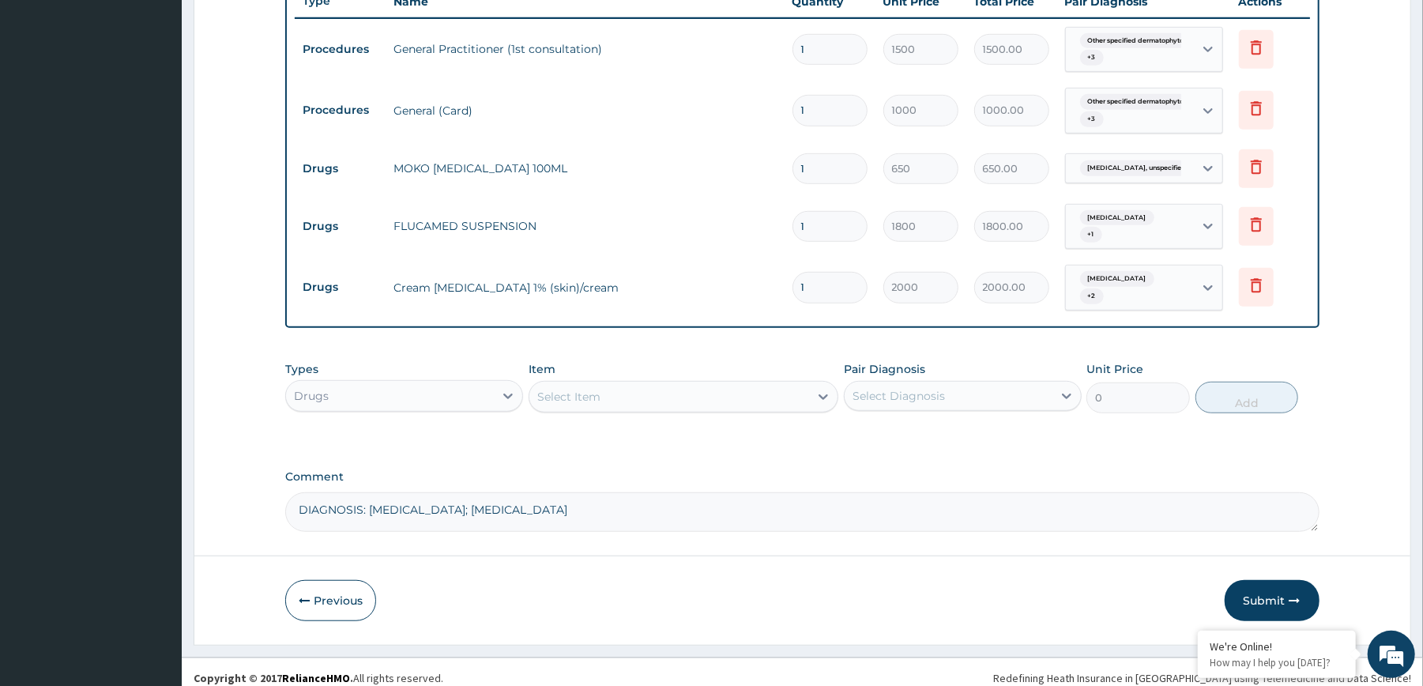
drag, startPoint x: 474, startPoint y: 510, endPoint x: 525, endPoint y: 496, distance: 53.1
click at [525, 496] on textarea "DIAGNOSIS: [MEDICAL_DATA]; [MEDICAL_DATA]" at bounding box center [801, 512] width 1033 height 40
type textarea "DIAGNOSIS: [MEDICAL_DATA]; [MEDICAL_DATA]; URTI; [MEDICAL_DATA]"
click at [918, 401] on div "Types Drugs Item Select Item Pair Diagnosis Select Diagnosis Unit Price 0 Add" at bounding box center [801, 387] width 1033 height 68
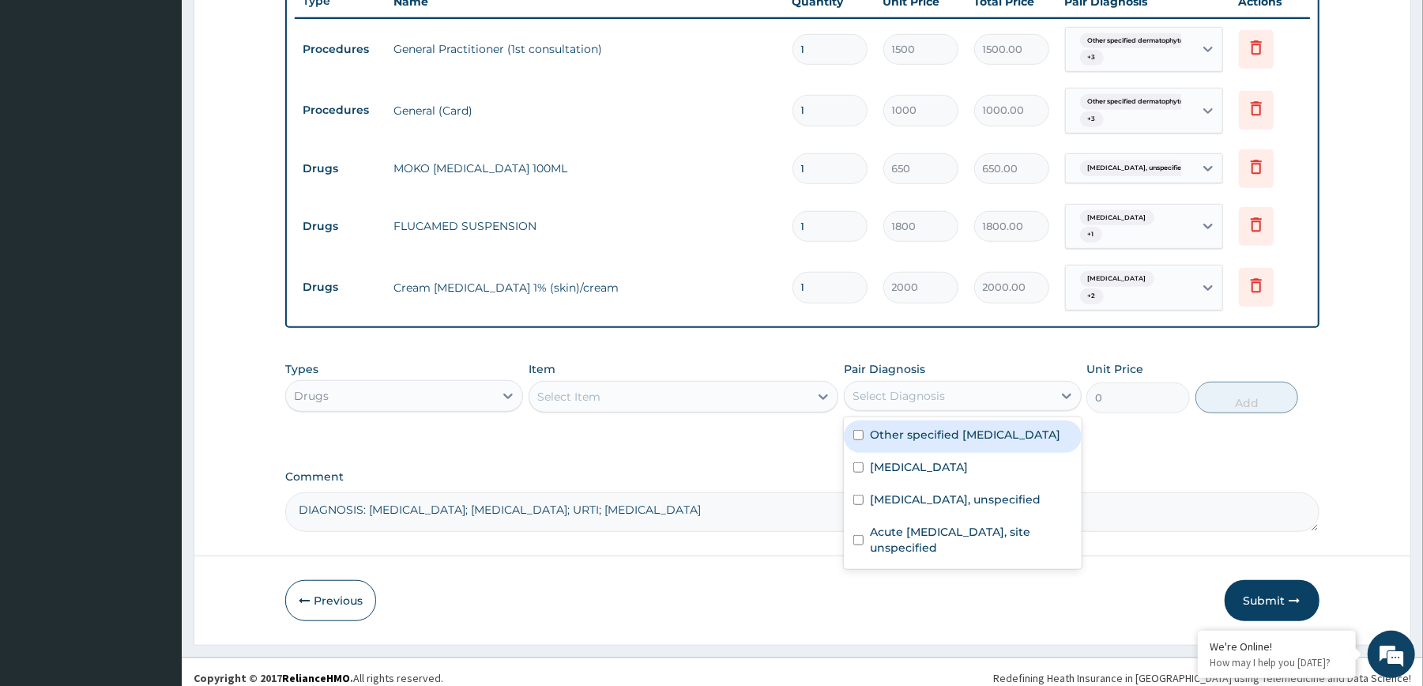
click at [910, 393] on div "Select Diagnosis" at bounding box center [949, 395] width 208 height 25
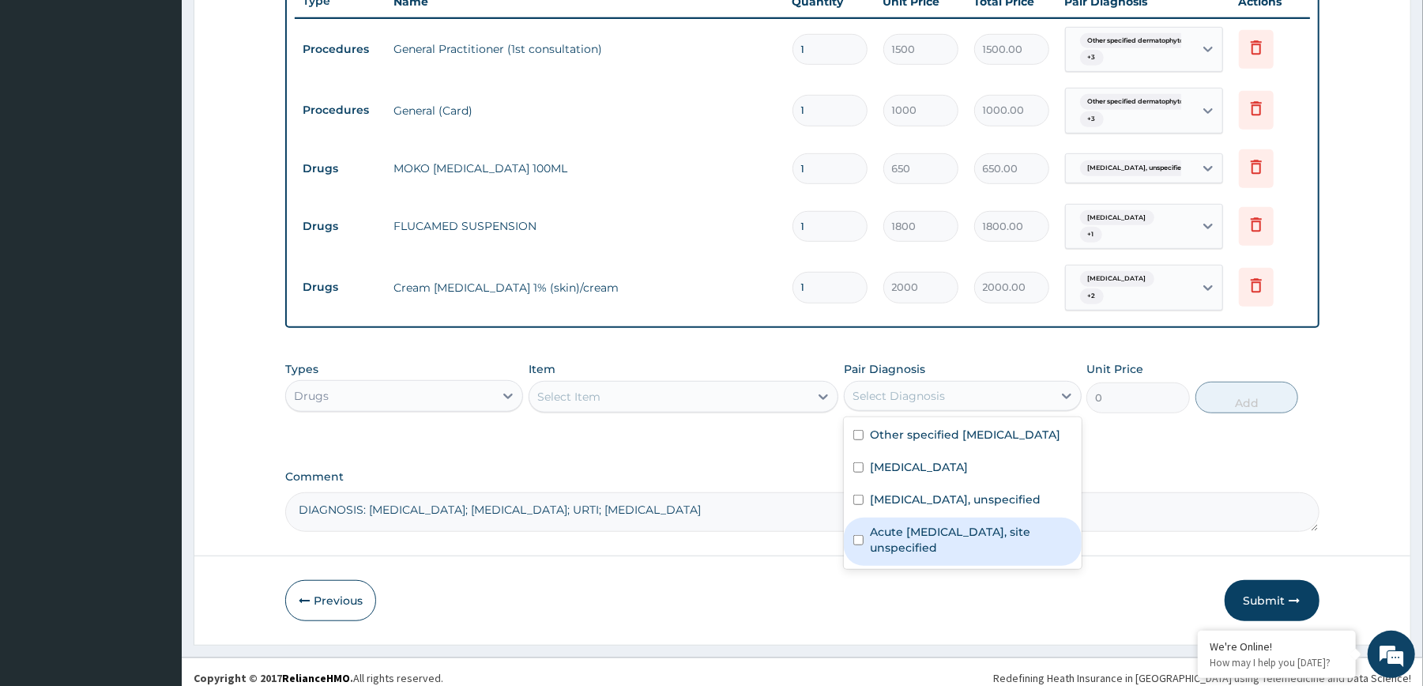
click at [924, 524] on label "Acute [MEDICAL_DATA], site unspecified" at bounding box center [971, 540] width 202 height 32
checkbox input "true"
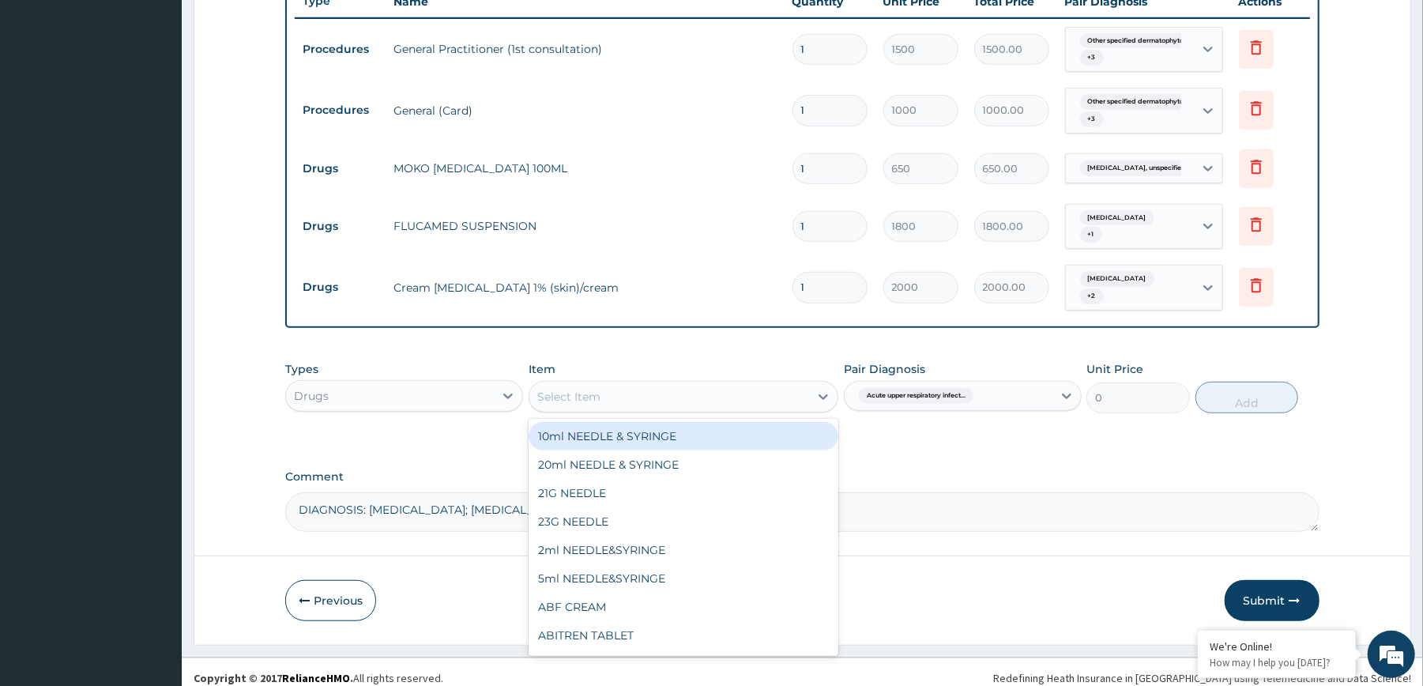
click at [732, 384] on div "Select Item" at bounding box center [669, 396] width 280 height 25
type input "AMOX"
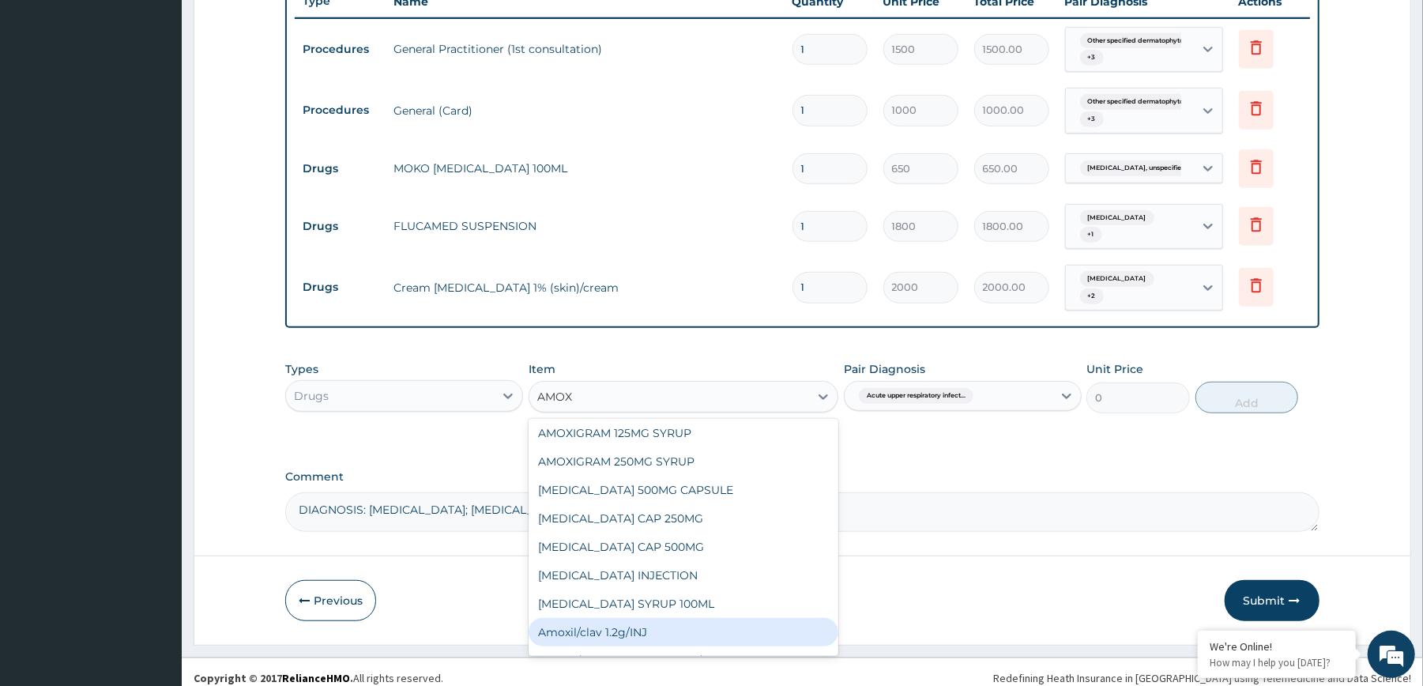
scroll to position [174, 0]
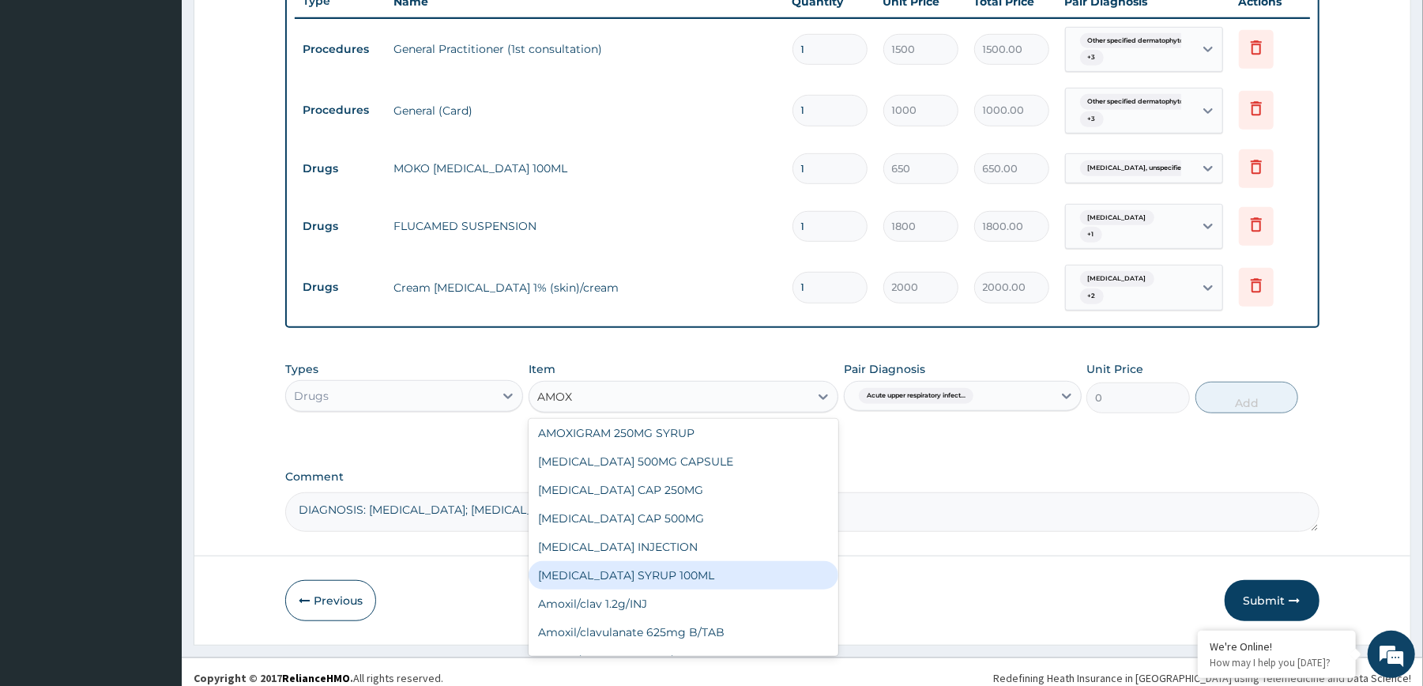
type input "1200"
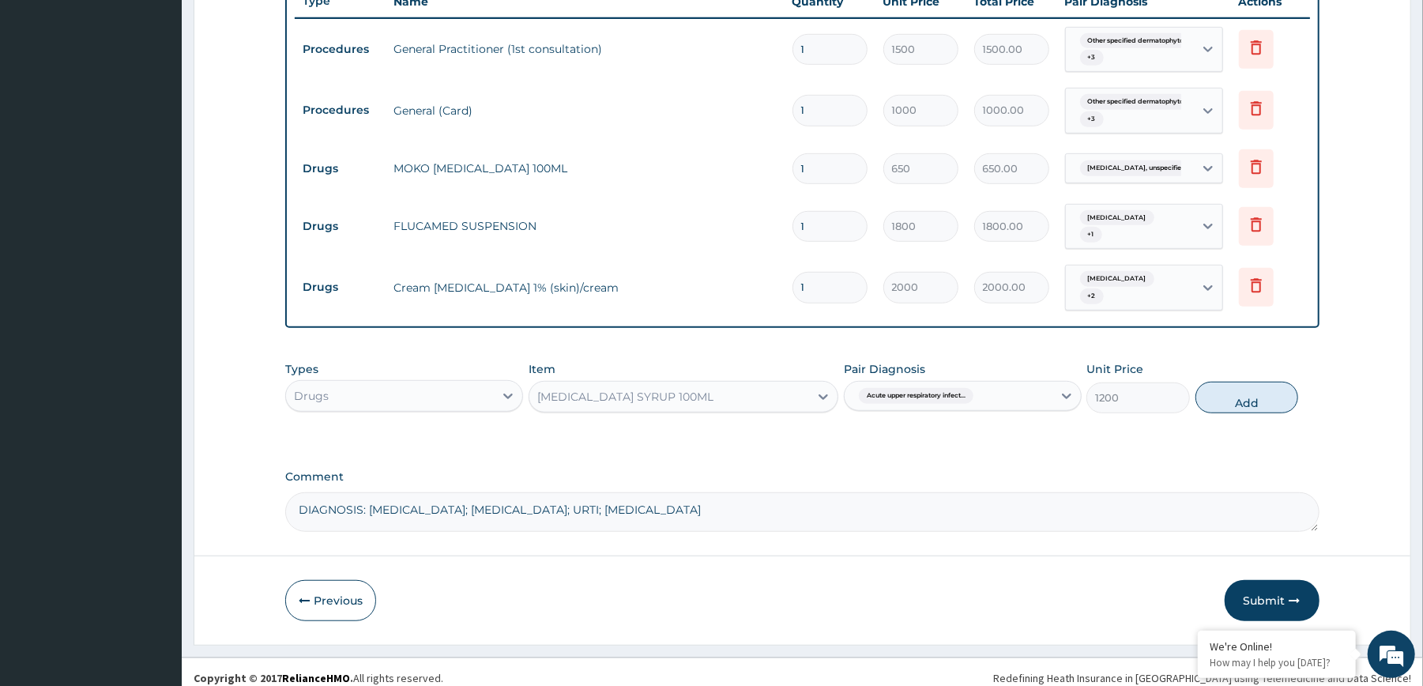
click at [732, 384] on div "[MEDICAL_DATA] SYRUP 100ML" at bounding box center [669, 396] width 280 height 25
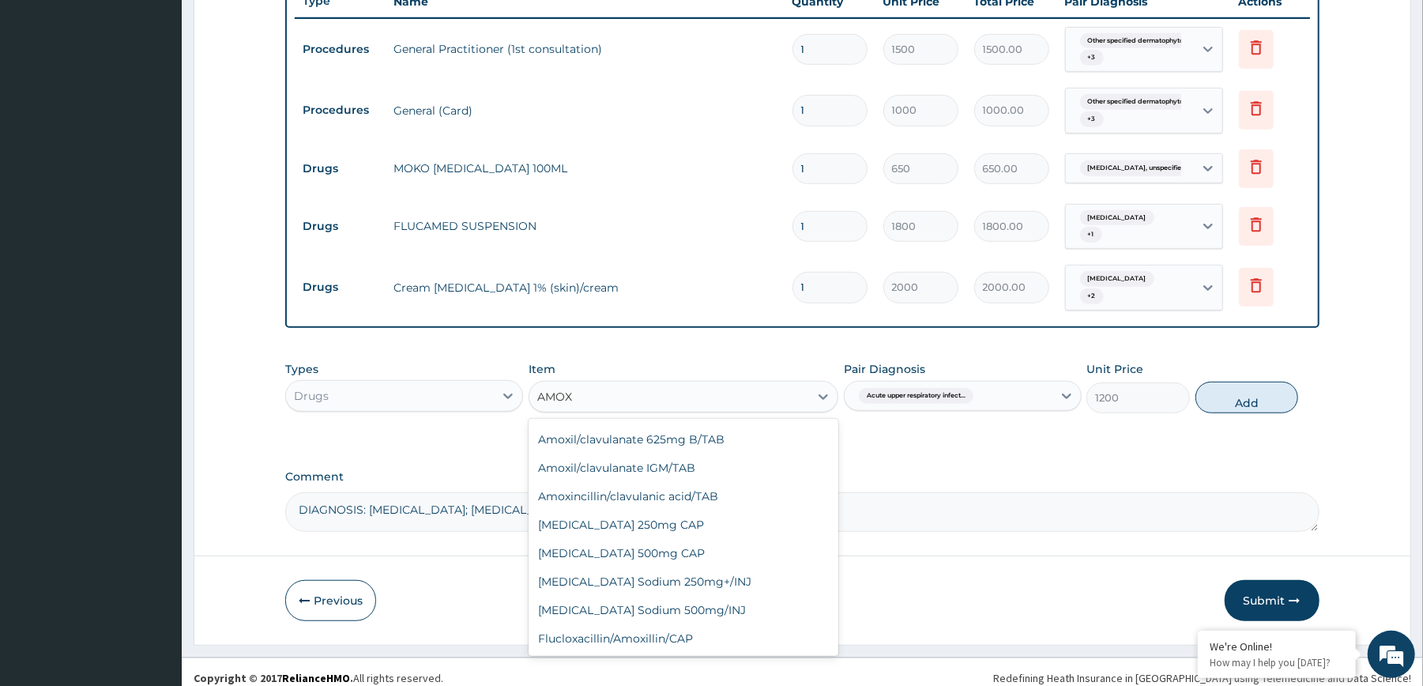
scroll to position [0, 0]
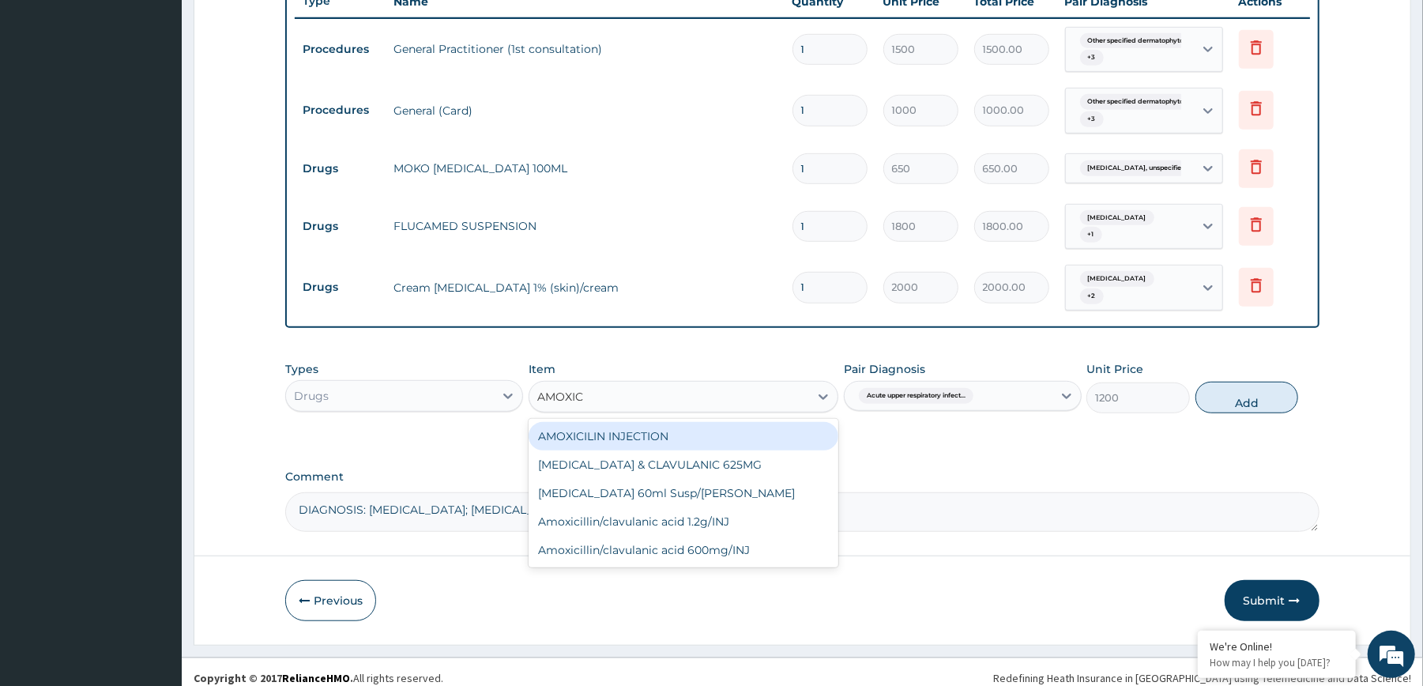
type input "AMOXICI"
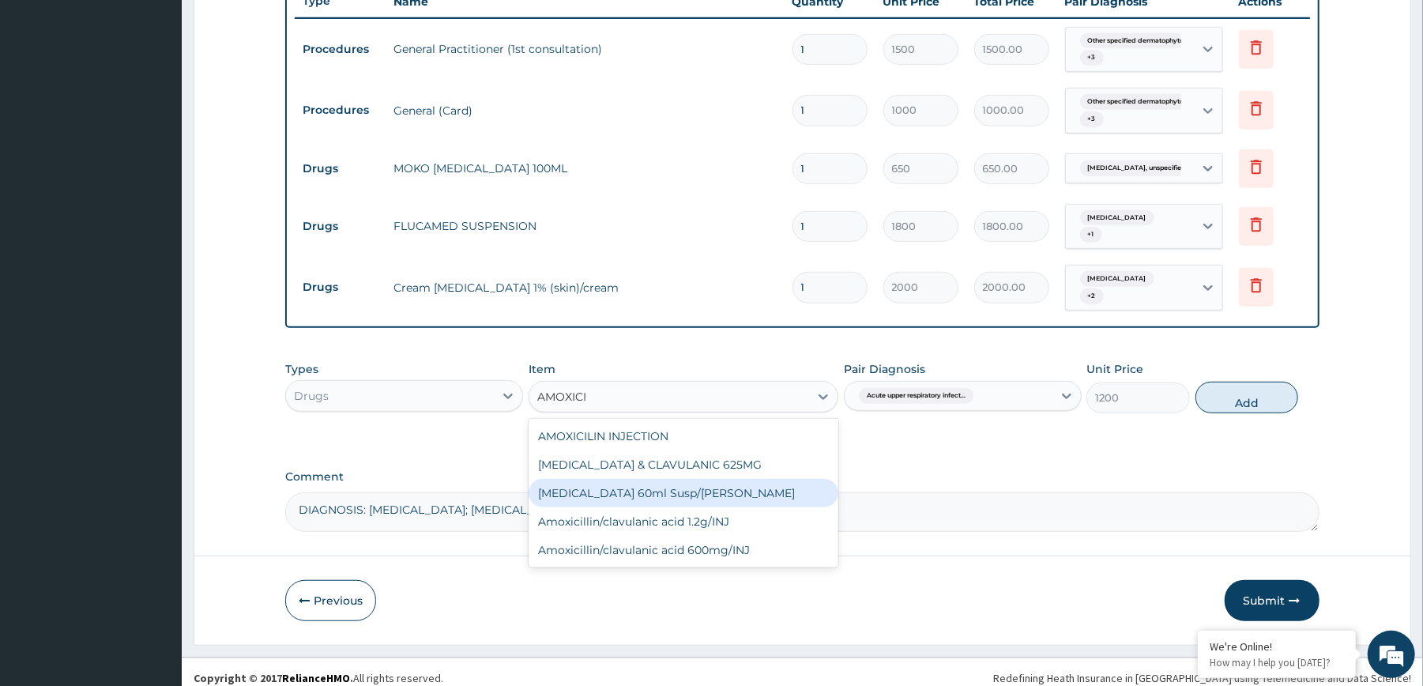
click at [654, 479] on div "[MEDICAL_DATA] 60ml Susp/[PERSON_NAME]" at bounding box center [684, 493] width 310 height 28
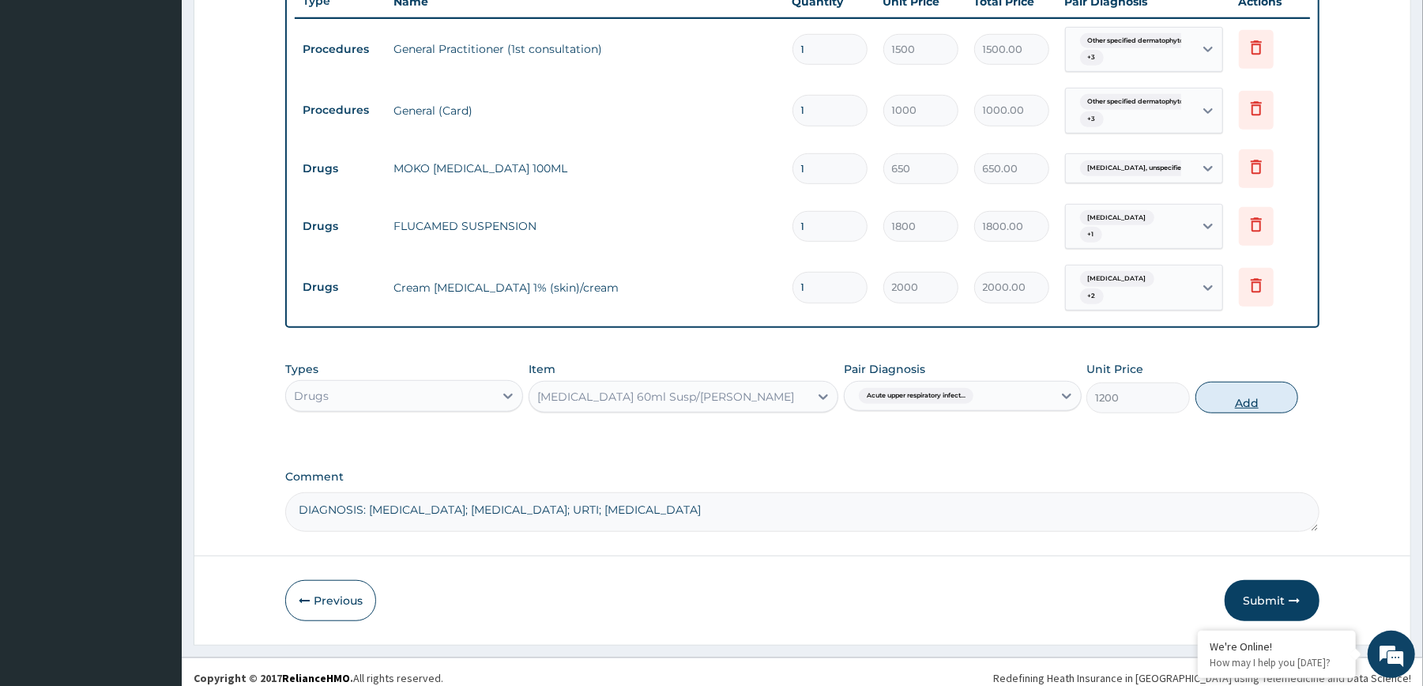
click at [1243, 382] on button "Add" at bounding box center [1247, 398] width 104 height 32
type input "0"
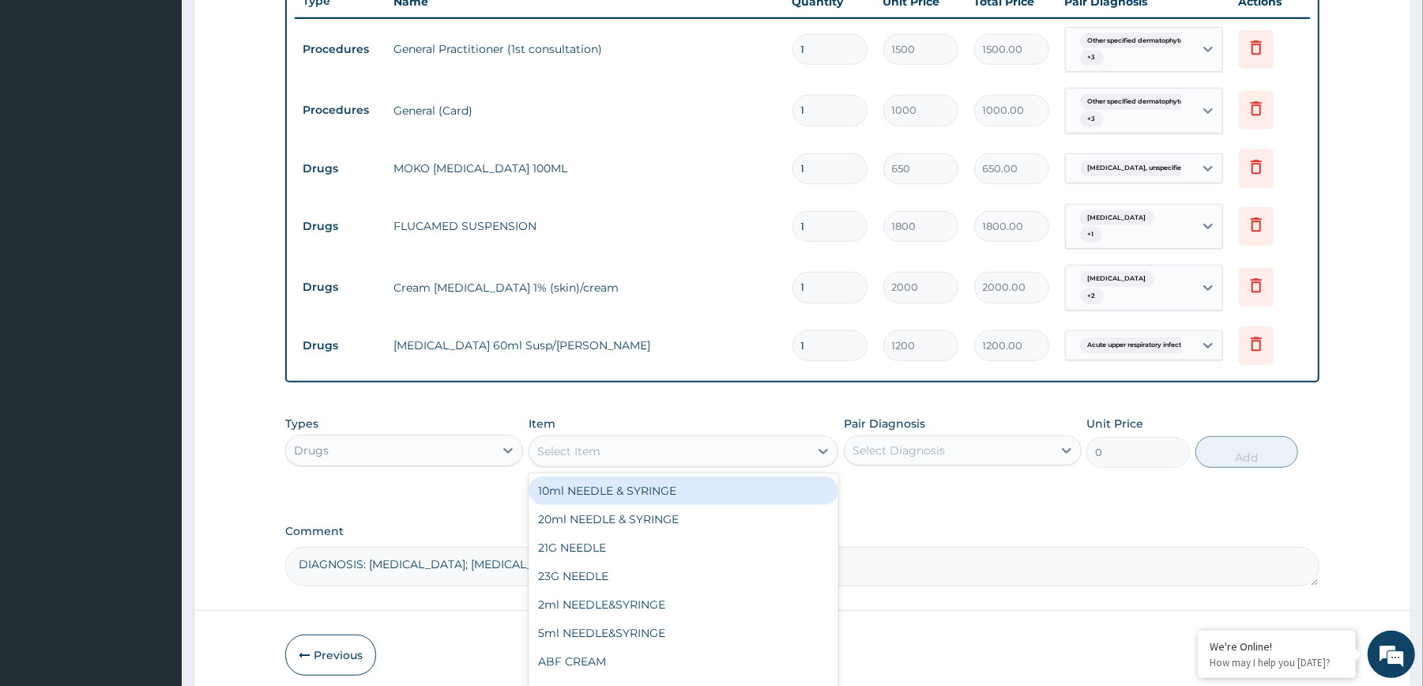
click at [755, 442] on div "Select Item" at bounding box center [669, 451] width 280 height 25
type input "PIRITO"
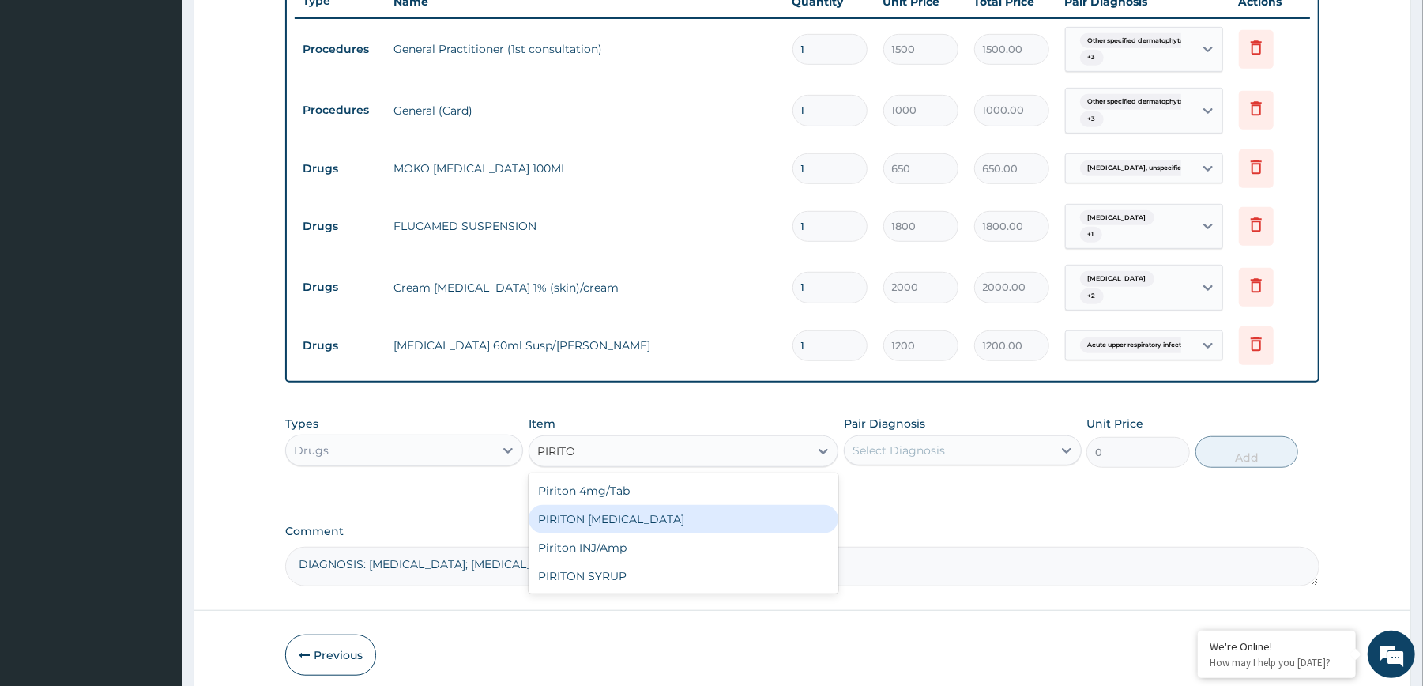
type input "1000"
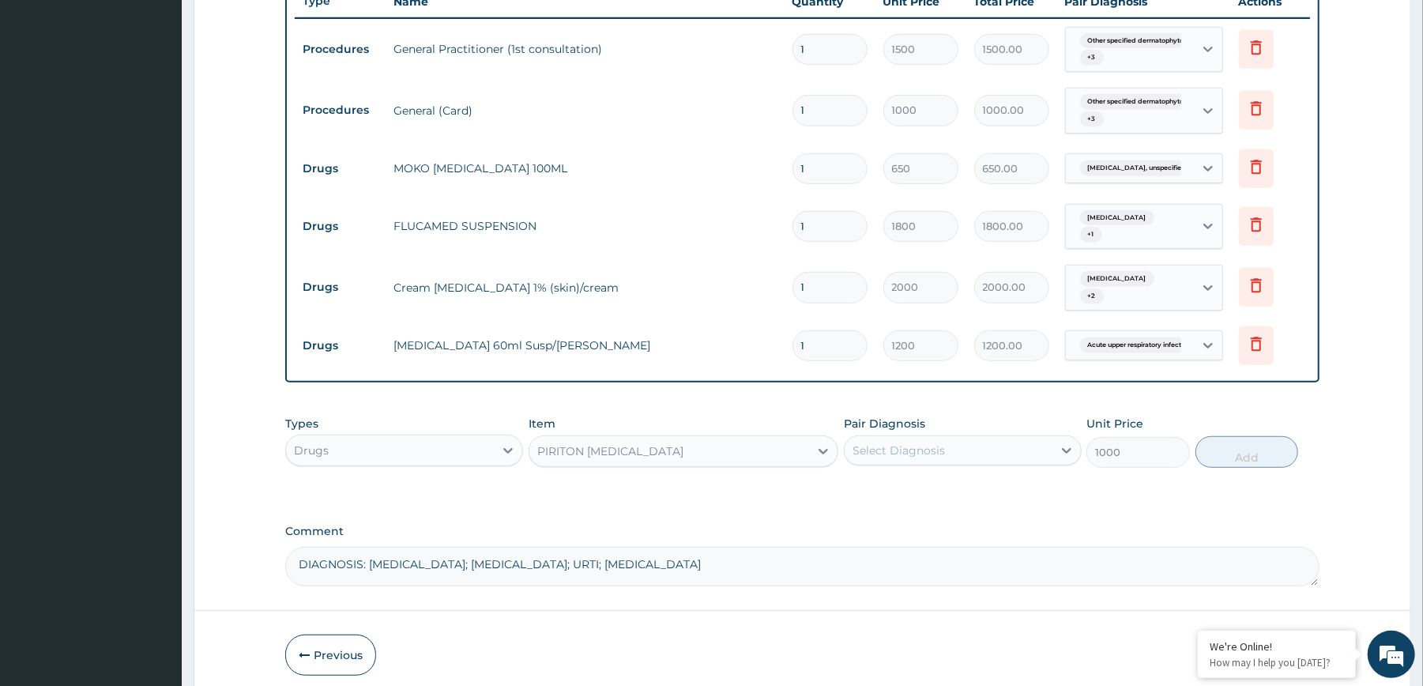
click at [896, 442] on div "Select Diagnosis" at bounding box center [899, 450] width 92 height 16
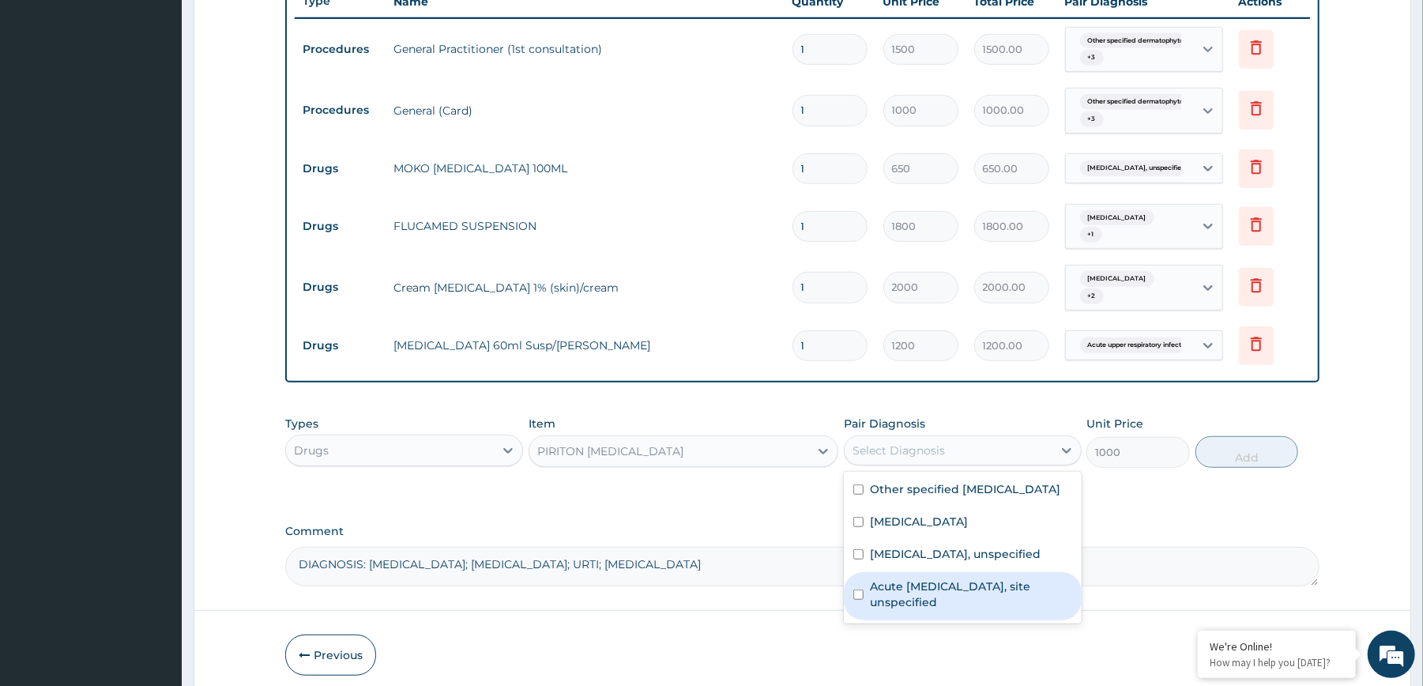
click at [954, 572] on div "Acute [MEDICAL_DATA], site unspecified" at bounding box center [963, 596] width 238 height 48
checkbox input "true"
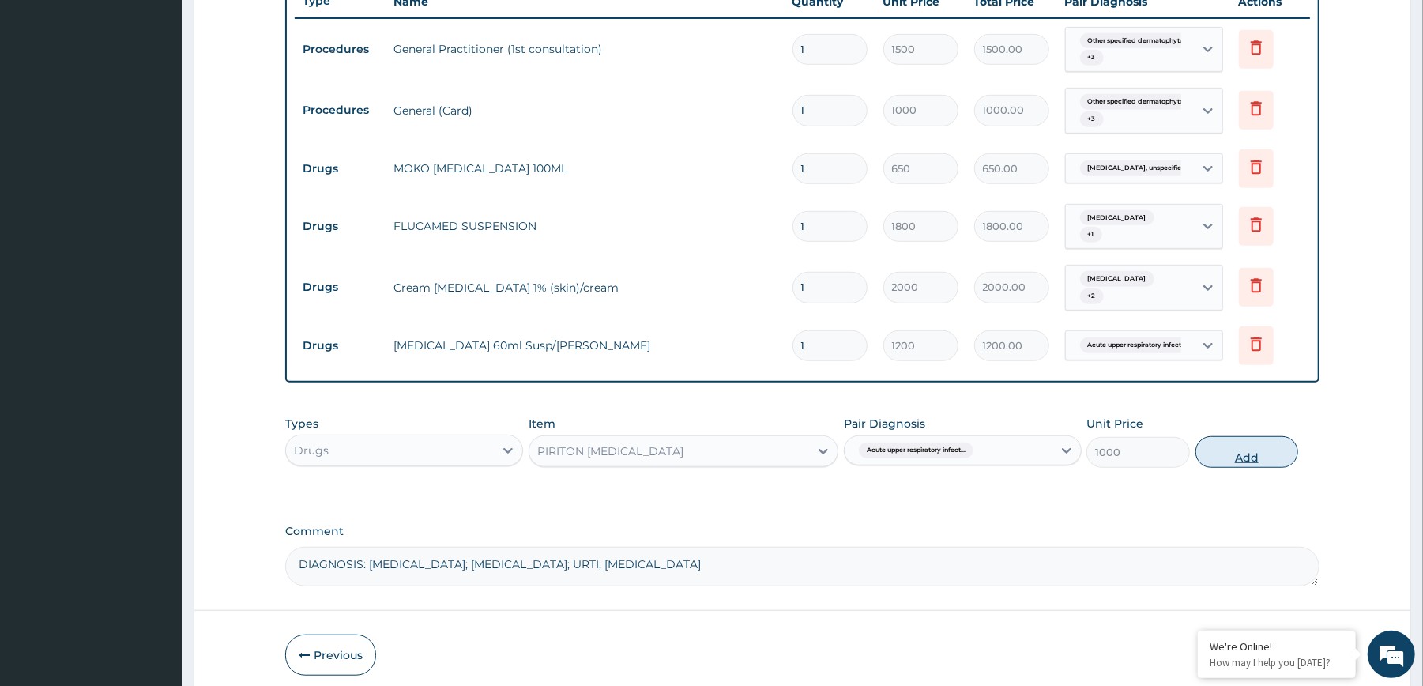
click at [1218, 443] on button "Add" at bounding box center [1247, 452] width 104 height 32
type input "0"
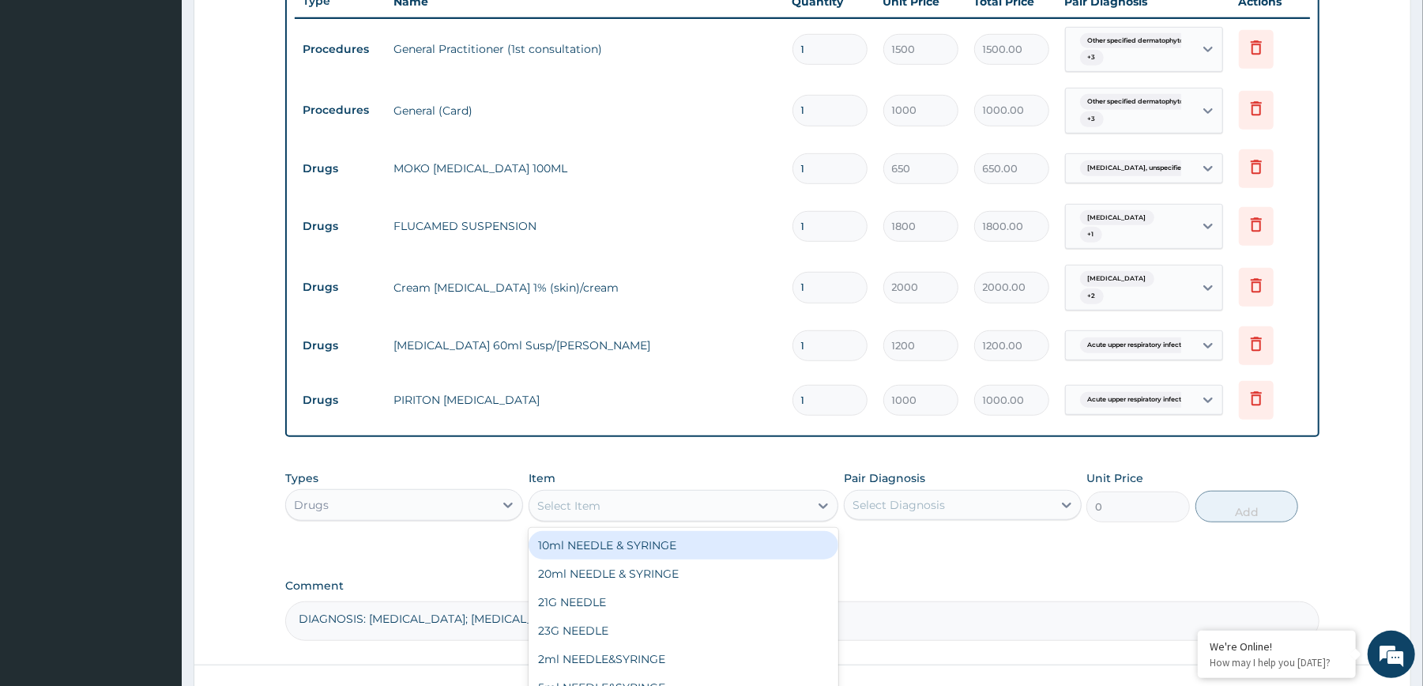
click at [594, 504] on div "Select Item" at bounding box center [669, 505] width 280 height 25
type input "M"
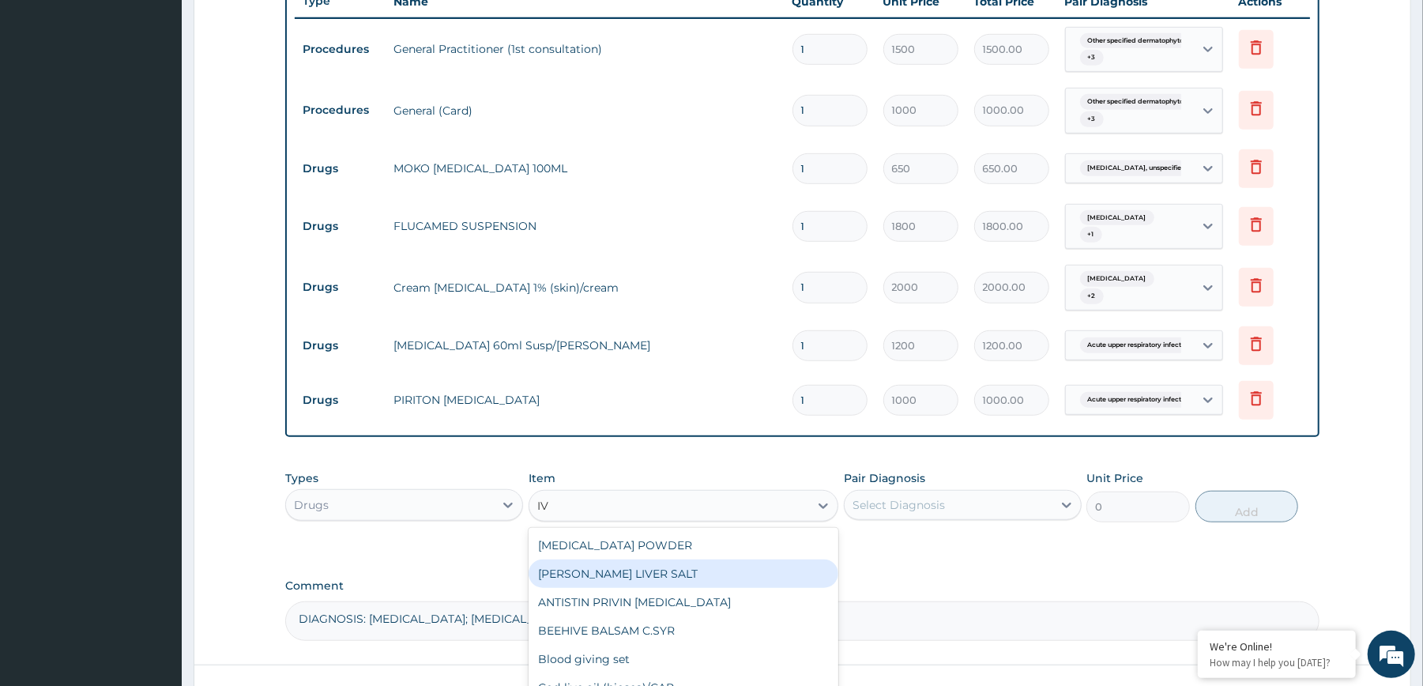
type input "I"
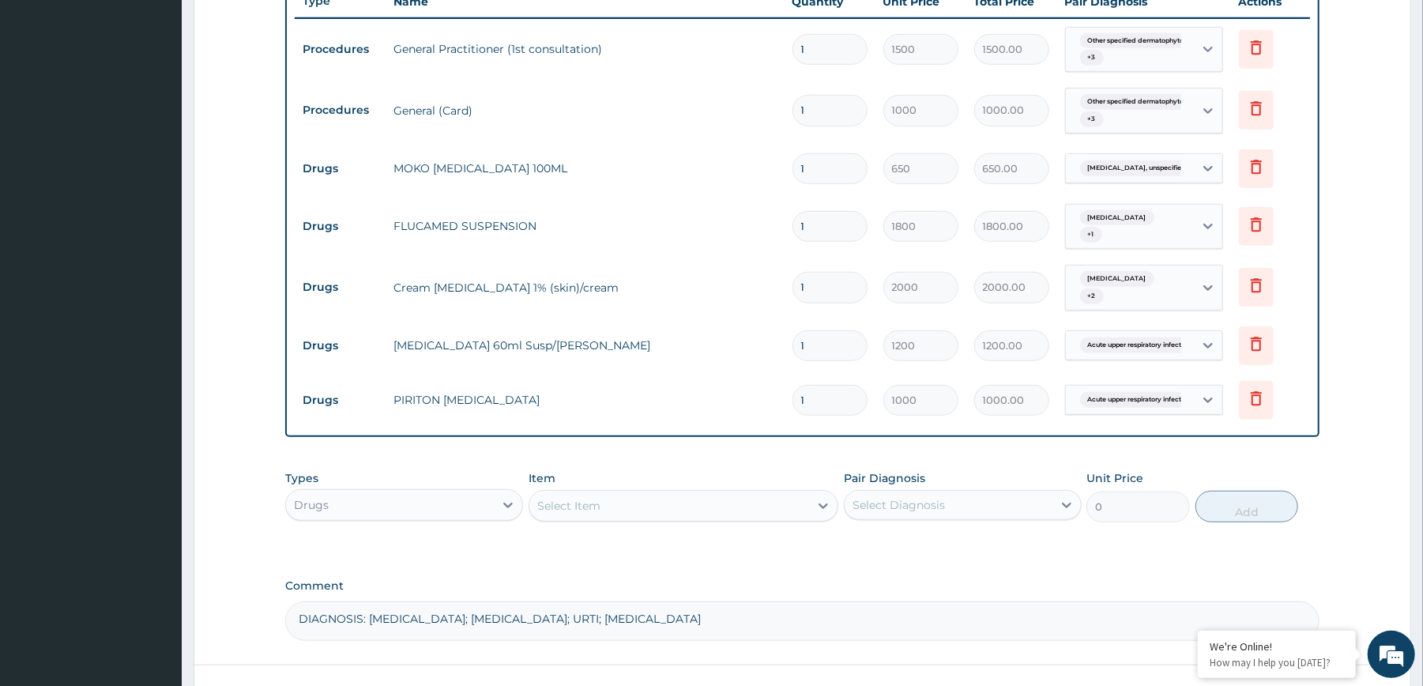
click at [915, 548] on div "PA Code / Prescription Code Enter Code(Secondary Care Only) Encounter Date [DAT…" at bounding box center [801, 89] width 1033 height 1101
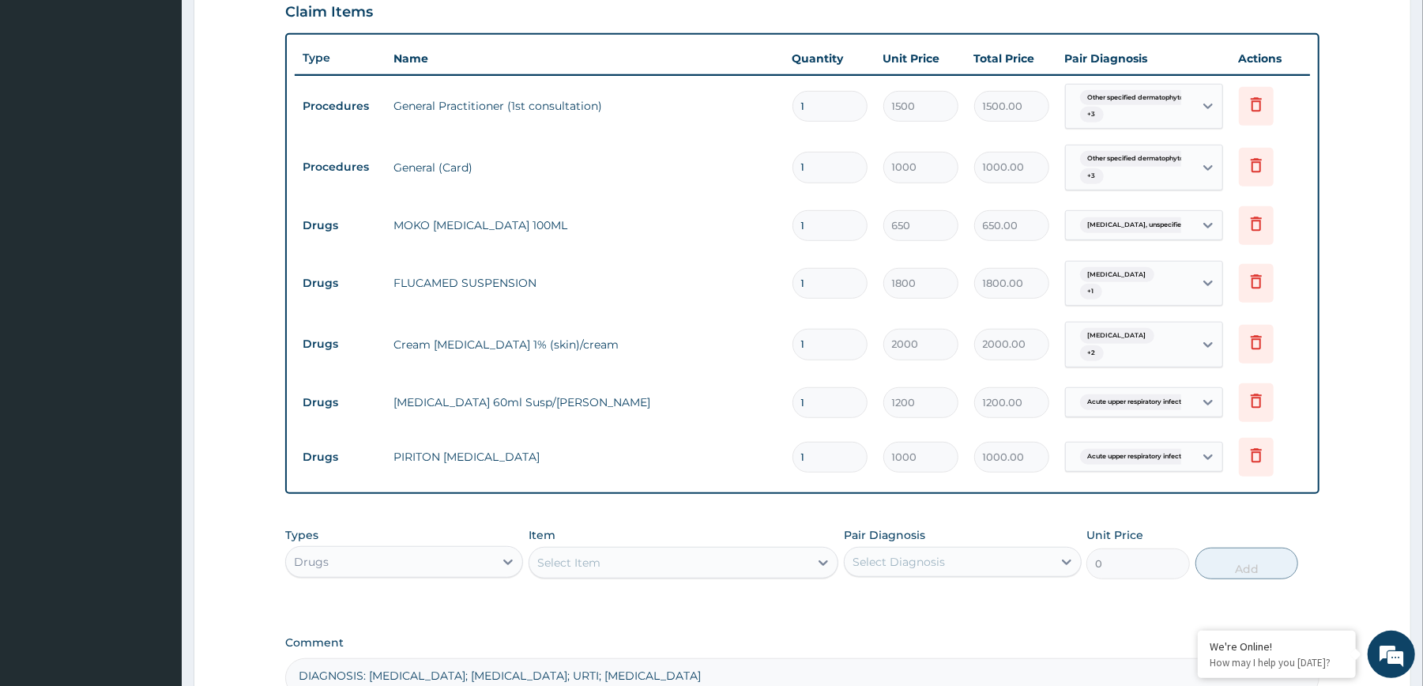
scroll to position [721, 0]
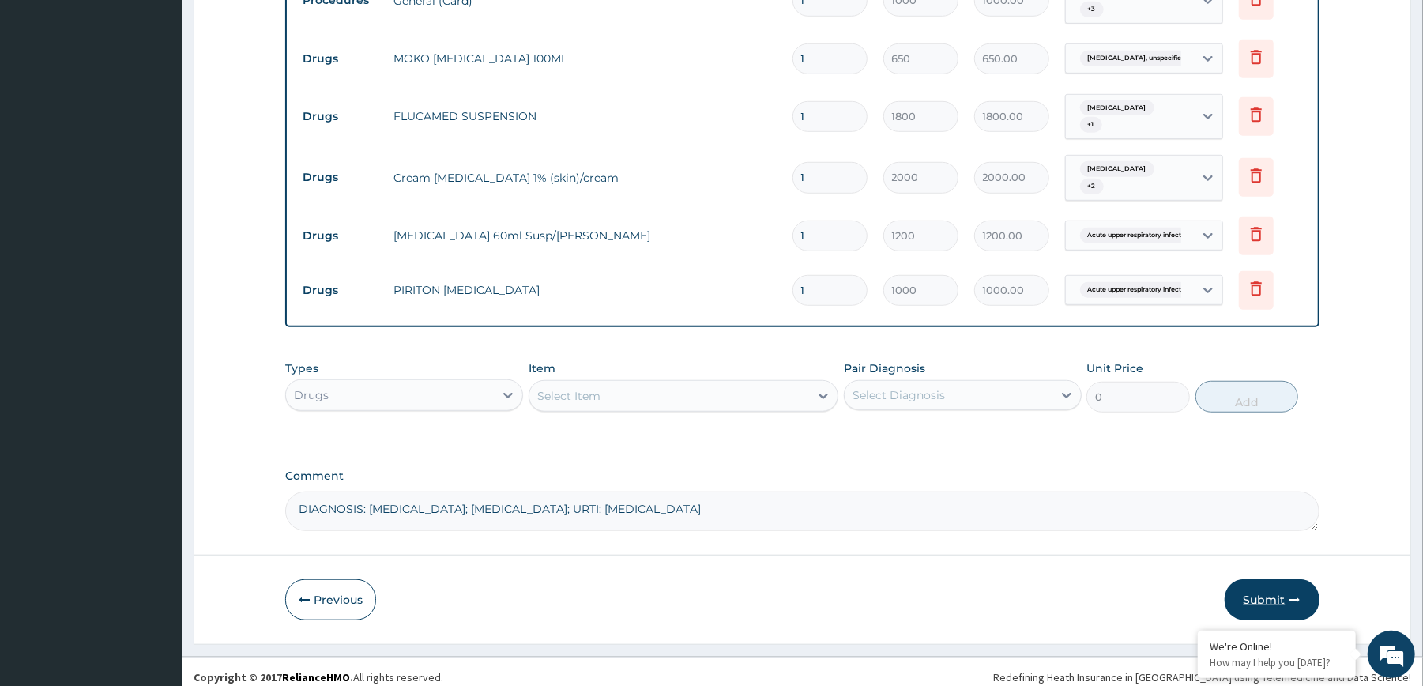
click at [1287, 585] on button "Submit" at bounding box center [1272, 599] width 95 height 41
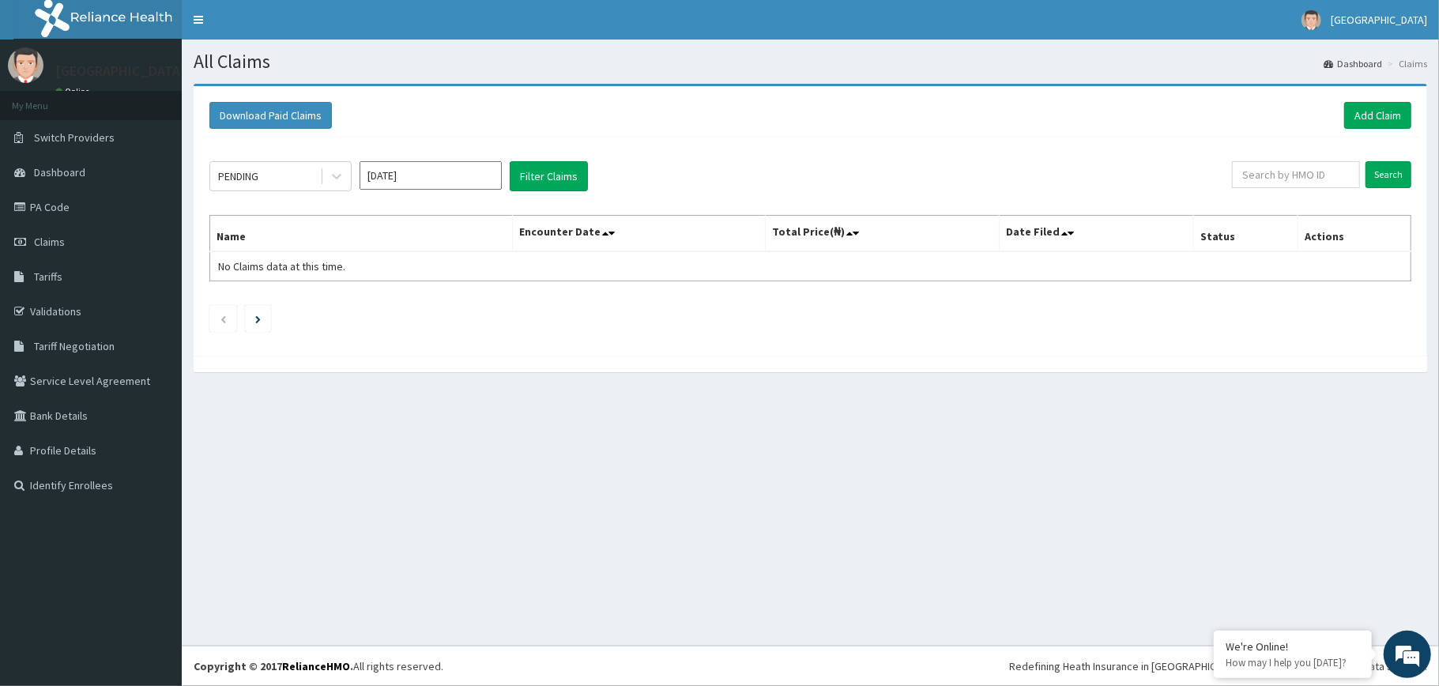
click at [1026, 102] on div "Download Paid Claims Add Claim" at bounding box center [810, 115] width 1202 height 27
click at [1144, 55] on h1 "All Claims" at bounding box center [810, 61] width 1233 height 21
